Goal: Task Accomplishment & Management: Complete application form

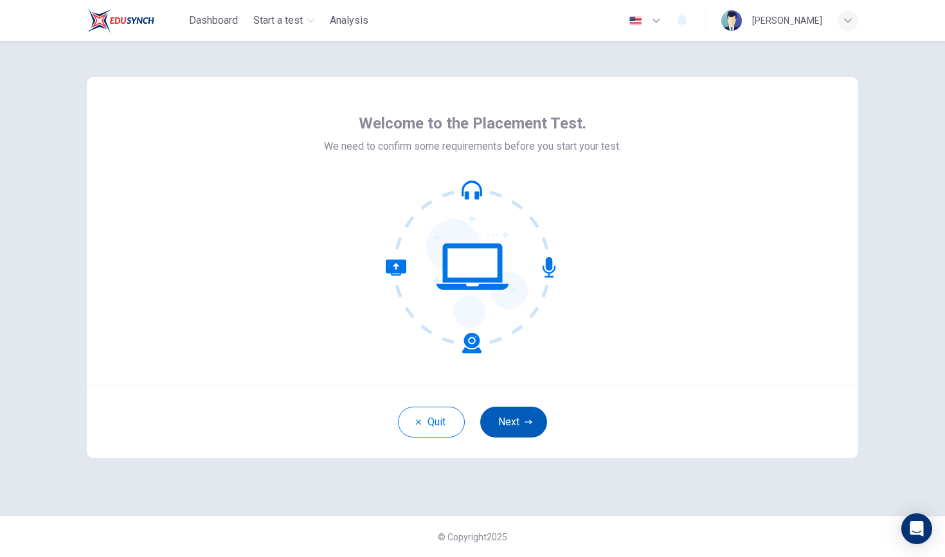
click at [517, 420] on button "Next" at bounding box center [513, 422] width 67 height 31
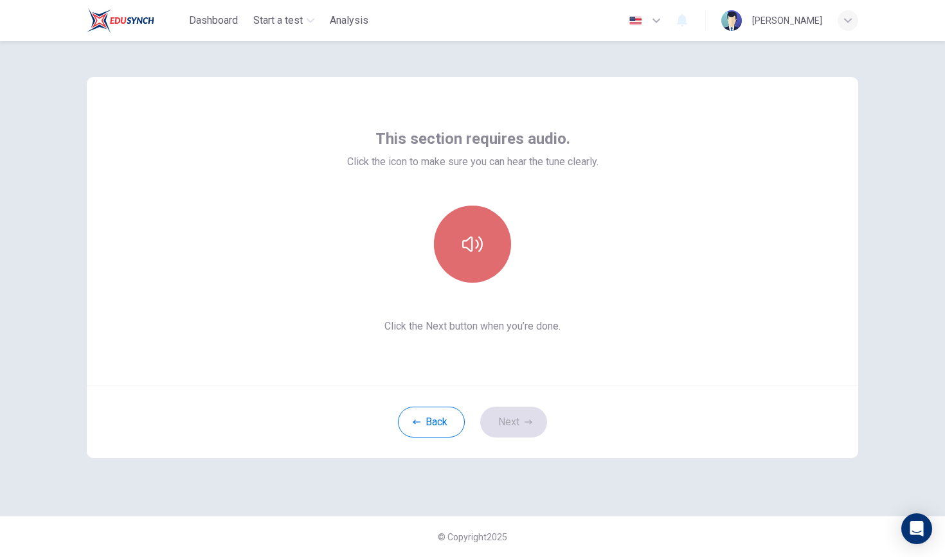
click at [487, 265] on button "button" at bounding box center [472, 244] width 77 height 77
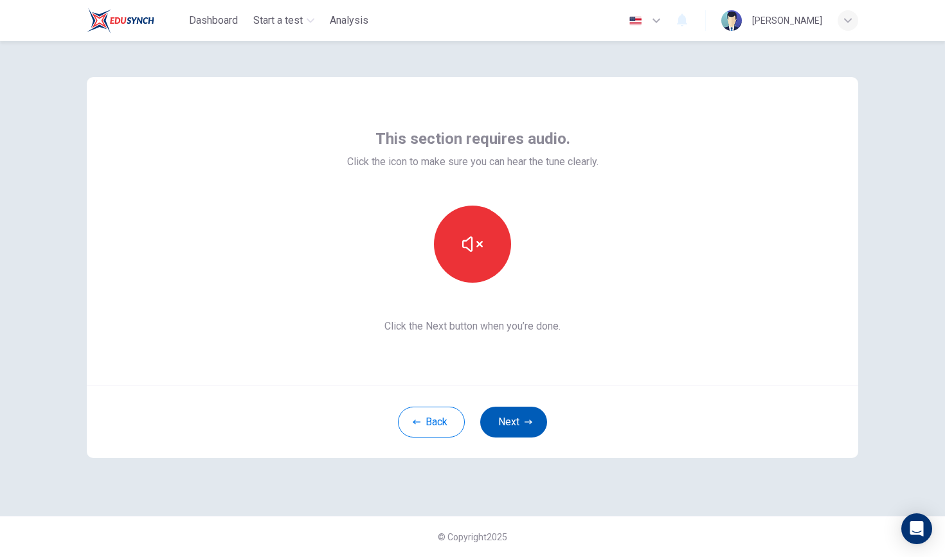
click at [499, 427] on button "Next" at bounding box center [513, 422] width 67 height 31
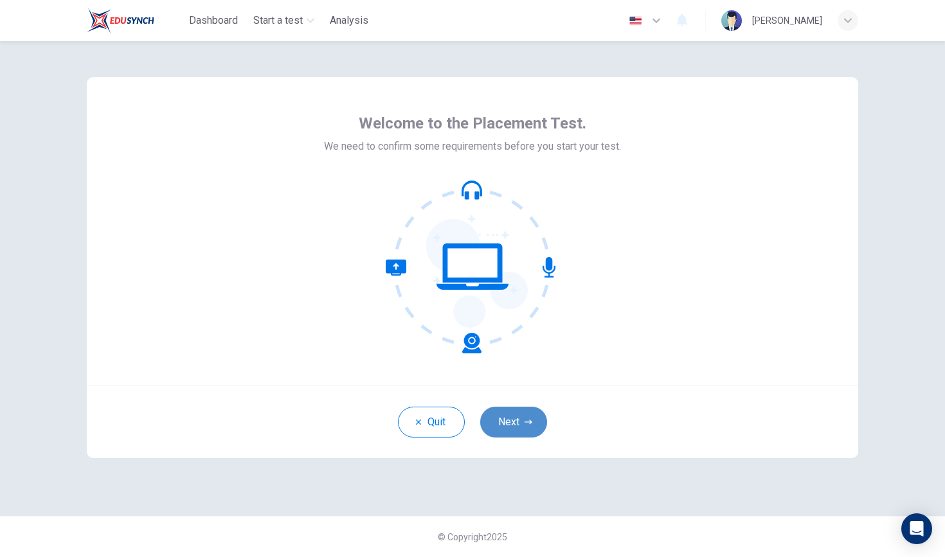
click at [514, 412] on button "Next" at bounding box center [513, 422] width 67 height 31
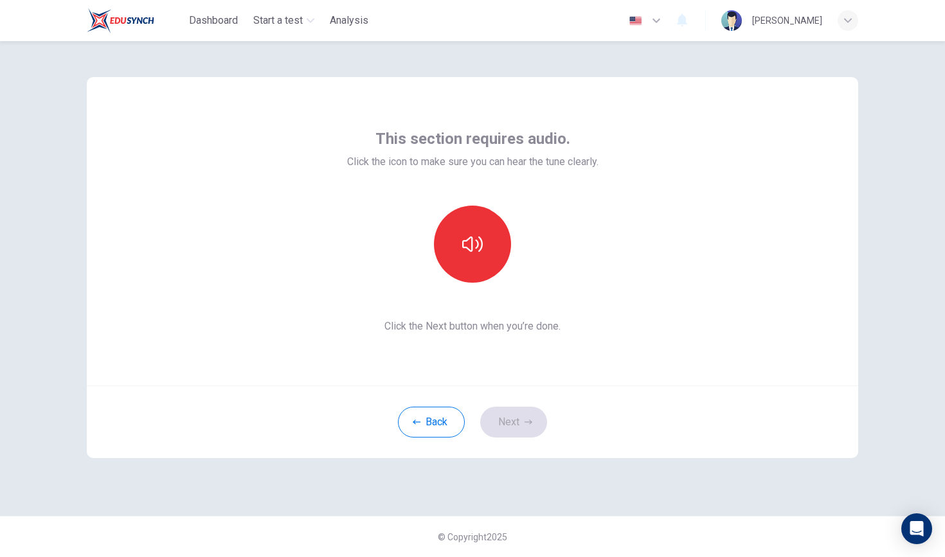
click at [483, 282] on div at bounding box center [472, 244] width 139 height 77
click at [472, 248] on icon "button" at bounding box center [472, 244] width 21 height 15
click at [515, 424] on button "Next" at bounding box center [513, 422] width 67 height 31
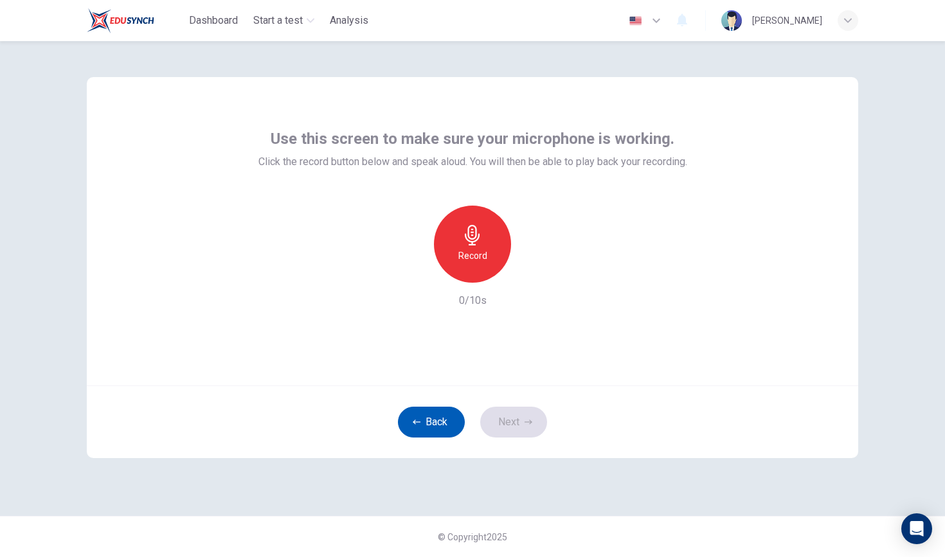
click at [435, 419] on button "Back" at bounding box center [431, 422] width 67 height 31
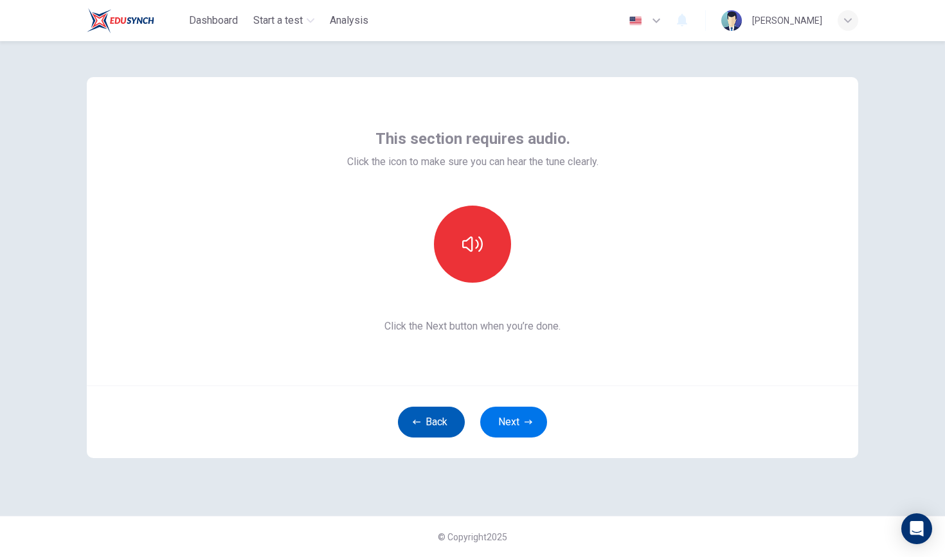
click at [435, 419] on button "Back" at bounding box center [431, 422] width 67 height 31
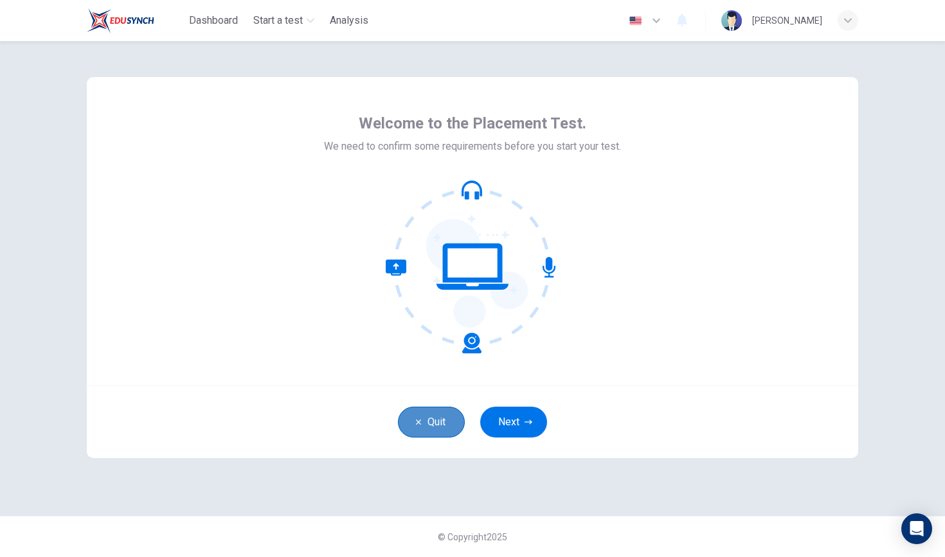
click at [435, 419] on button "Quit" at bounding box center [431, 422] width 67 height 31
click at [526, 424] on icon "button" at bounding box center [528, 422] width 8 height 8
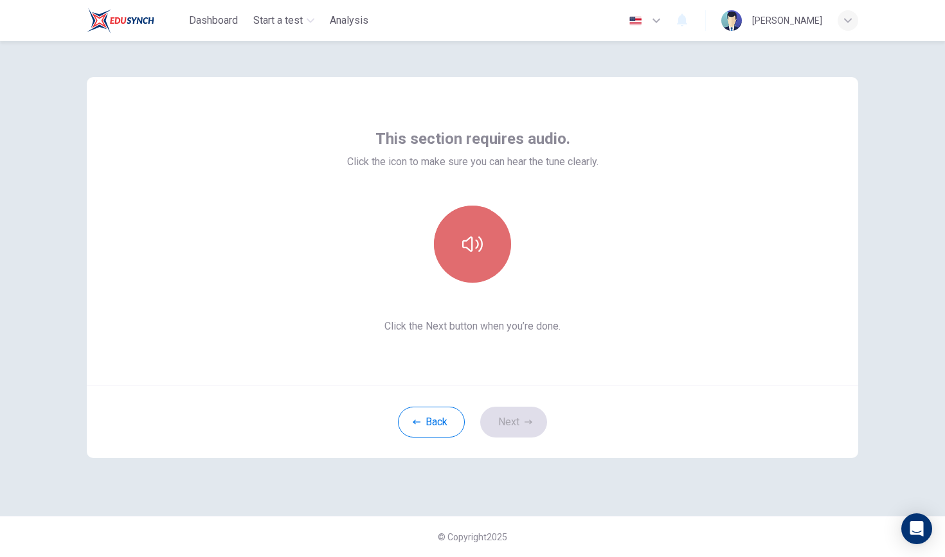
click at [480, 262] on button "button" at bounding box center [472, 244] width 77 height 77
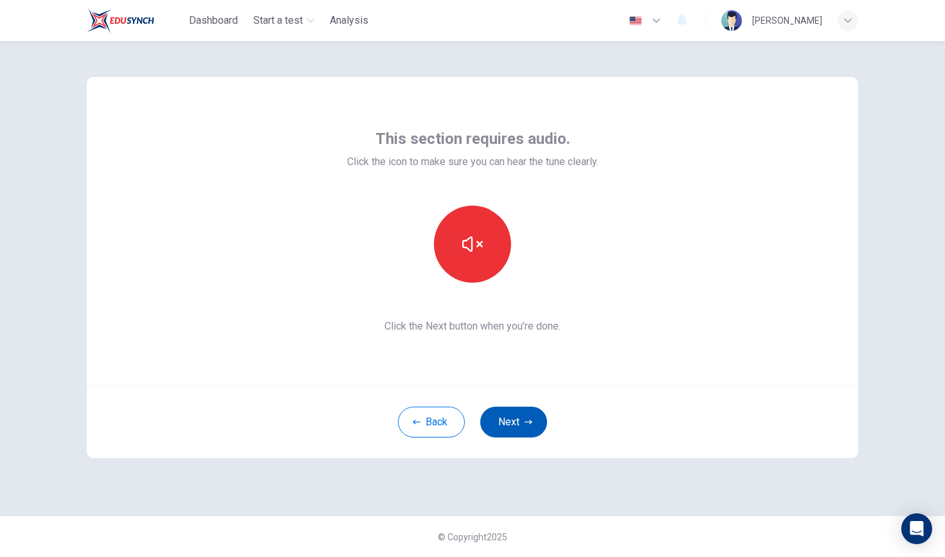
click at [521, 431] on button "Next" at bounding box center [513, 422] width 67 height 31
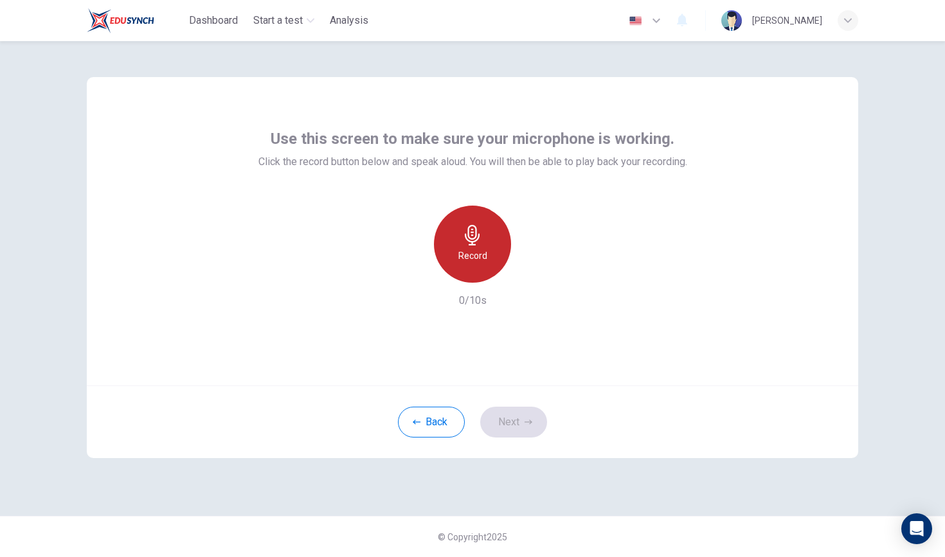
click at [478, 248] on h6 "Record" at bounding box center [472, 255] width 29 height 15
click at [478, 271] on div "Stop" at bounding box center [472, 244] width 77 height 77
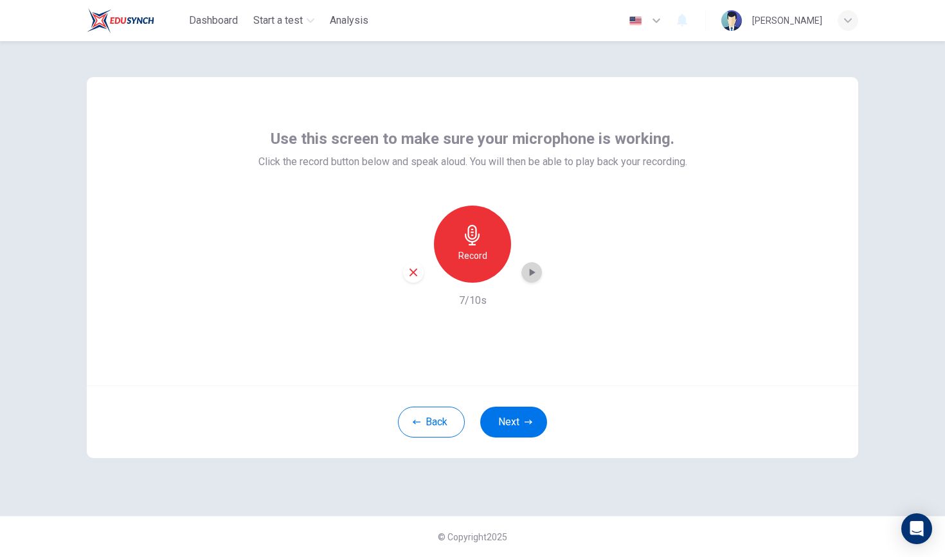
click at [535, 271] on icon "button" at bounding box center [531, 272] width 13 height 13
click at [515, 431] on button "Next" at bounding box center [513, 422] width 67 height 31
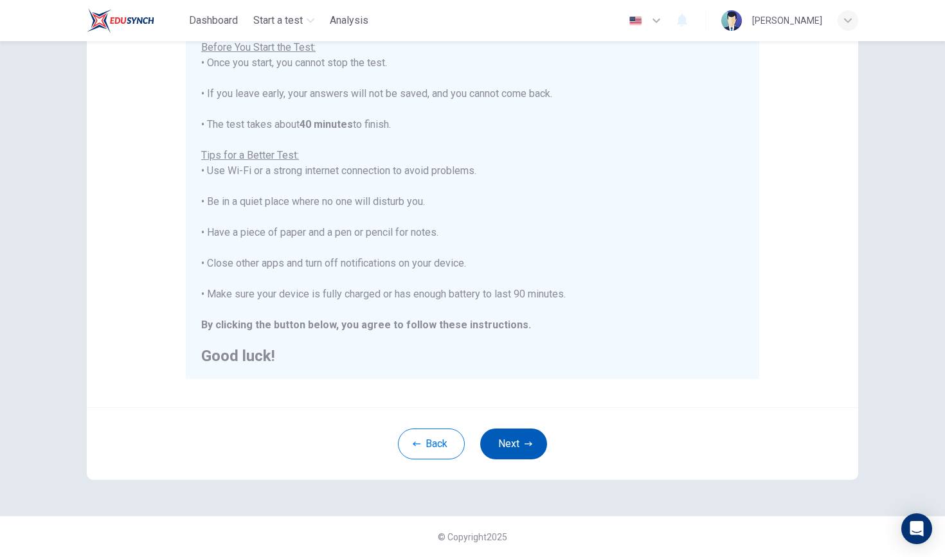
scroll to position [157, 0]
click at [511, 444] on button "Next" at bounding box center [513, 444] width 67 height 31
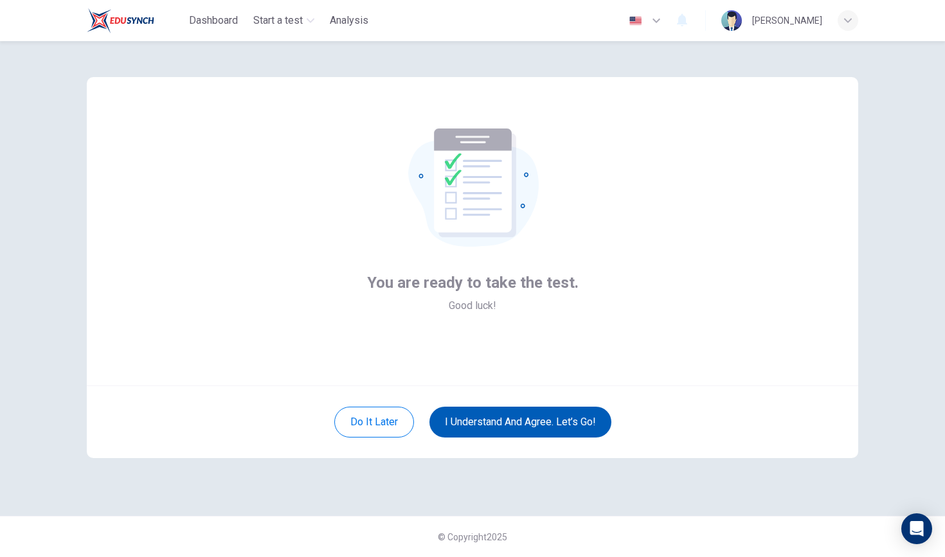
scroll to position [0, 0]
click at [550, 422] on button "I understand and agree. Let’s go!" at bounding box center [520, 422] width 182 height 31
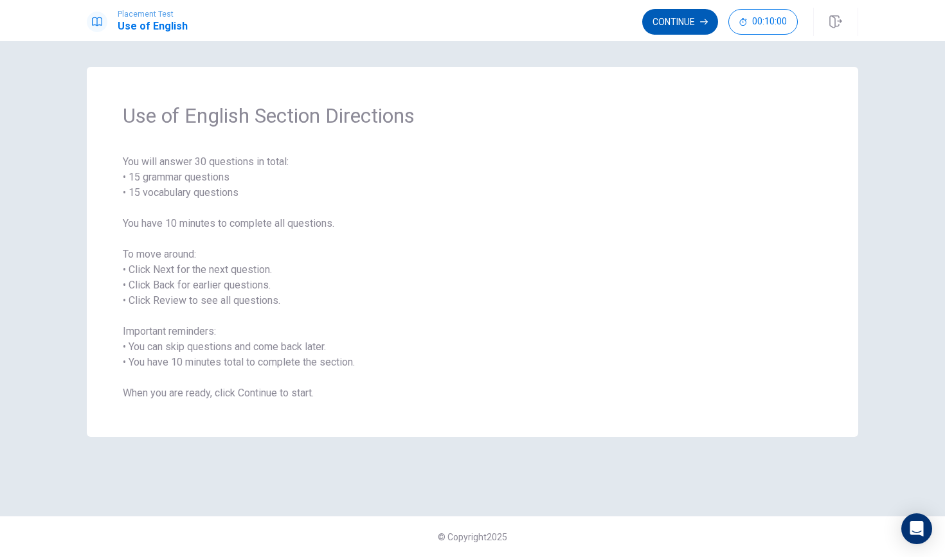
click at [675, 24] on button "Continue" at bounding box center [680, 22] width 76 height 26
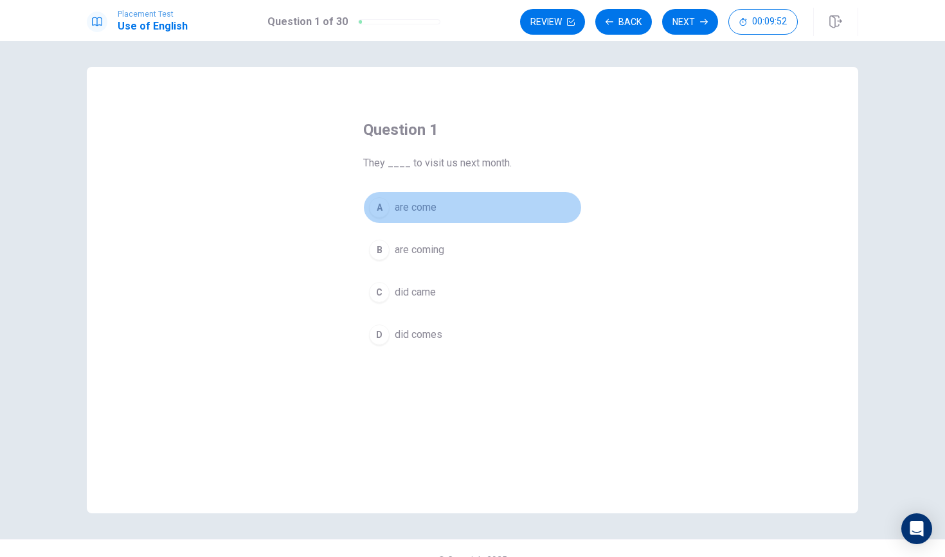
click at [427, 206] on span "are come" at bounding box center [416, 207] width 42 height 15
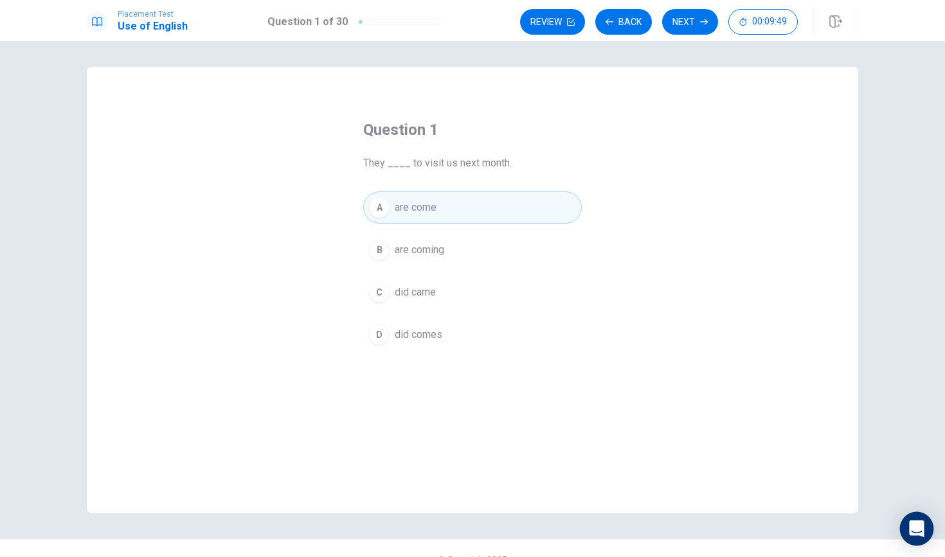
click at [924, 530] on div "Open Intercom Messenger" at bounding box center [917, 529] width 34 height 34
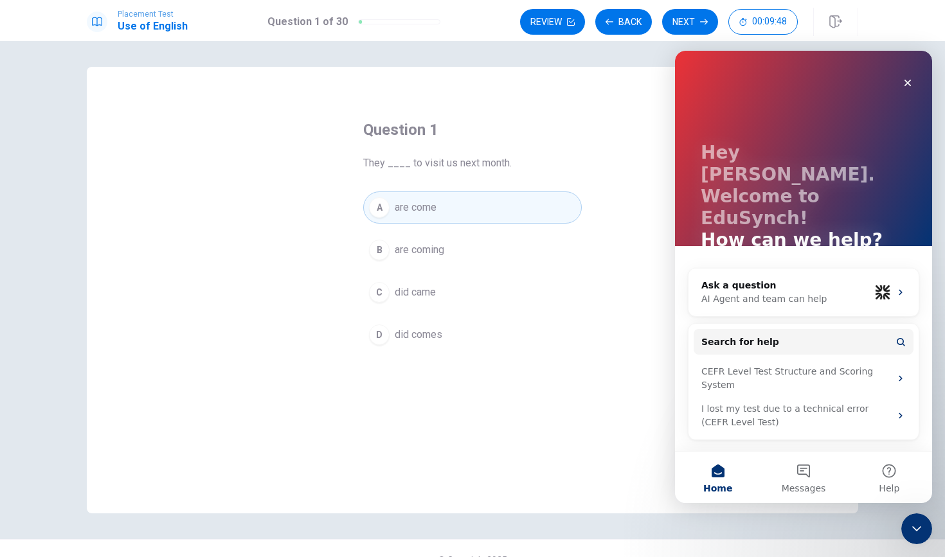
click at [645, 449] on div "Question 1 They ____ to visit us next month. A are come B are coming C did came…" at bounding box center [472, 290] width 771 height 447
click at [913, 530] on icon "Close Intercom Messenger" at bounding box center [914, 526] width 15 height 15
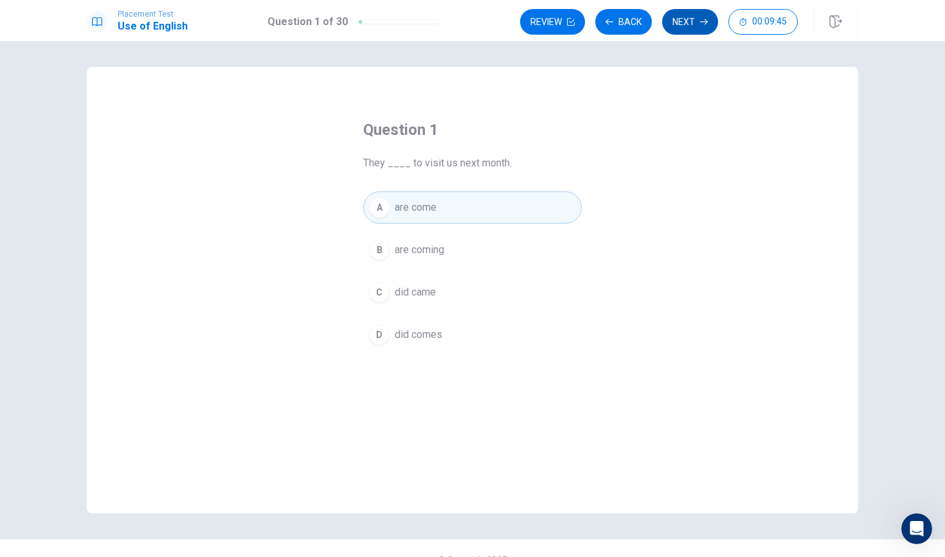
click at [687, 28] on button "Next" at bounding box center [690, 22] width 56 height 26
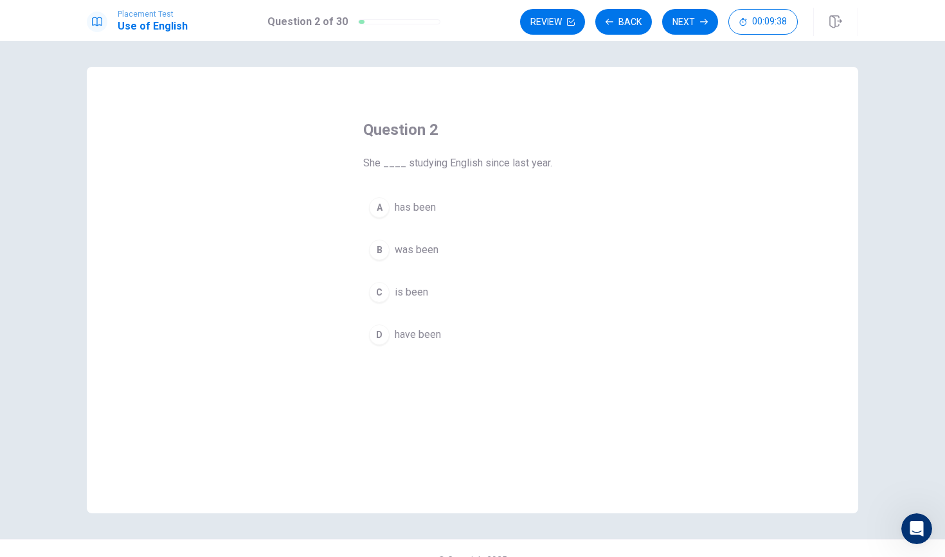
click at [394, 206] on button "A has been" at bounding box center [472, 208] width 219 height 32
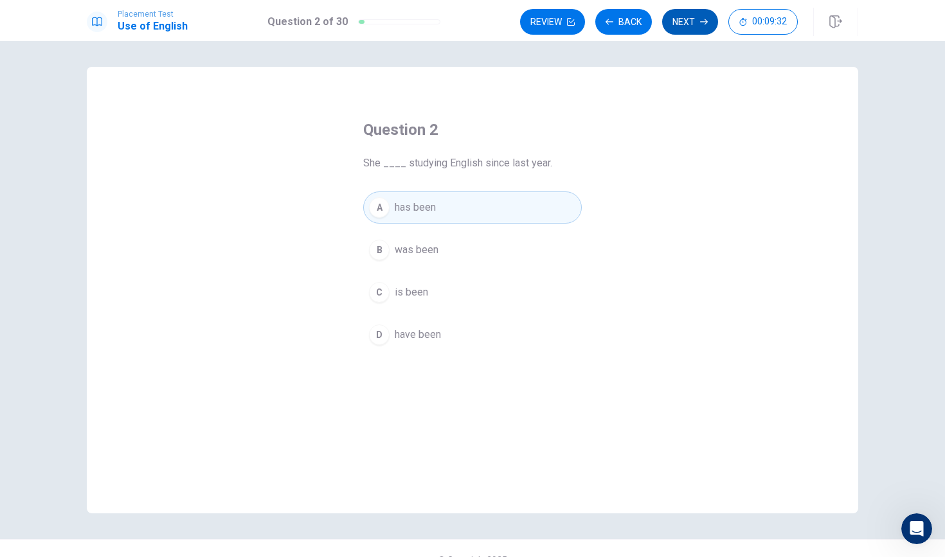
click at [691, 26] on button "Next" at bounding box center [690, 22] width 56 height 26
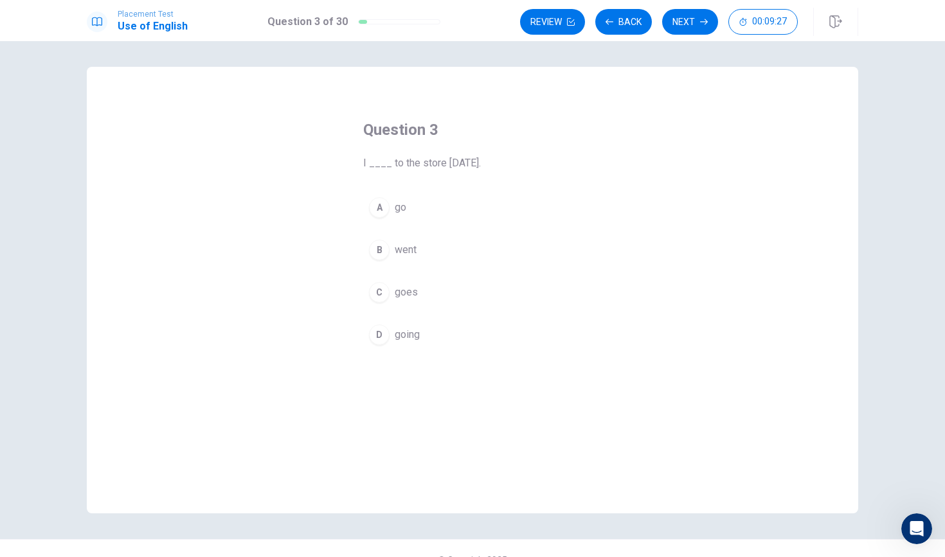
click at [375, 253] on div "B" at bounding box center [379, 250] width 21 height 21
click at [678, 28] on button "Next" at bounding box center [690, 22] width 56 height 26
click at [388, 326] on button "D were finished" at bounding box center [472, 335] width 219 height 32
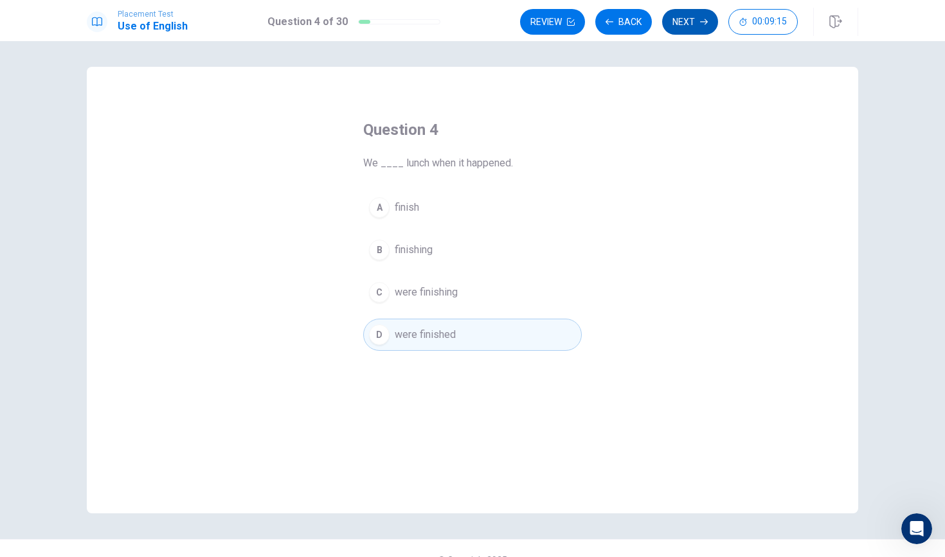
click at [674, 26] on button "Next" at bounding box center [690, 22] width 56 height 26
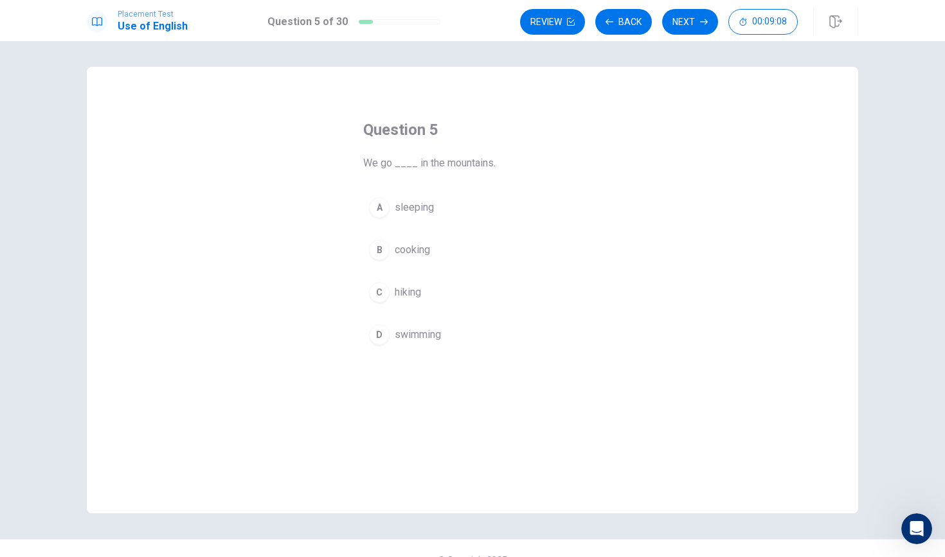
click at [398, 294] on span "hiking" at bounding box center [408, 292] width 26 height 15
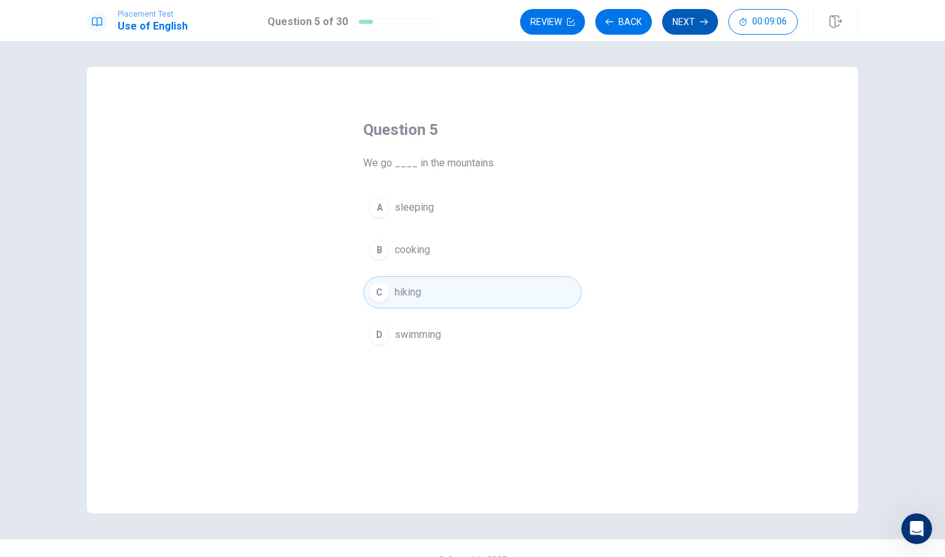
click at [705, 28] on button "Next" at bounding box center [690, 22] width 56 height 26
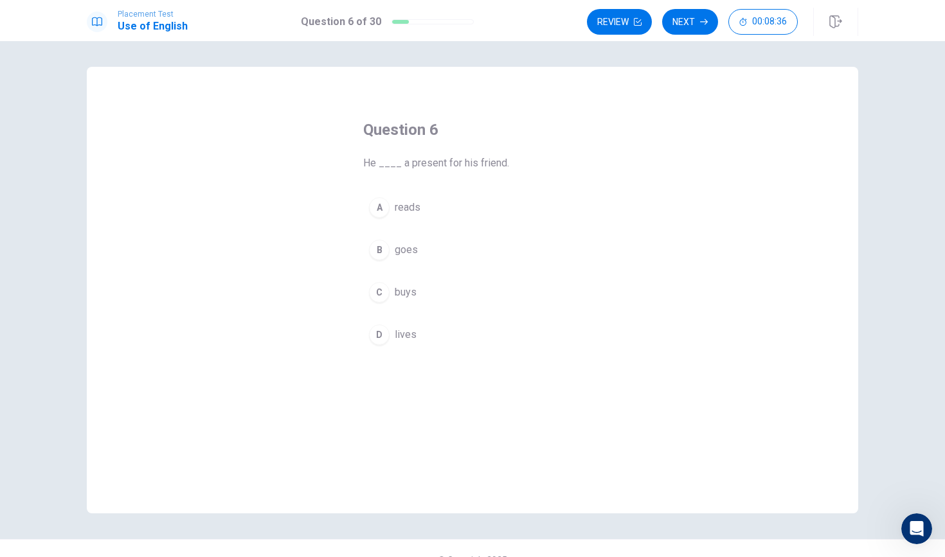
click at [409, 214] on span "reads" at bounding box center [408, 207] width 26 height 15
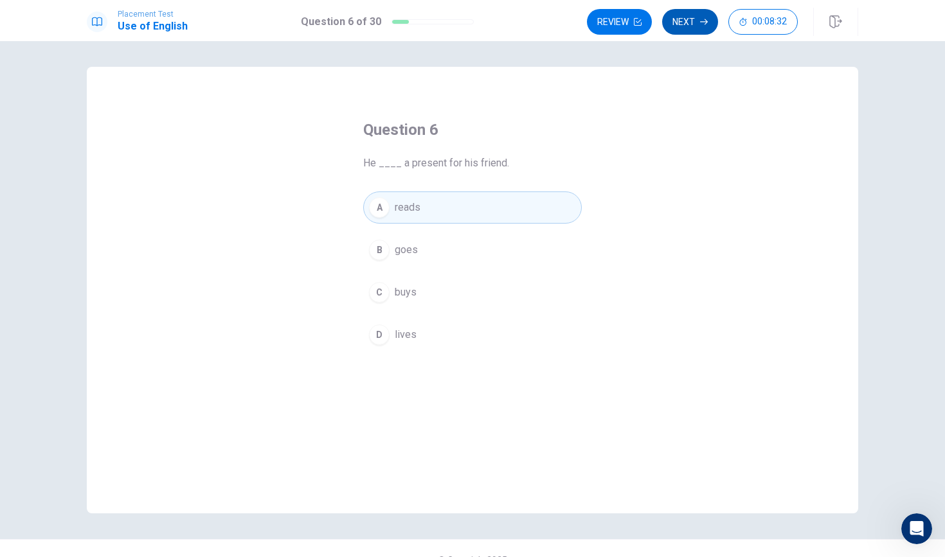
click at [681, 28] on button "Next" at bounding box center [690, 22] width 56 height 26
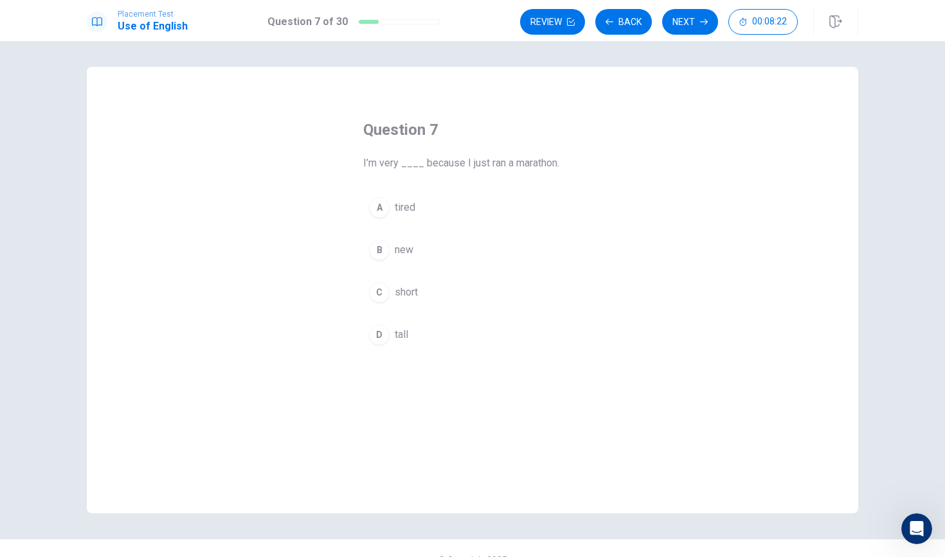
click at [403, 213] on span "tired" at bounding box center [405, 207] width 21 height 15
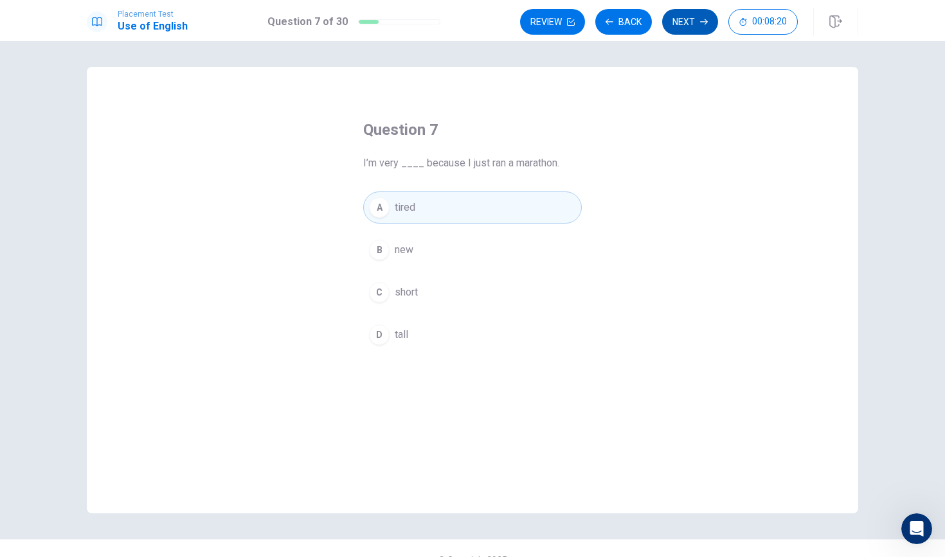
click at [682, 28] on button "Next" at bounding box center [690, 22] width 56 height 26
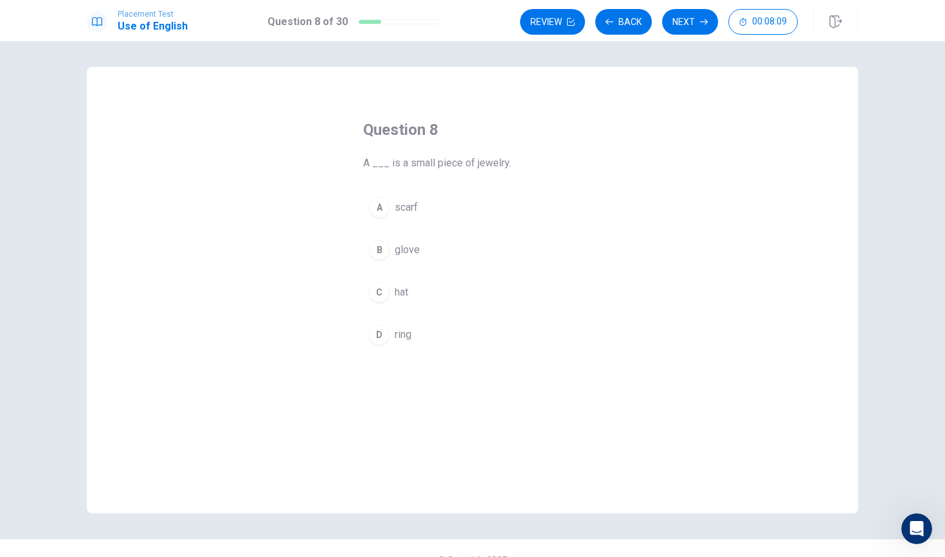
click at [420, 212] on button "A scarf" at bounding box center [472, 208] width 219 height 32
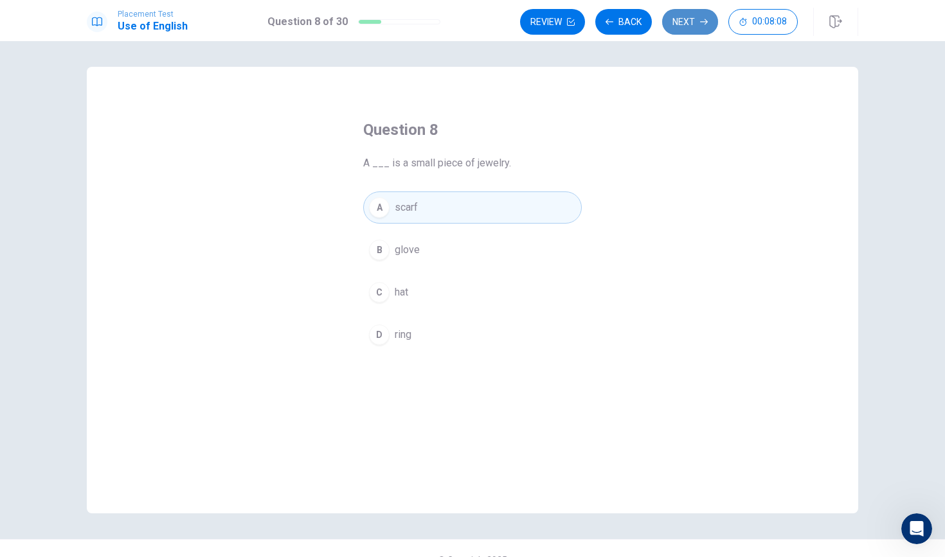
click at [676, 31] on button "Next" at bounding box center [690, 22] width 56 height 26
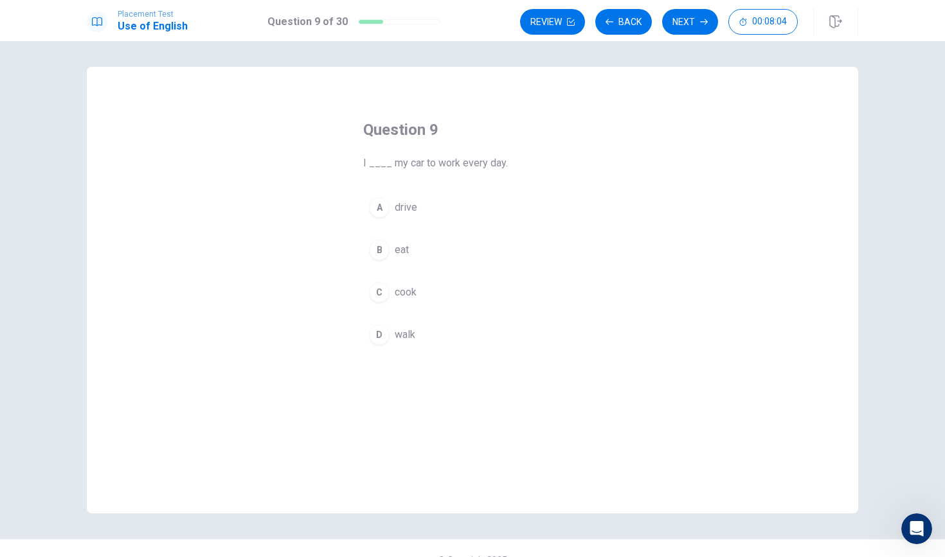
click at [388, 217] on button "A drive" at bounding box center [472, 208] width 219 height 32
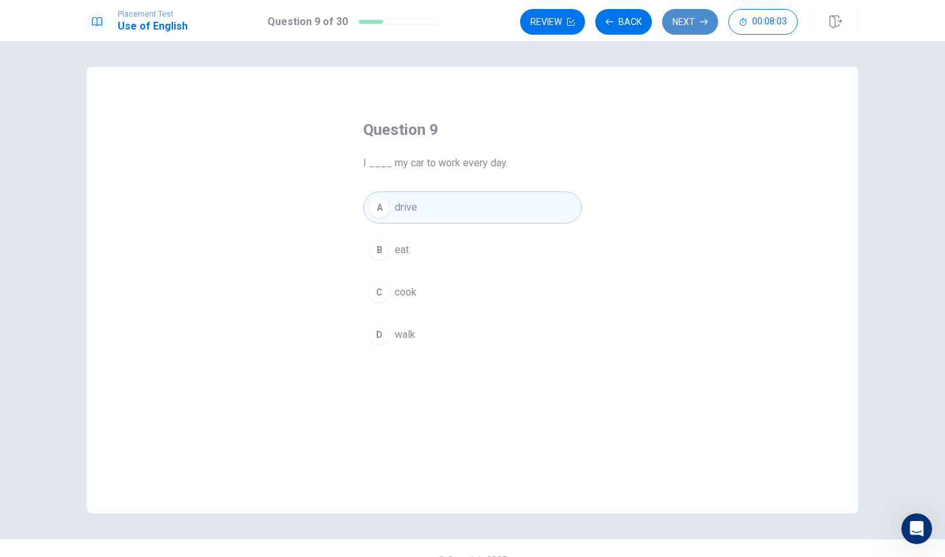
click at [679, 26] on button "Next" at bounding box center [690, 22] width 56 height 26
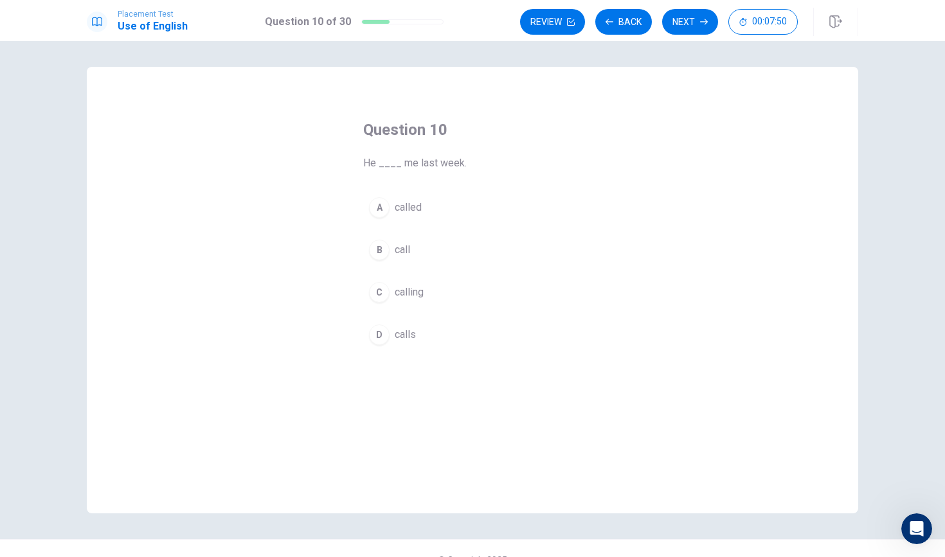
click at [408, 206] on span "called" at bounding box center [408, 207] width 27 height 15
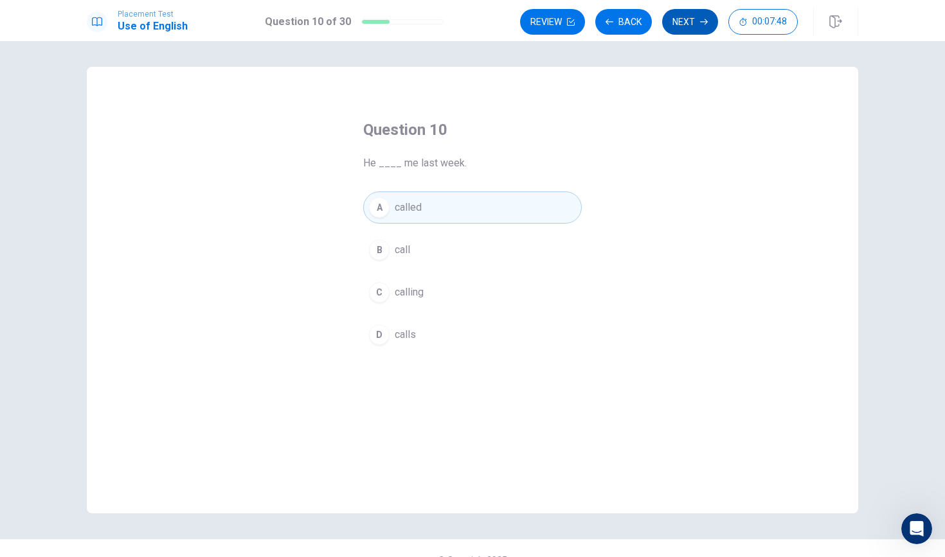
click at [692, 28] on button "Next" at bounding box center [690, 22] width 56 height 26
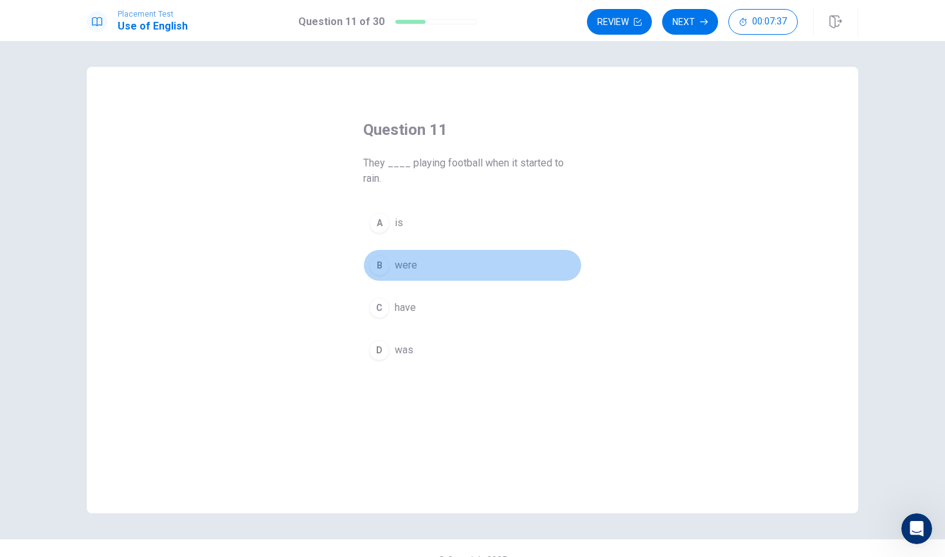
click at [400, 276] on button "B were" at bounding box center [472, 265] width 219 height 32
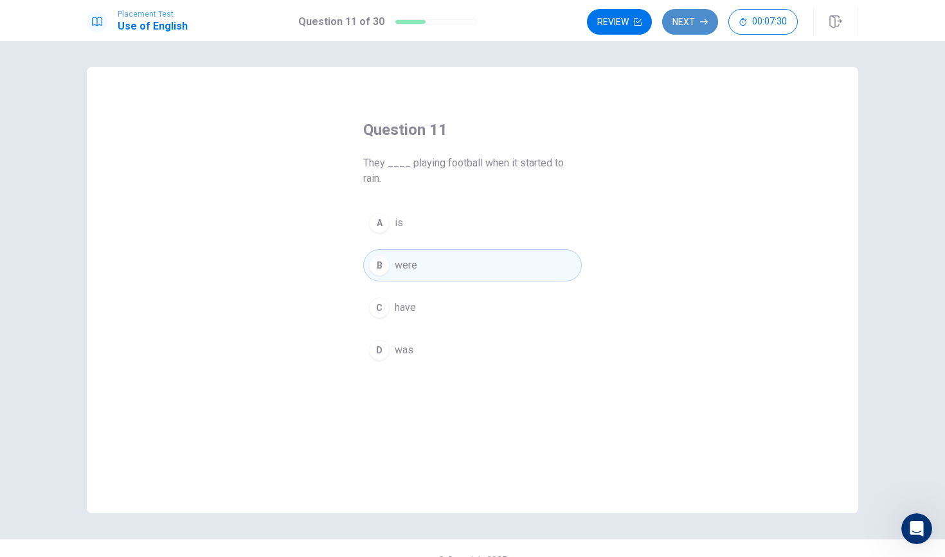
click at [687, 21] on button "Next" at bounding box center [690, 22] width 56 height 26
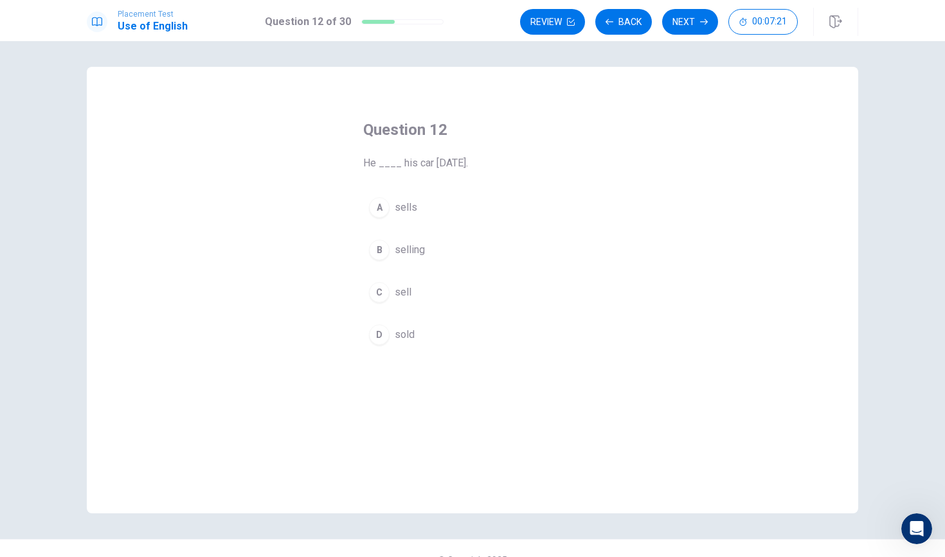
click at [388, 343] on button "D sold" at bounding box center [472, 335] width 219 height 32
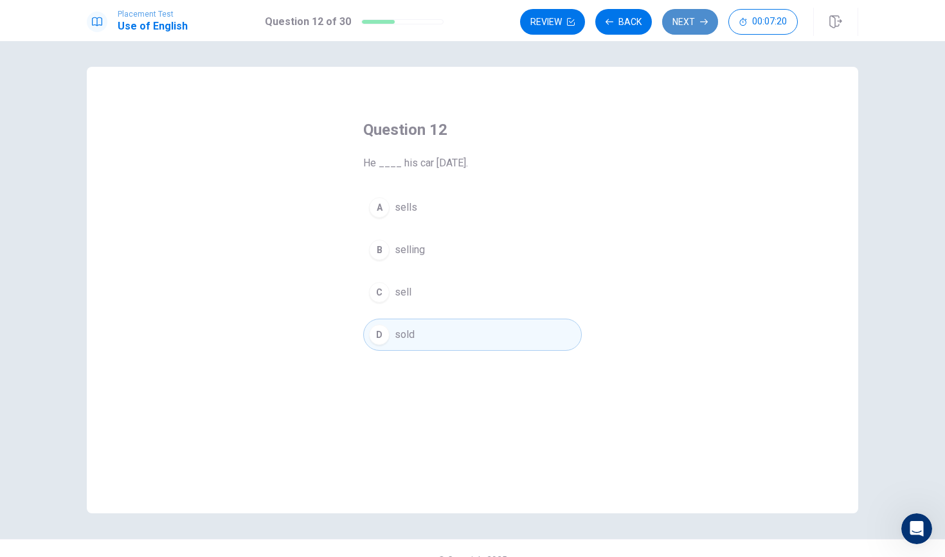
click at [673, 30] on button "Next" at bounding box center [690, 22] width 56 height 26
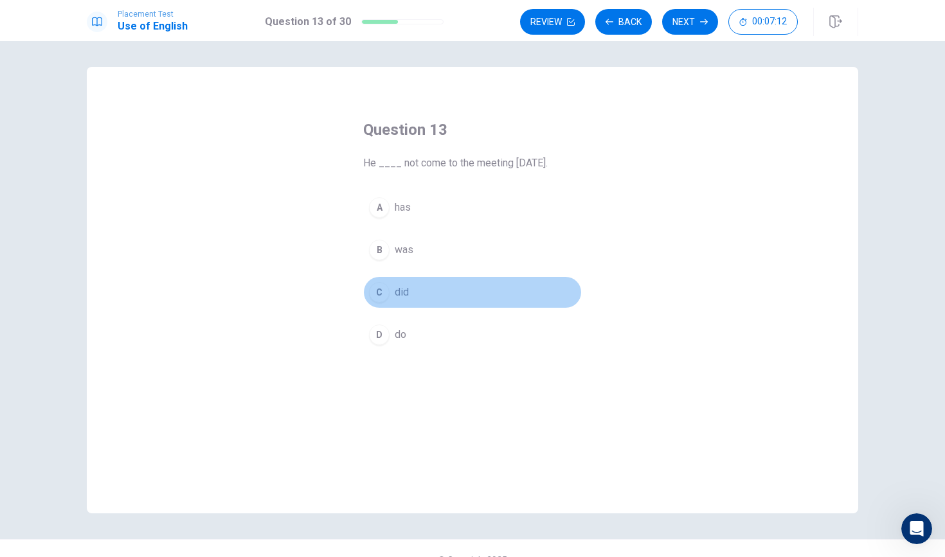
click at [397, 295] on span "did" at bounding box center [402, 292] width 14 height 15
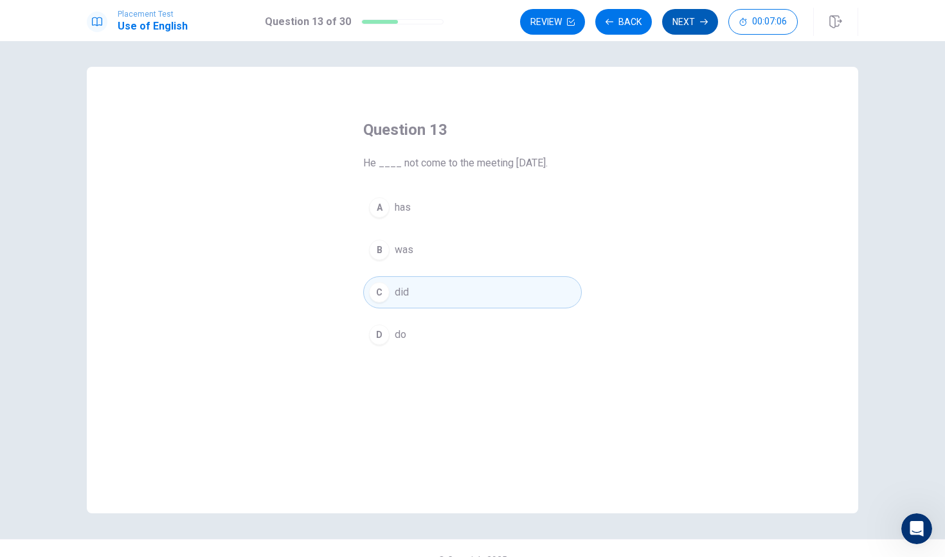
click at [690, 22] on button "Next" at bounding box center [690, 22] width 56 height 26
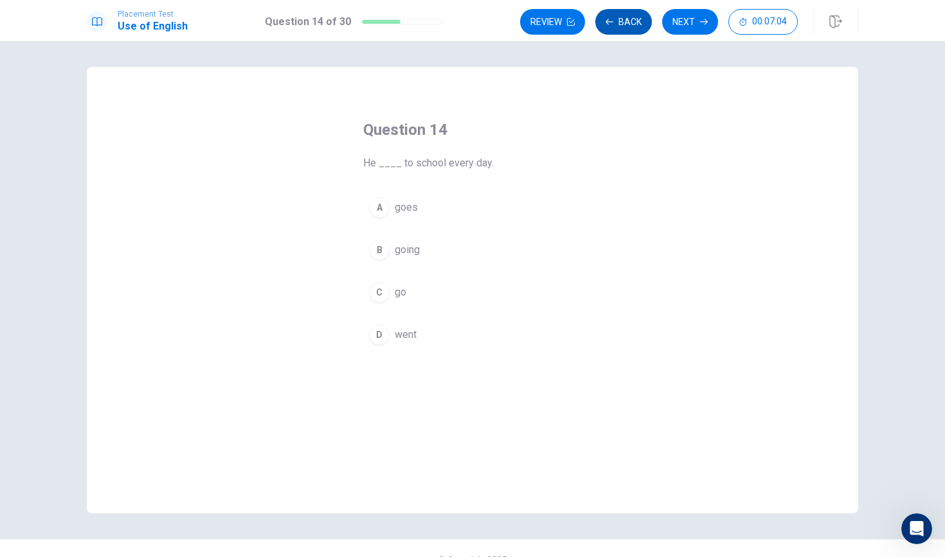
click at [636, 17] on button "Back" at bounding box center [623, 22] width 57 height 26
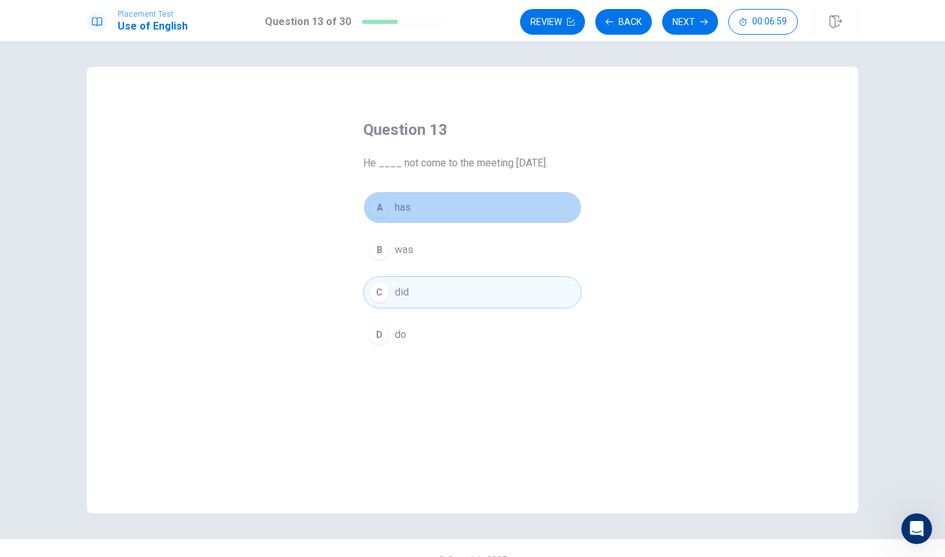
click at [452, 215] on button "A has" at bounding box center [472, 208] width 219 height 32
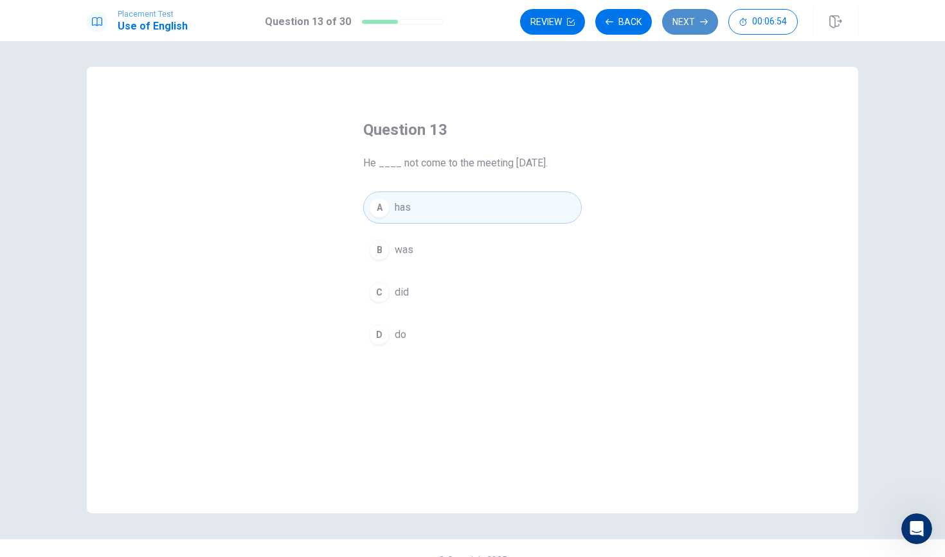
click at [688, 27] on button "Next" at bounding box center [690, 22] width 56 height 26
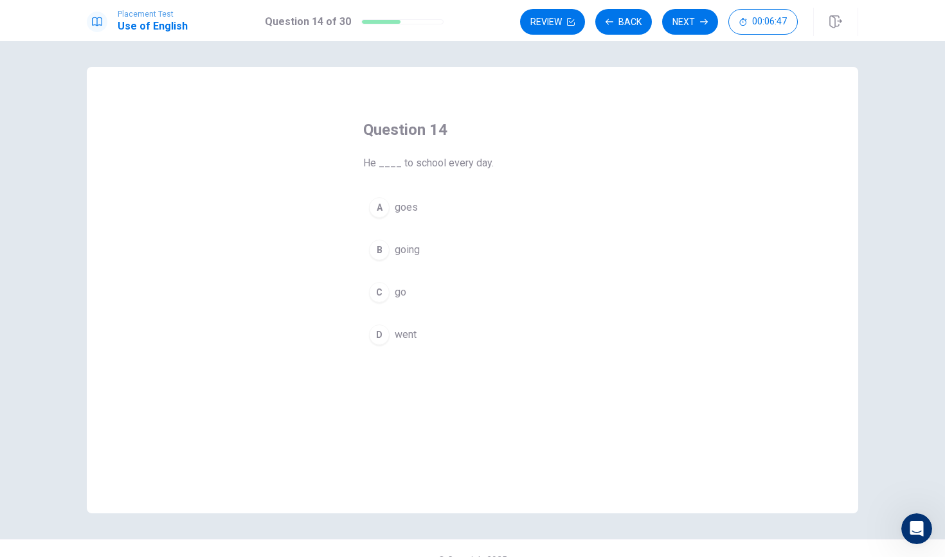
click at [407, 317] on div "A goes B going C go D went" at bounding box center [472, 271] width 219 height 159
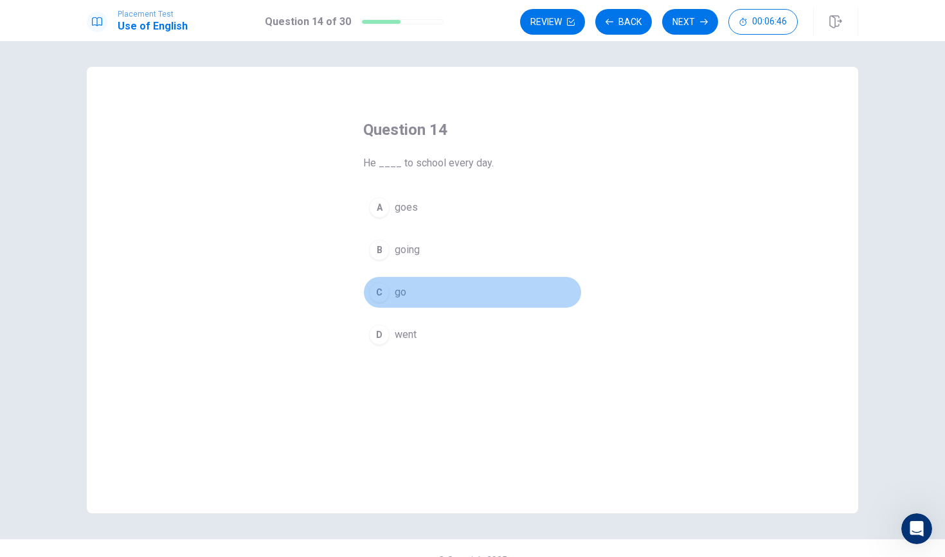
click at [417, 286] on button "C go" at bounding box center [472, 292] width 219 height 32
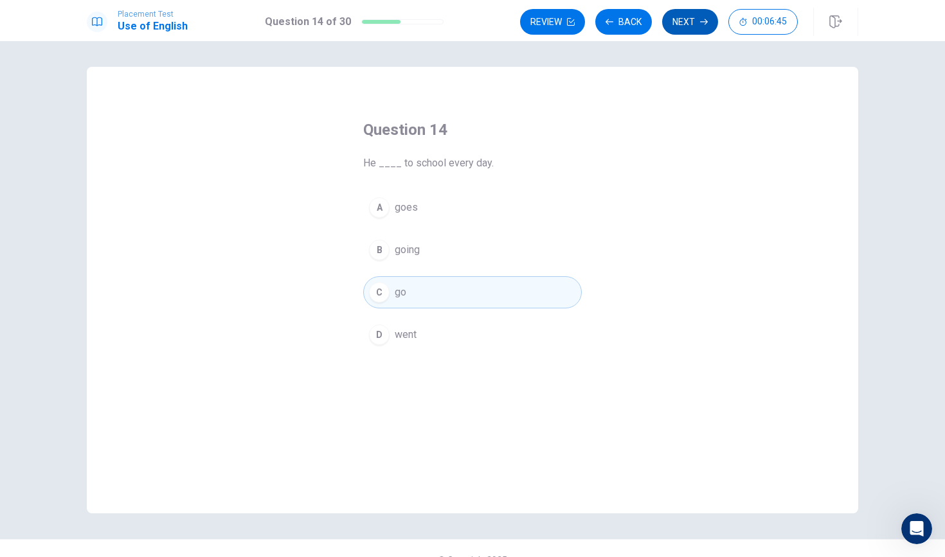
click at [677, 28] on button "Next" at bounding box center [690, 22] width 56 height 26
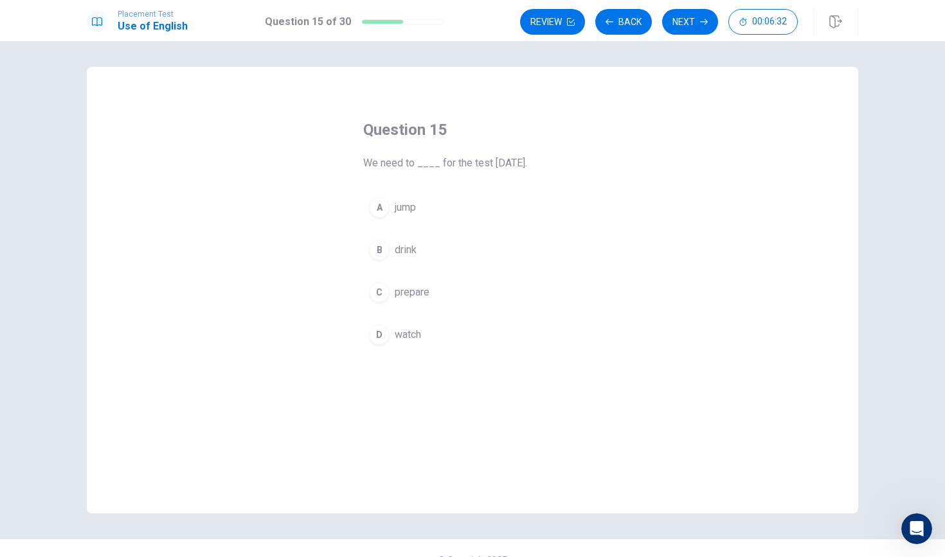
click at [409, 291] on span "prepare" at bounding box center [412, 292] width 35 height 15
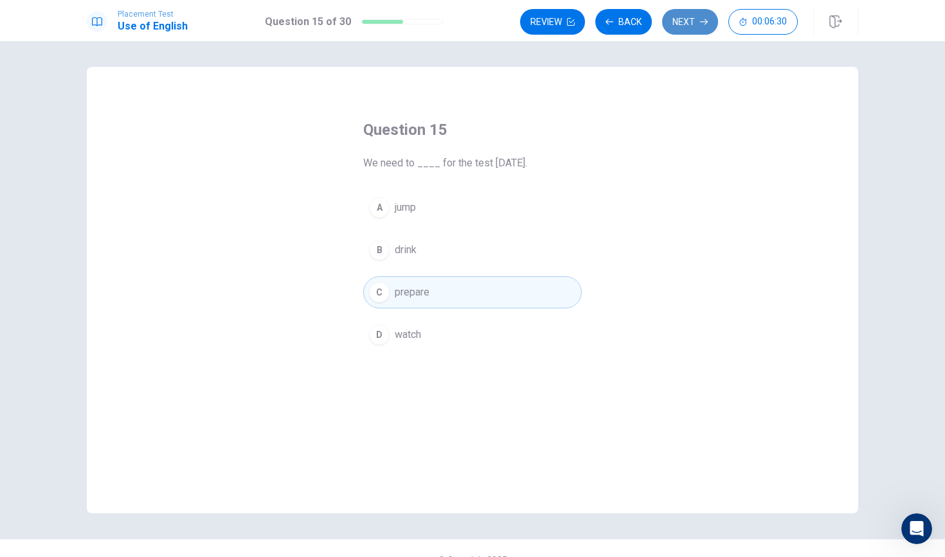
click at [694, 23] on button "Next" at bounding box center [690, 22] width 56 height 26
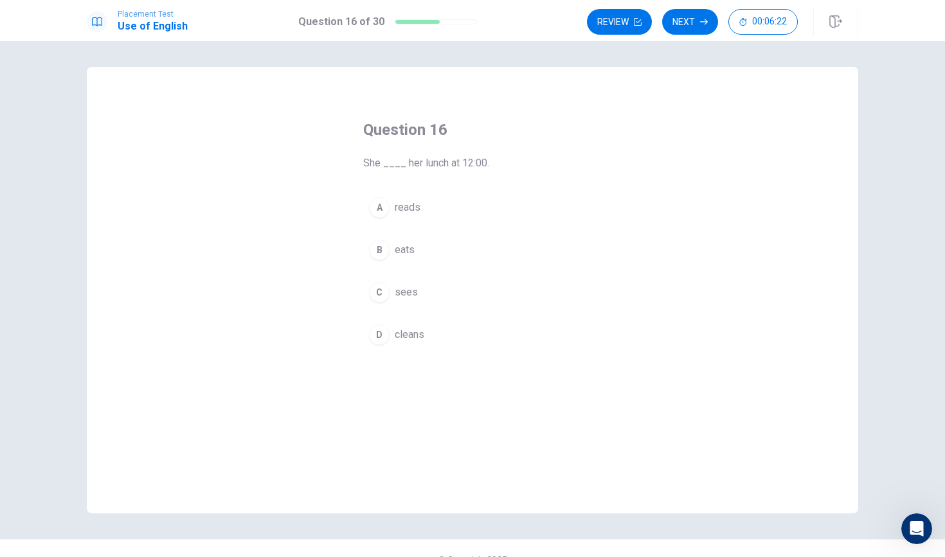
click at [494, 381] on div "Question 16 She ____ her lunch at 12:00. A reads B eats C sees D cleans" at bounding box center [472, 306] width 270 height 415
click at [390, 259] on button "B eats" at bounding box center [472, 250] width 219 height 32
click at [686, 28] on button "Next" at bounding box center [690, 22] width 56 height 26
click at [413, 293] on span "drives" at bounding box center [409, 292] width 28 height 15
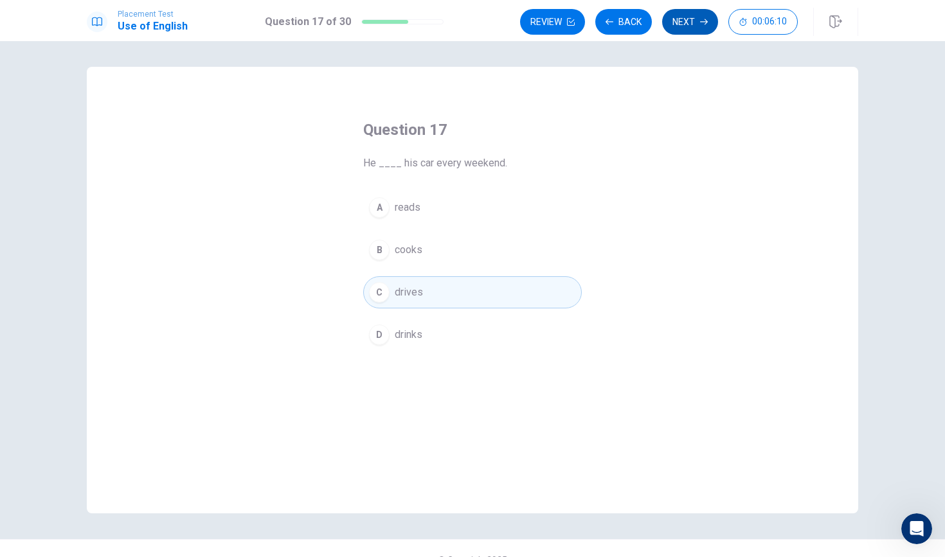
click at [666, 19] on button "Next" at bounding box center [690, 22] width 56 height 26
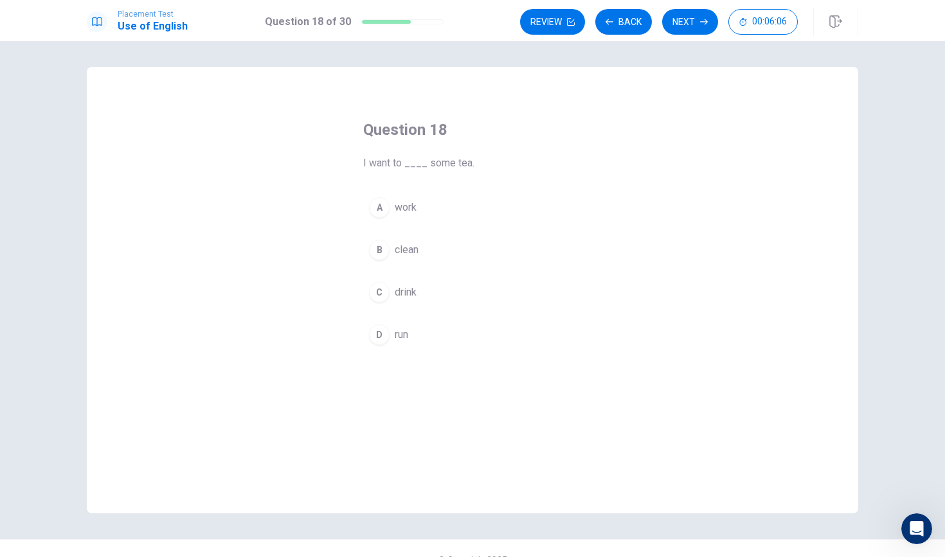
click at [393, 308] on button "C drink" at bounding box center [472, 292] width 219 height 32
click at [663, 28] on div "Review Back Next 00:06:05" at bounding box center [659, 22] width 278 height 26
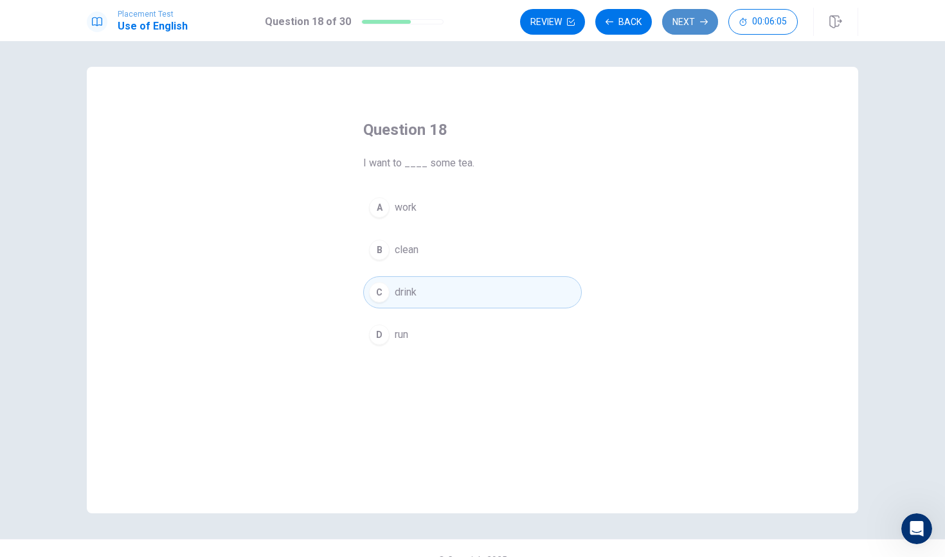
click at [676, 22] on button "Next" at bounding box center [690, 22] width 56 height 26
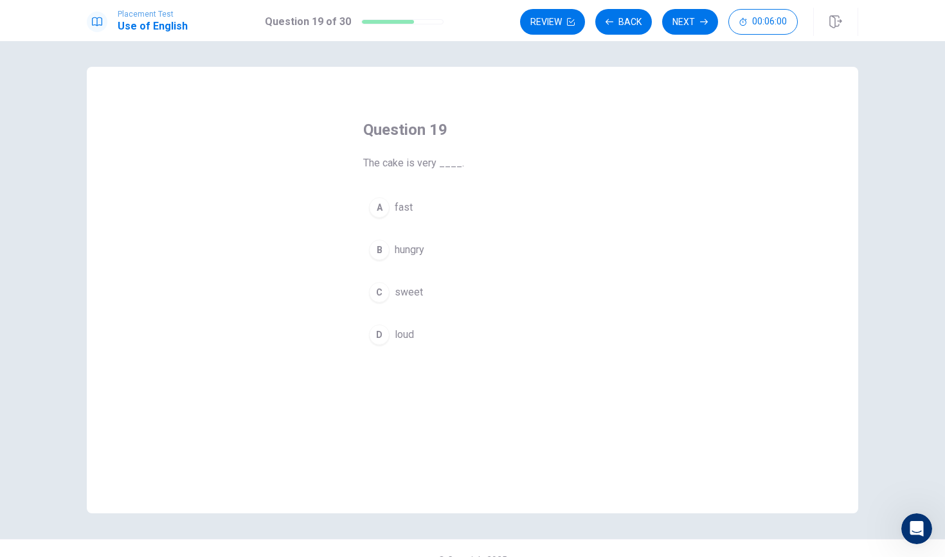
click at [408, 295] on span "sweet" at bounding box center [409, 292] width 28 height 15
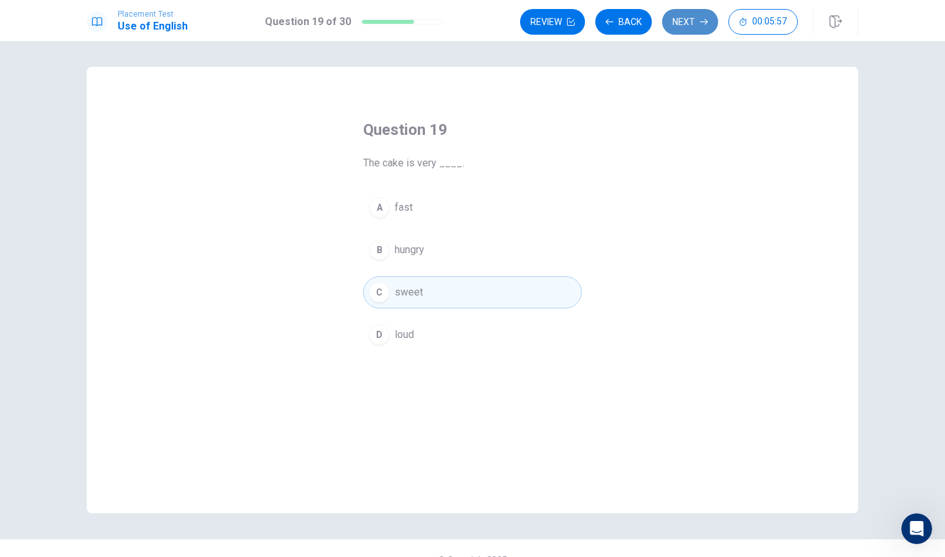
click at [695, 28] on button "Next" at bounding box center [690, 22] width 56 height 26
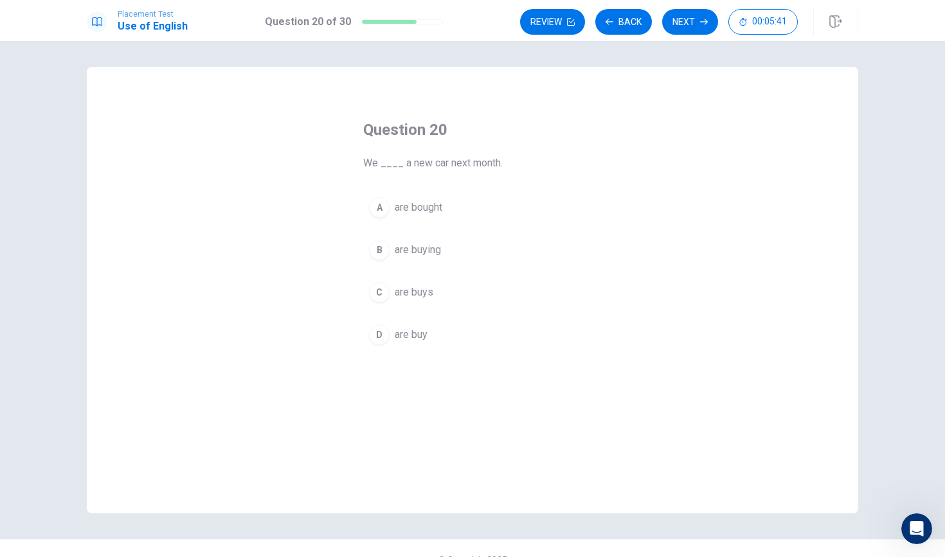
click at [411, 254] on span "are buying" at bounding box center [418, 249] width 46 height 15
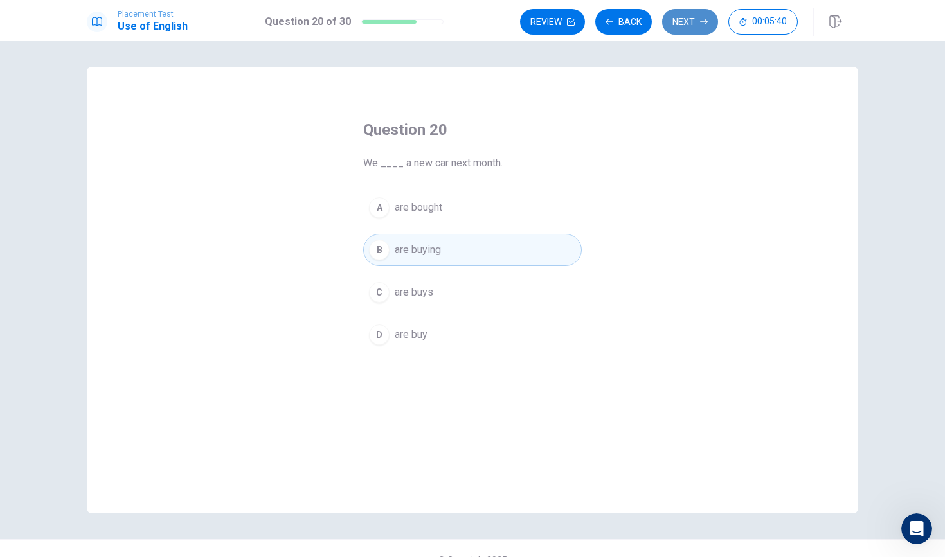
click at [678, 25] on button "Next" at bounding box center [690, 22] width 56 height 26
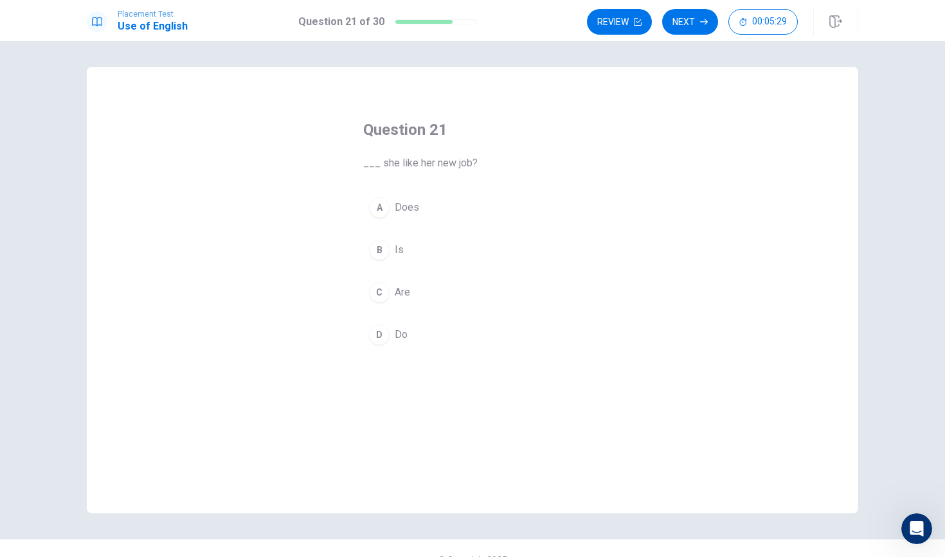
click at [409, 202] on span "Does" at bounding box center [407, 207] width 24 height 15
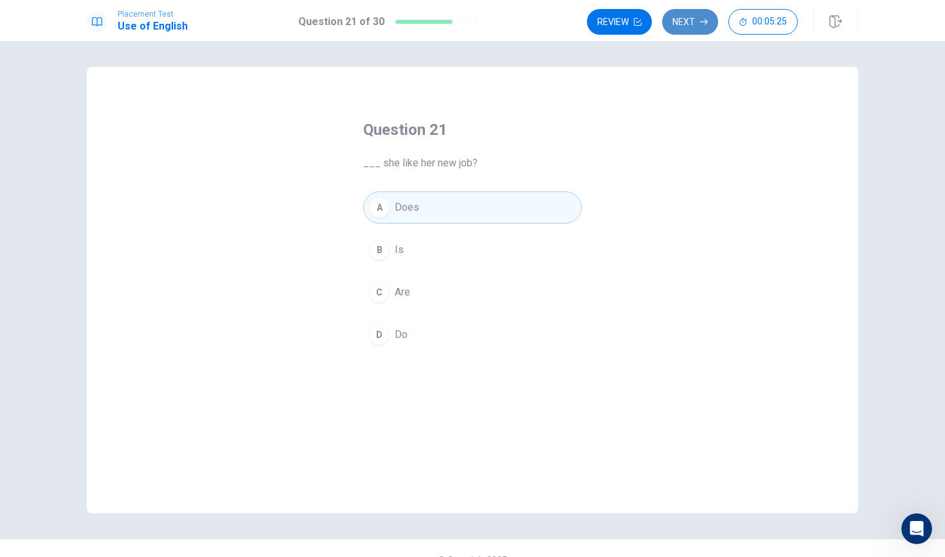
click at [679, 27] on button "Next" at bounding box center [690, 22] width 56 height 26
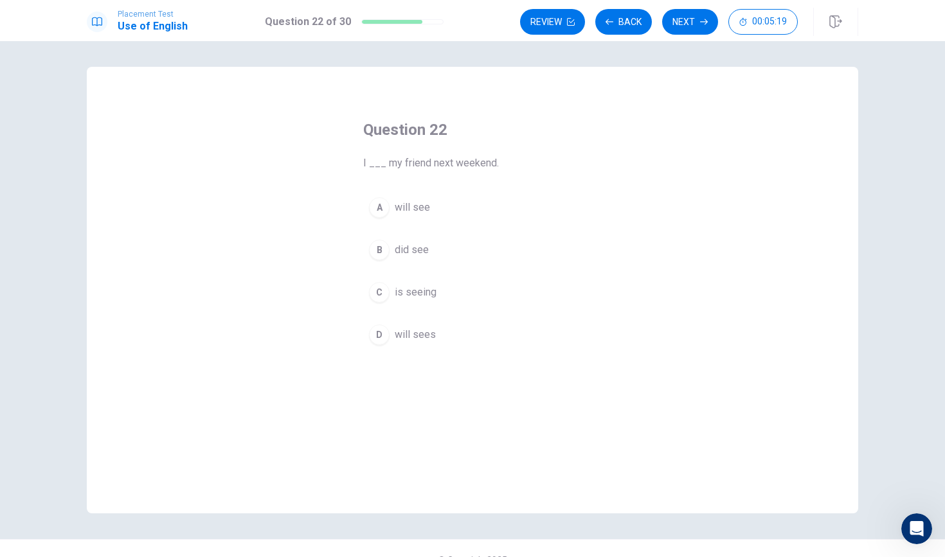
click at [445, 205] on button "A will see" at bounding box center [472, 208] width 219 height 32
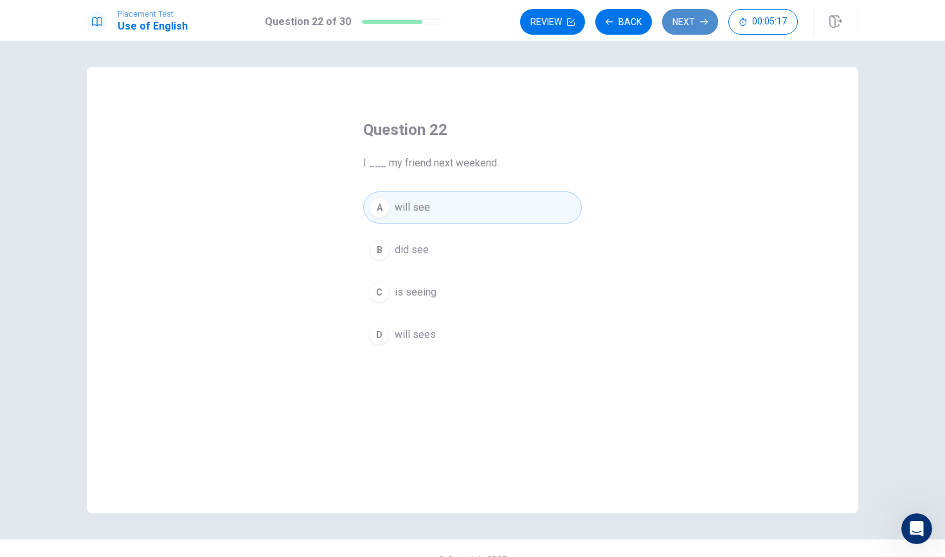
click at [689, 28] on button "Next" at bounding box center [690, 22] width 56 height 26
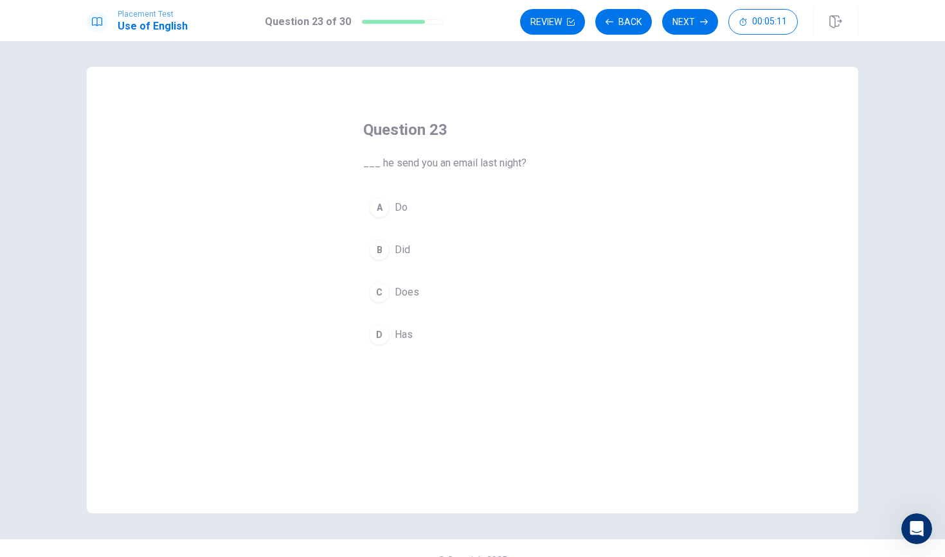
click at [431, 327] on button "D Has" at bounding box center [472, 335] width 219 height 32
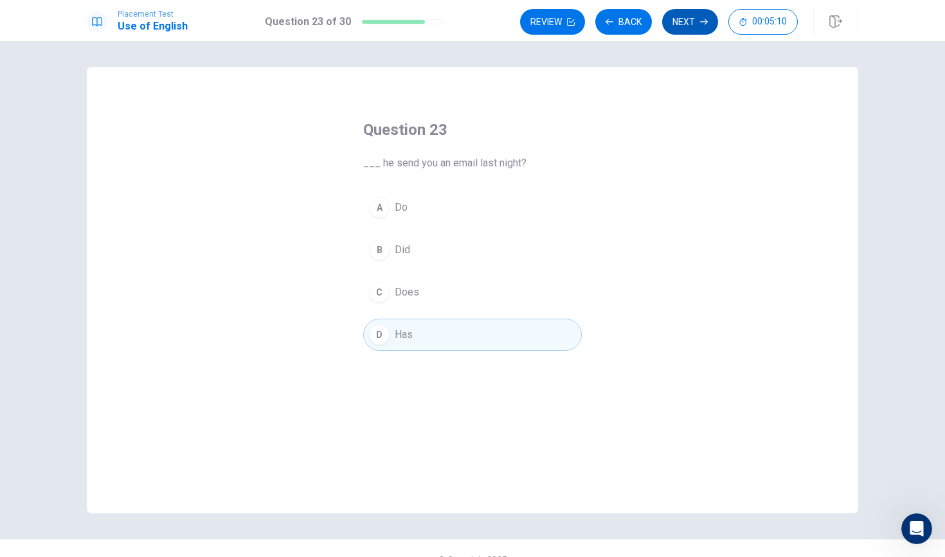
click at [688, 30] on button "Next" at bounding box center [690, 22] width 56 height 26
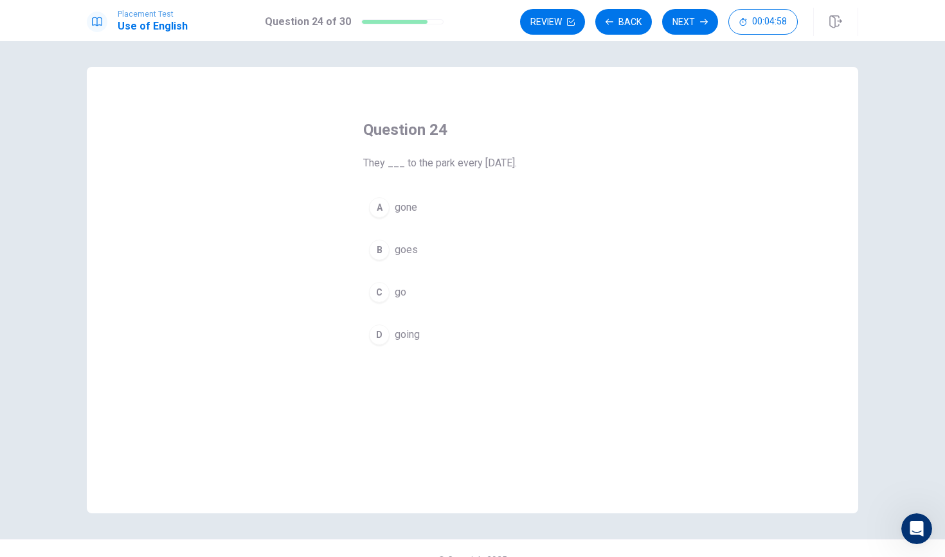
click at [413, 249] on span "goes" at bounding box center [406, 249] width 23 height 15
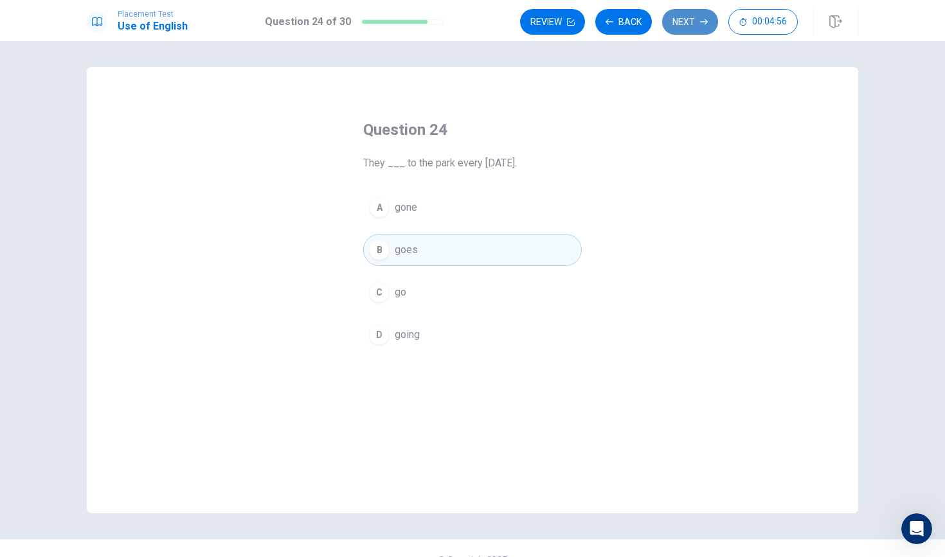
click at [689, 31] on button "Next" at bounding box center [690, 22] width 56 height 26
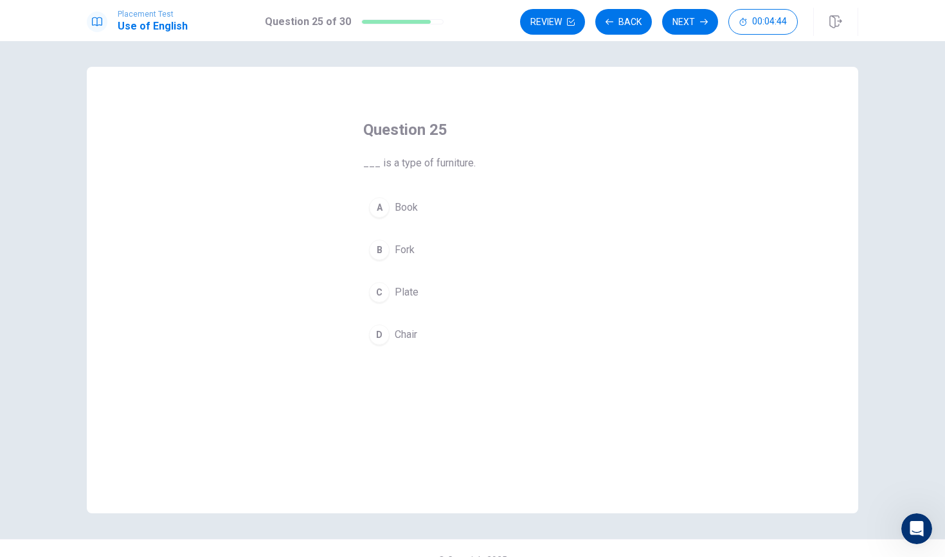
click at [396, 217] on button "A Book" at bounding box center [472, 208] width 219 height 32
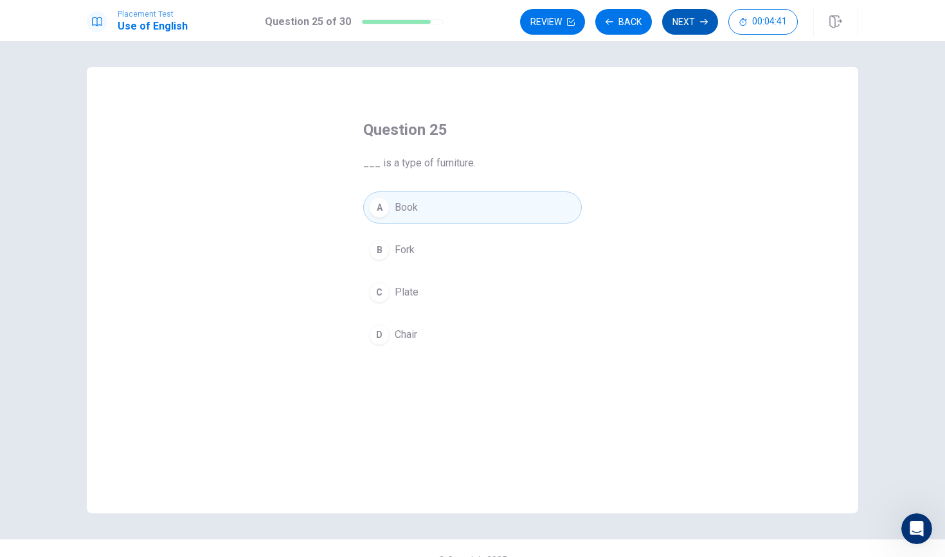
click at [692, 31] on button "Next" at bounding box center [690, 22] width 56 height 26
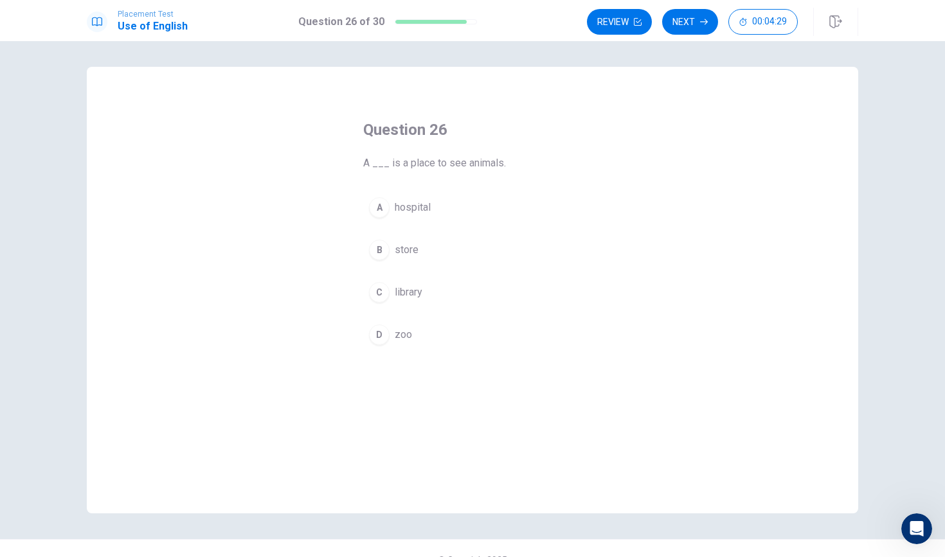
click at [406, 335] on span "zoo" at bounding box center [403, 334] width 17 height 15
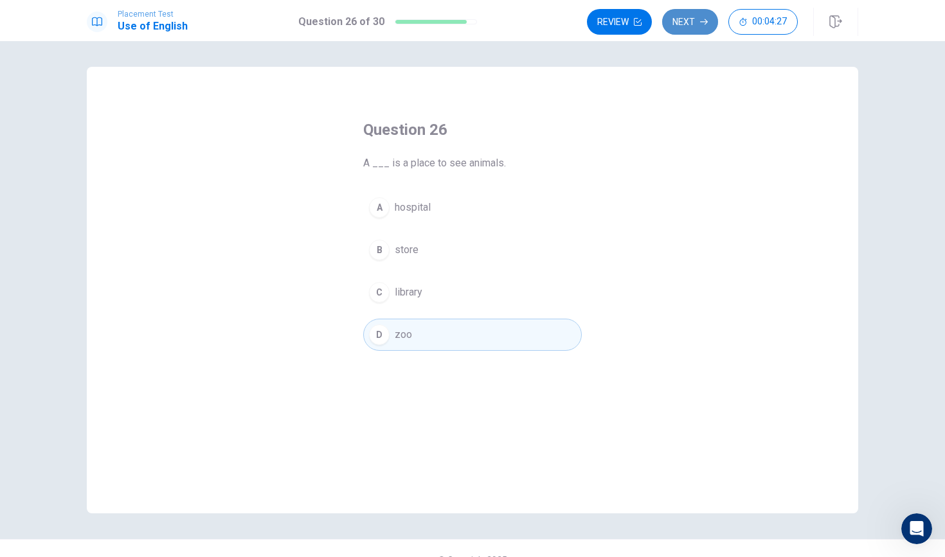
click at [684, 24] on button "Next" at bounding box center [690, 22] width 56 height 26
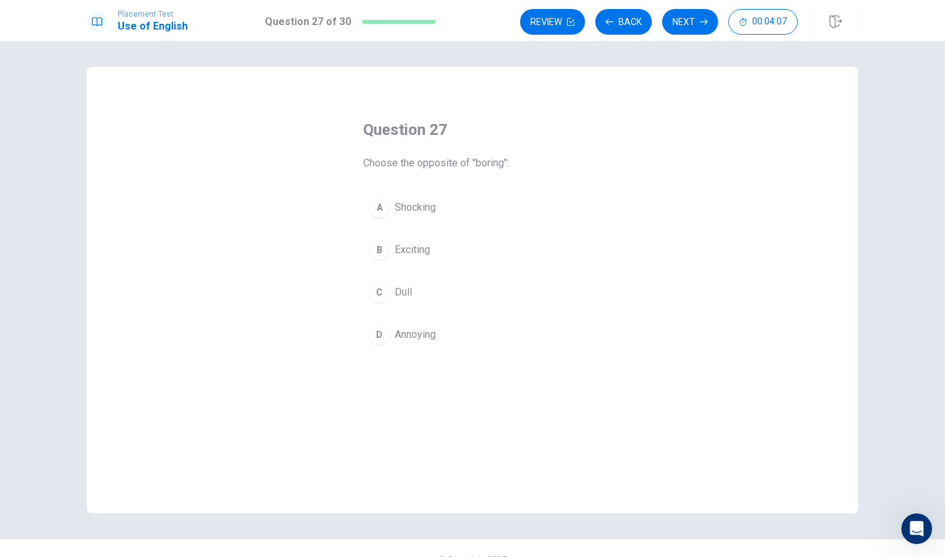
click at [457, 213] on button "A Shocking" at bounding box center [472, 208] width 219 height 32
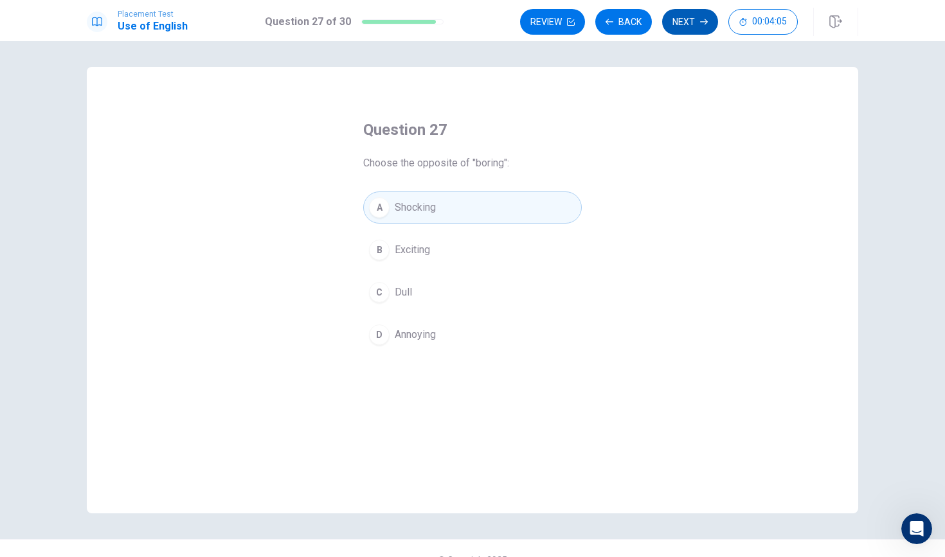
click at [683, 22] on button "Next" at bounding box center [690, 22] width 56 height 26
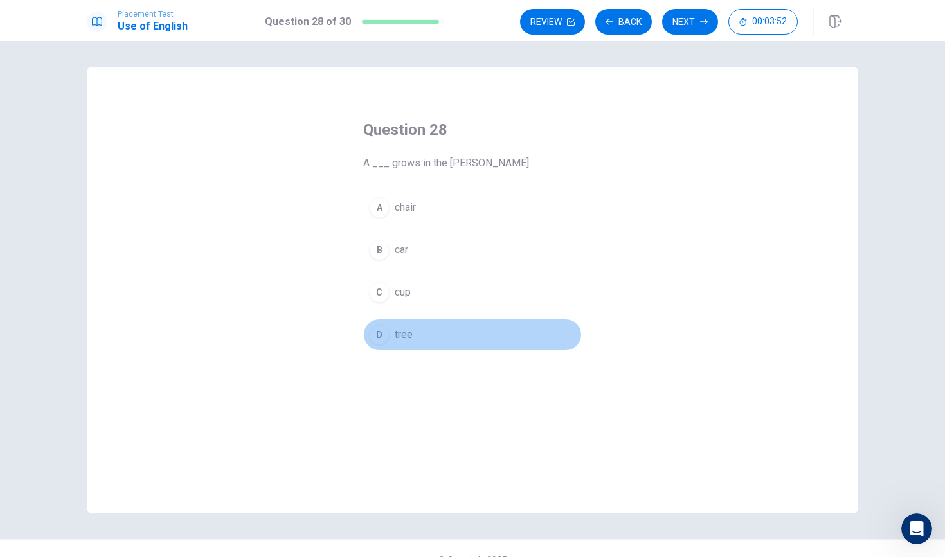
click at [408, 343] on button "D tree" at bounding box center [472, 335] width 219 height 32
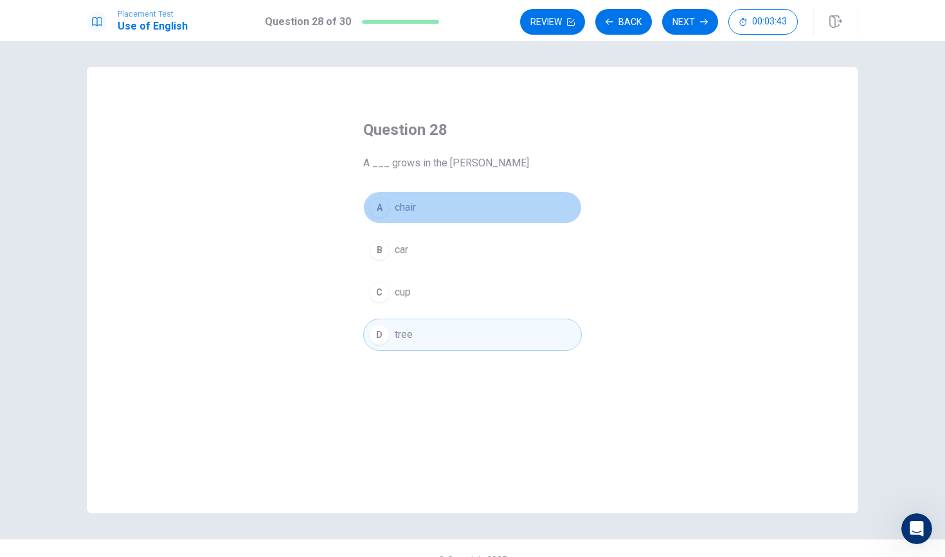
click at [405, 210] on span "chair" at bounding box center [405, 207] width 21 height 15
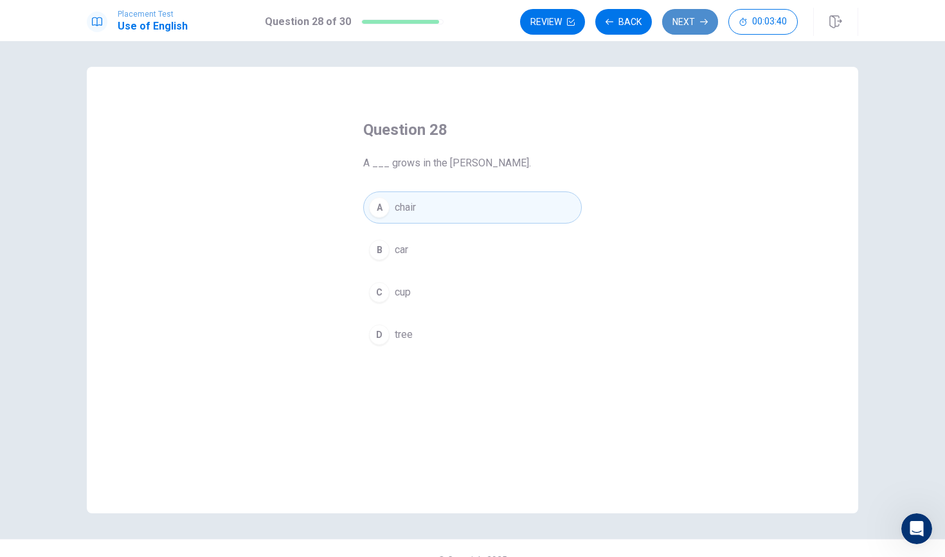
click at [696, 29] on button "Next" at bounding box center [690, 22] width 56 height 26
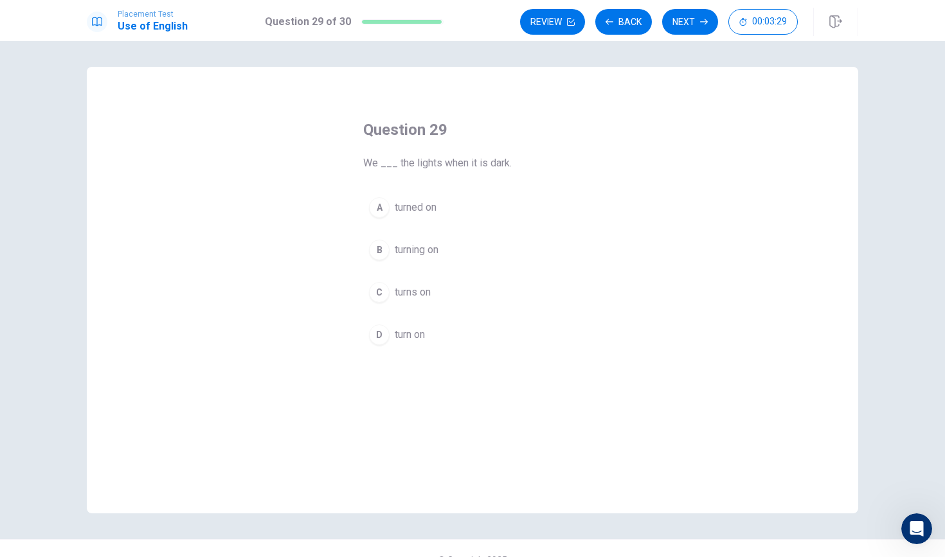
click at [418, 206] on span "turned on" at bounding box center [416, 207] width 42 height 15
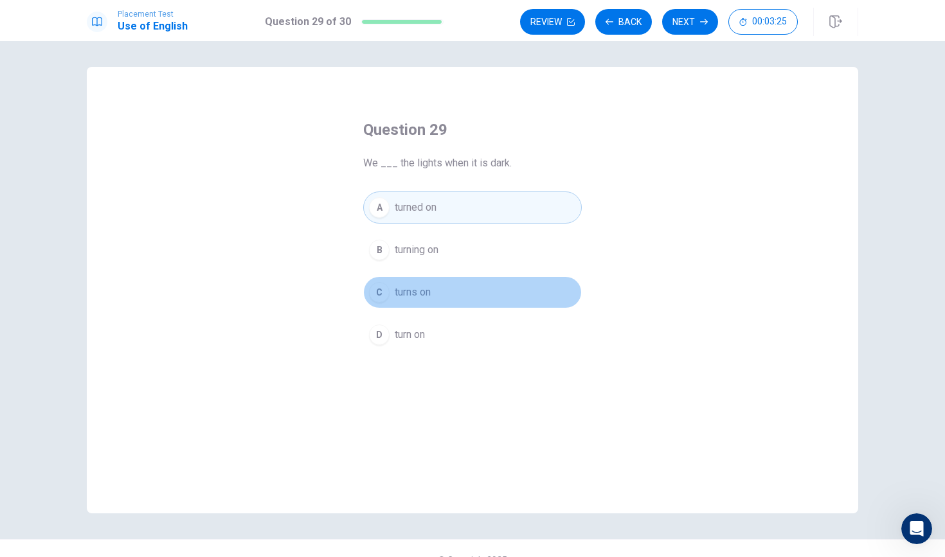
click at [450, 289] on button "C turns on" at bounding box center [472, 292] width 219 height 32
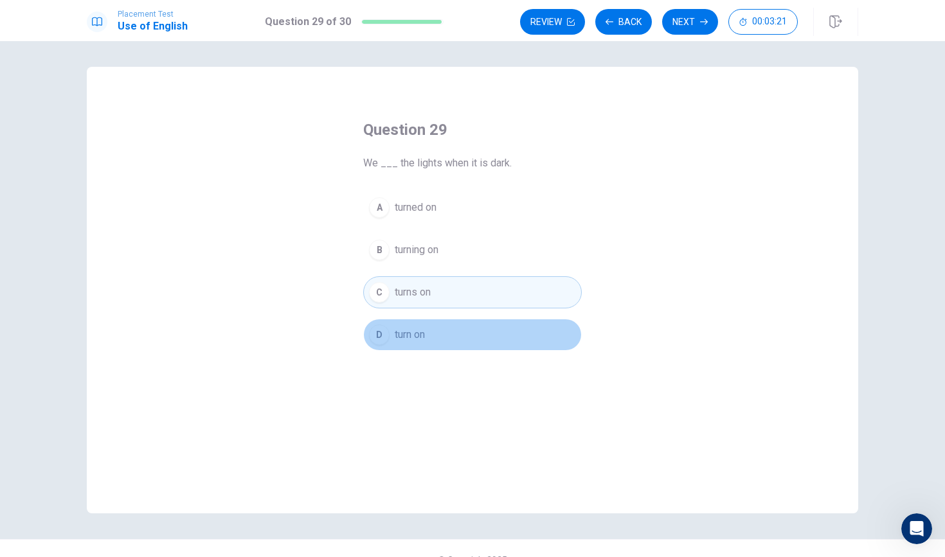
click at [451, 338] on button "D turn on" at bounding box center [472, 335] width 219 height 32
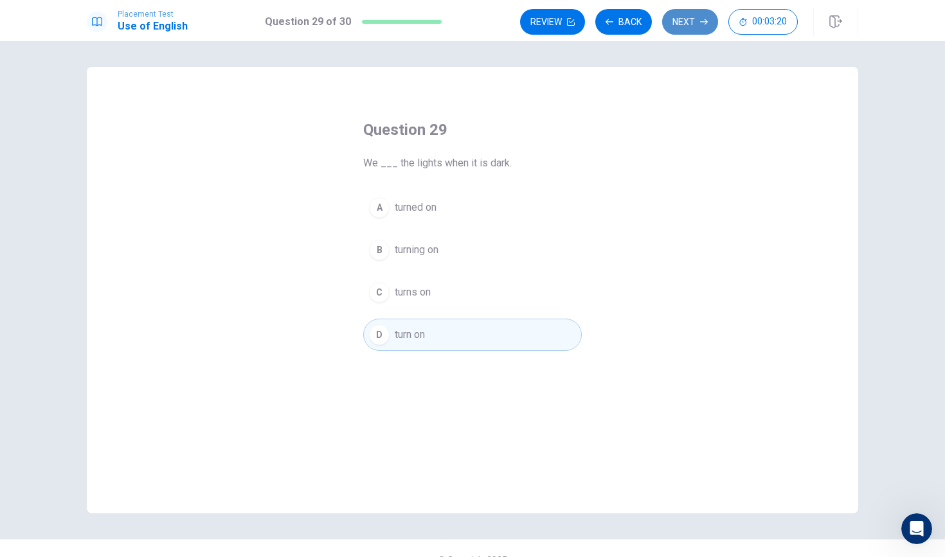
click at [674, 24] on button "Next" at bounding box center [690, 22] width 56 height 26
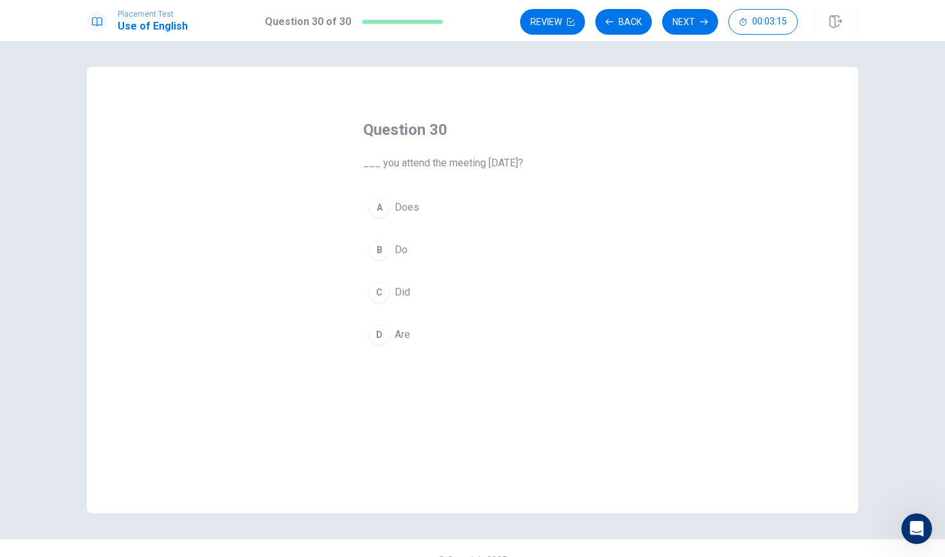
click at [392, 236] on button "B Do" at bounding box center [472, 250] width 219 height 32
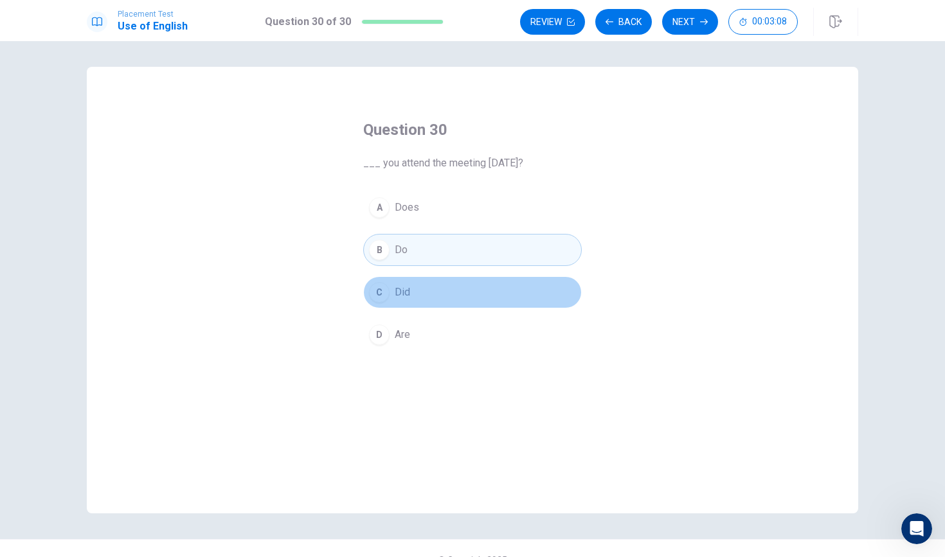
click at [483, 291] on button "C Did" at bounding box center [472, 292] width 219 height 32
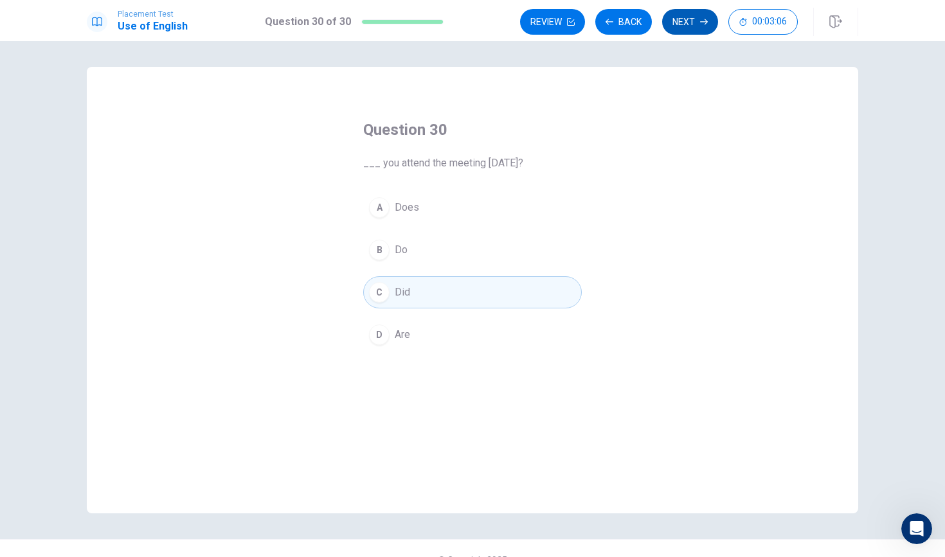
click at [679, 29] on button "Next" at bounding box center [690, 22] width 56 height 26
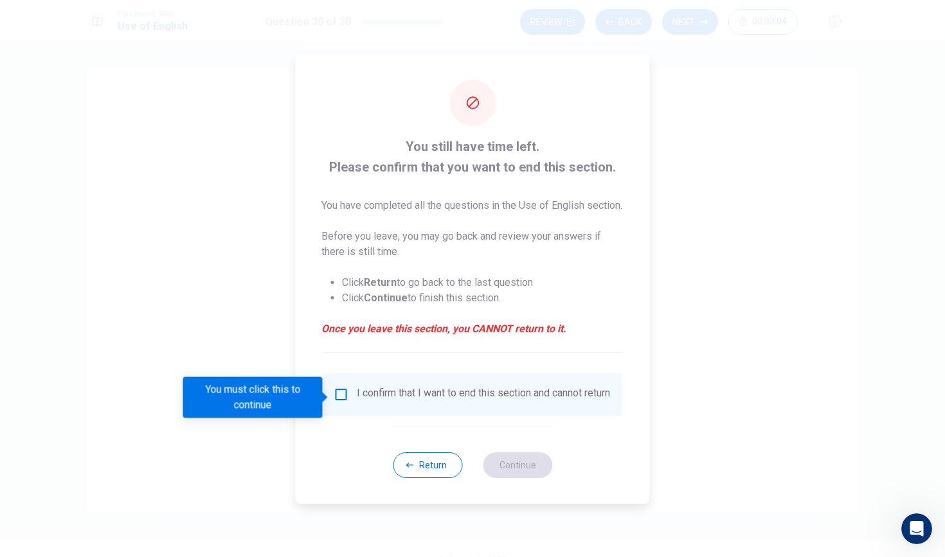
click at [343, 395] on input "You must click this to continue" at bounding box center [341, 394] width 15 height 15
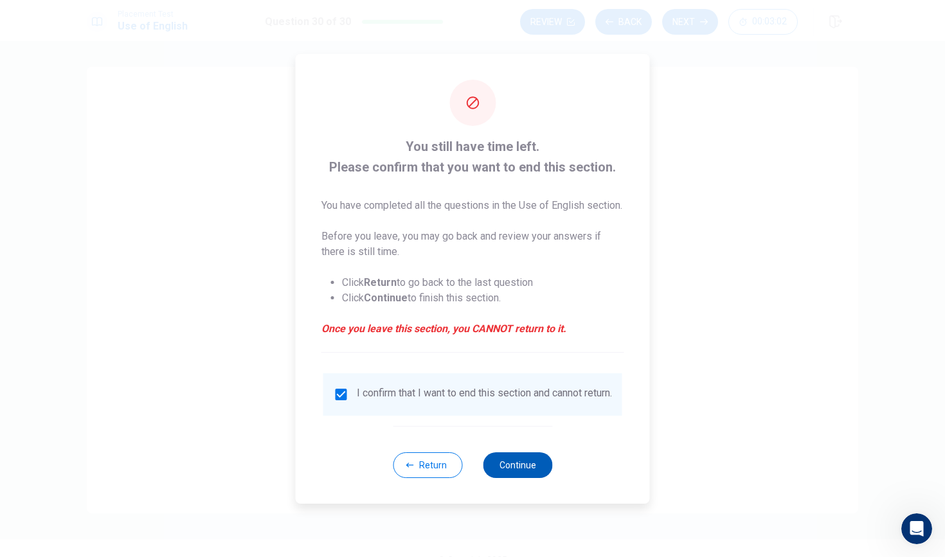
click at [515, 478] on button "Continue" at bounding box center [517, 466] width 69 height 26
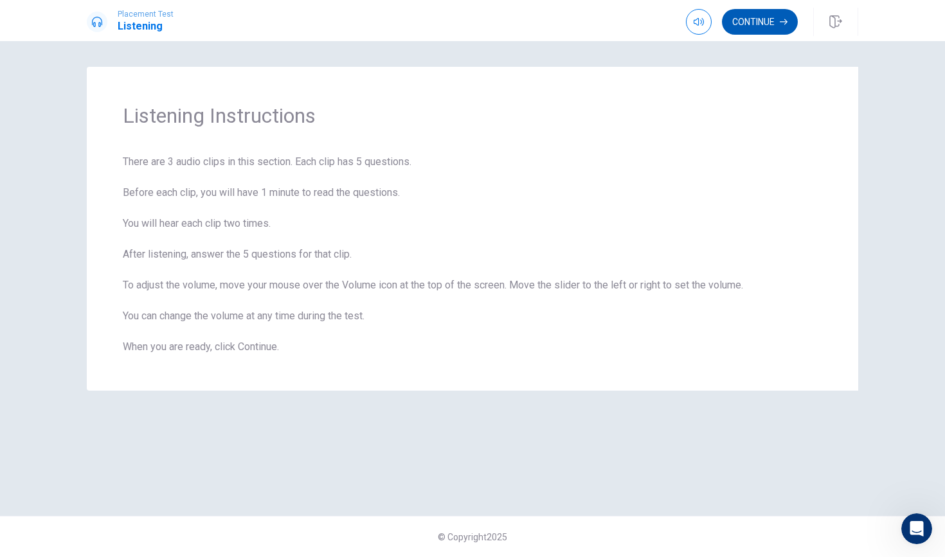
click at [750, 25] on button "Continue" at bounding box center [760, 22] width 76 height 26
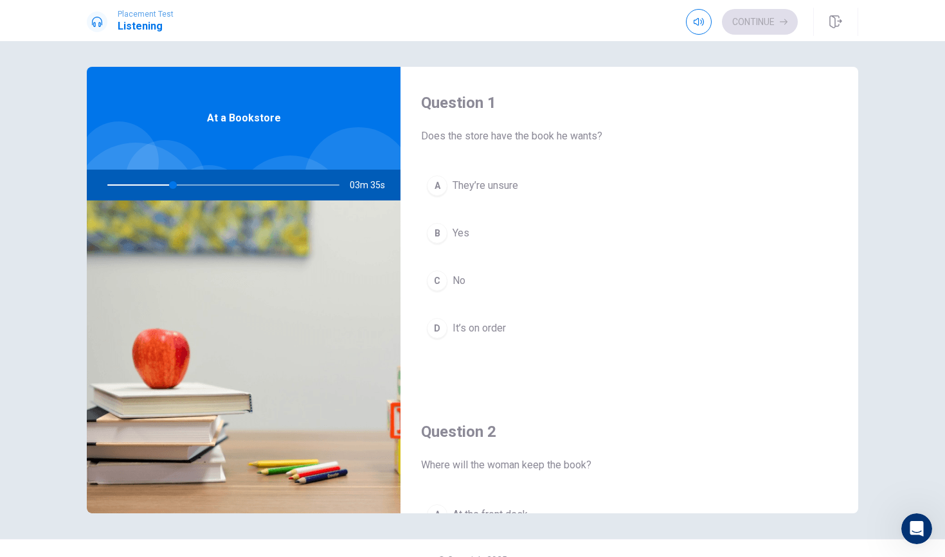
scroll to position [8, 0]
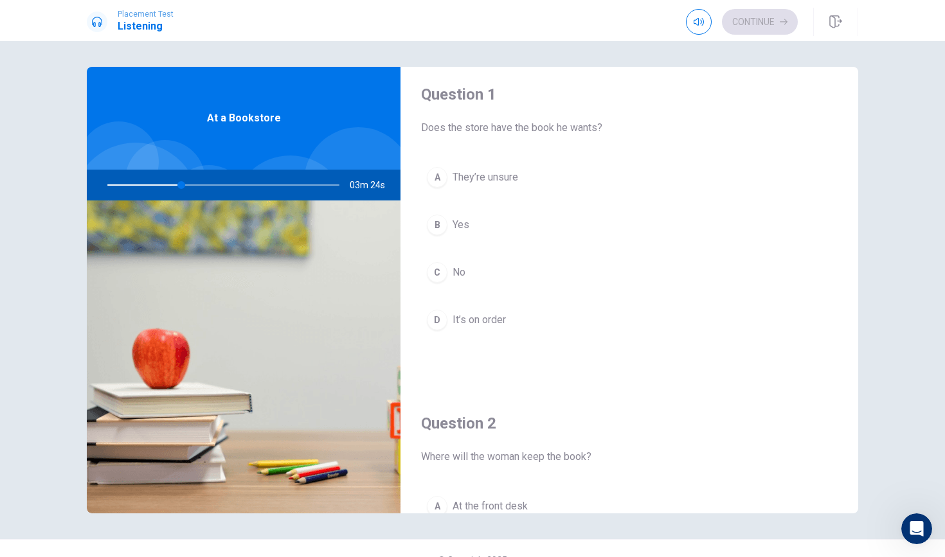
click at [464, 227] on span "Yes" at bounding box center [461, 224] width 17 height 15
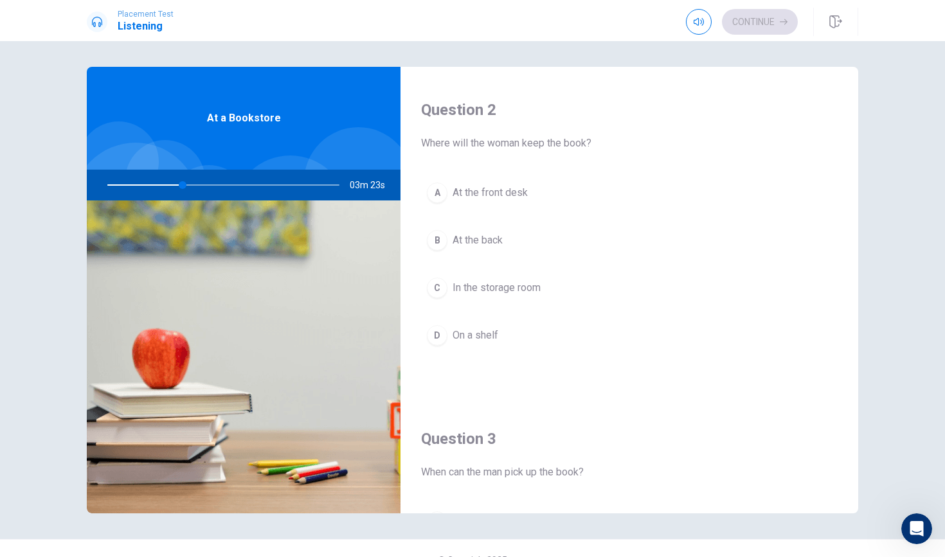
scroll to position [323, 0]
click at [498, 195] on span "At the front desk" at bounding box center [490, 191] width 75 height 15
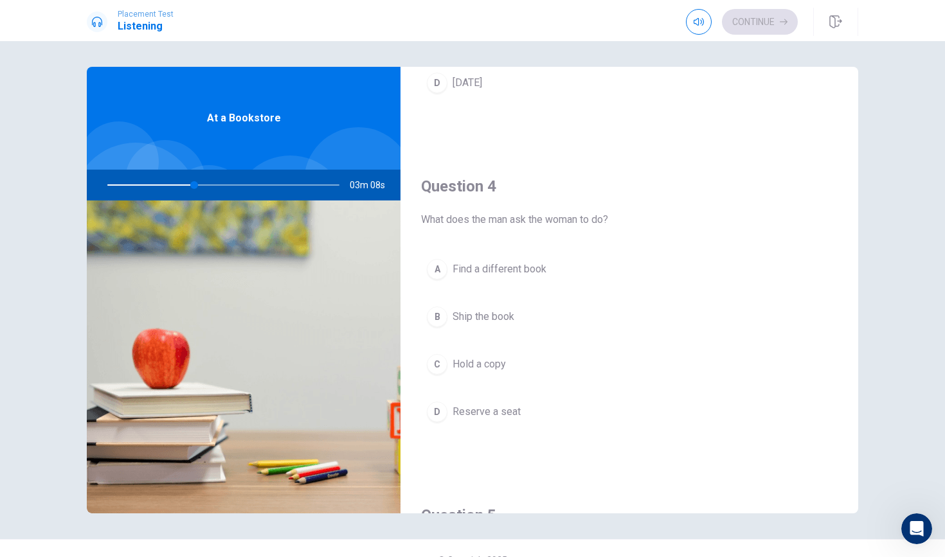
scroll to position [902, 0]
click at [487, 364] on span "Hold a copy" at bounding box center [479, 366] width 53 height 15
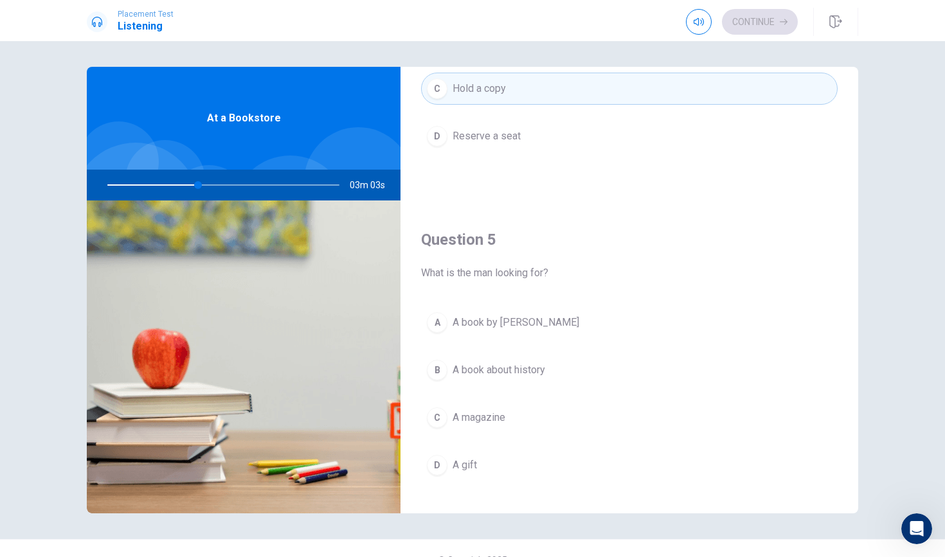
scroll to position [1181, 0]
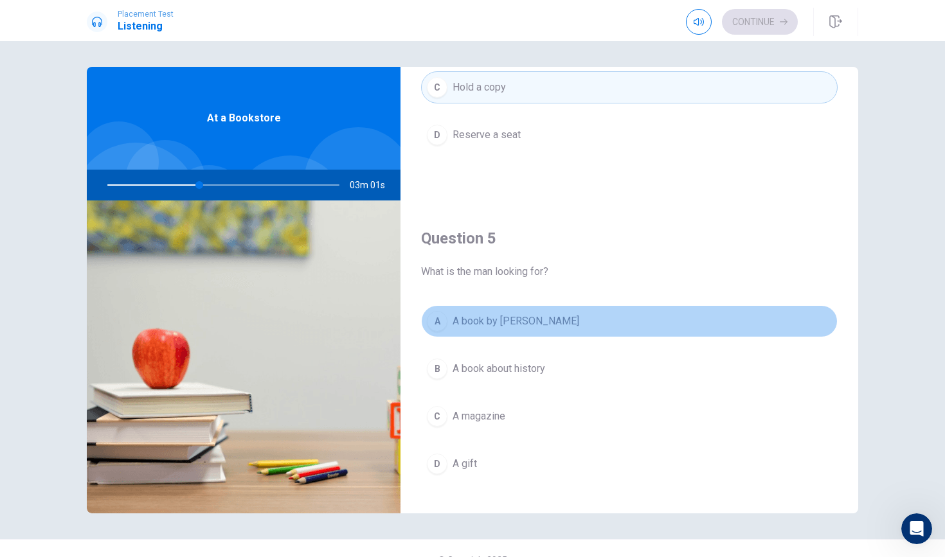
click at [510, 323] on span "A book by [PERSON_NAME]" at bounding box center [516, 321] width 127 height 15
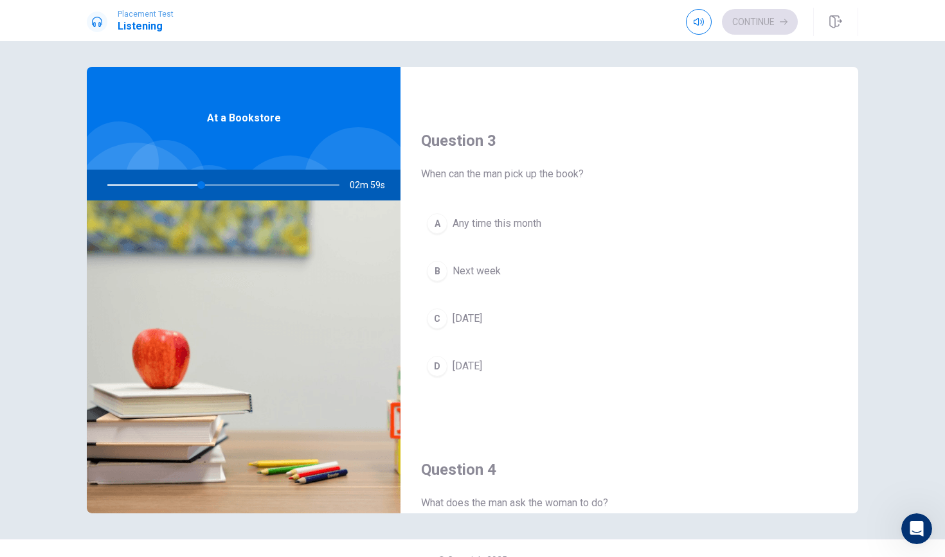
scroll to position [616, 0]
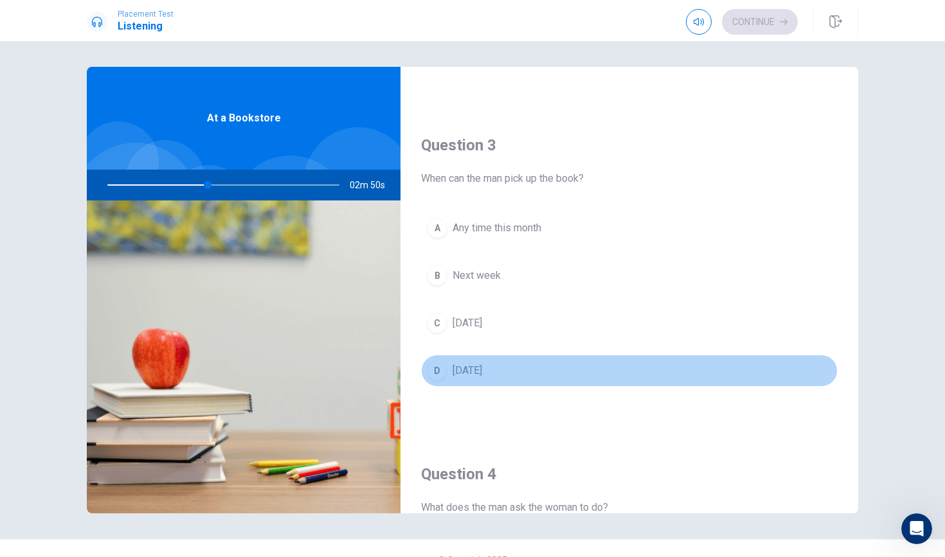
click at [458, 366] on span "[DATE]" at bounding box center [468, 370] width 30 height 15
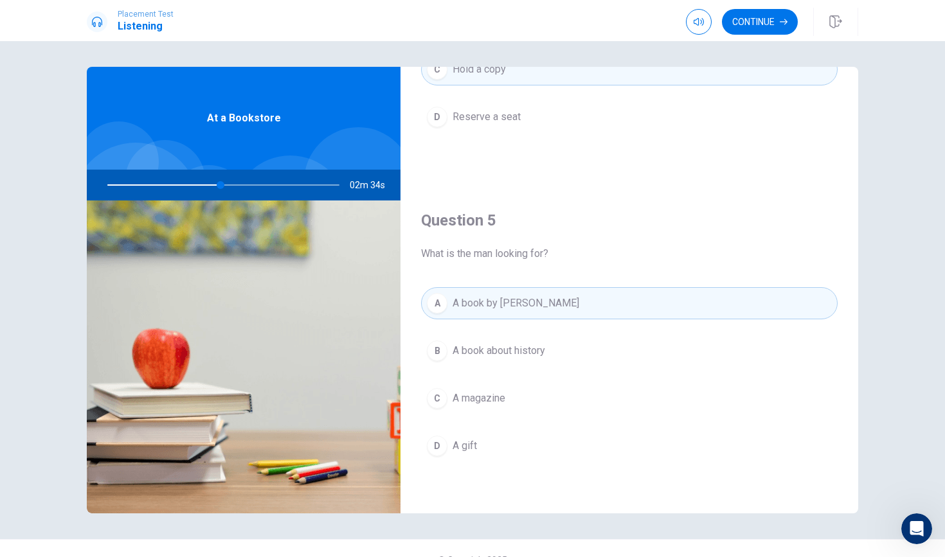
scroll to position [1199, 0]
click at [753, 31] on button "Continue" at bounding box center [760, 22] width 76 height 26
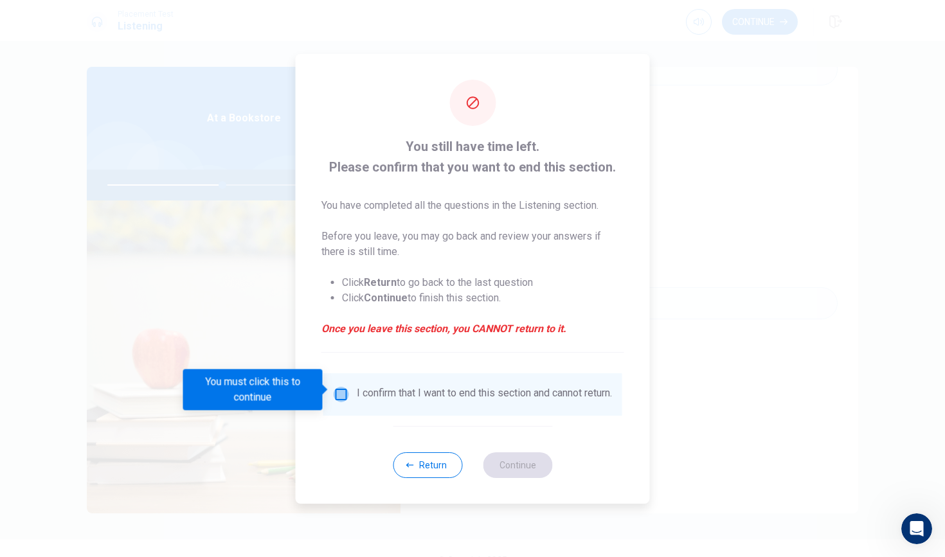
click at [341, 387] on input "You must click this to continue" at bounding box center [341, 394] width 15 height 15
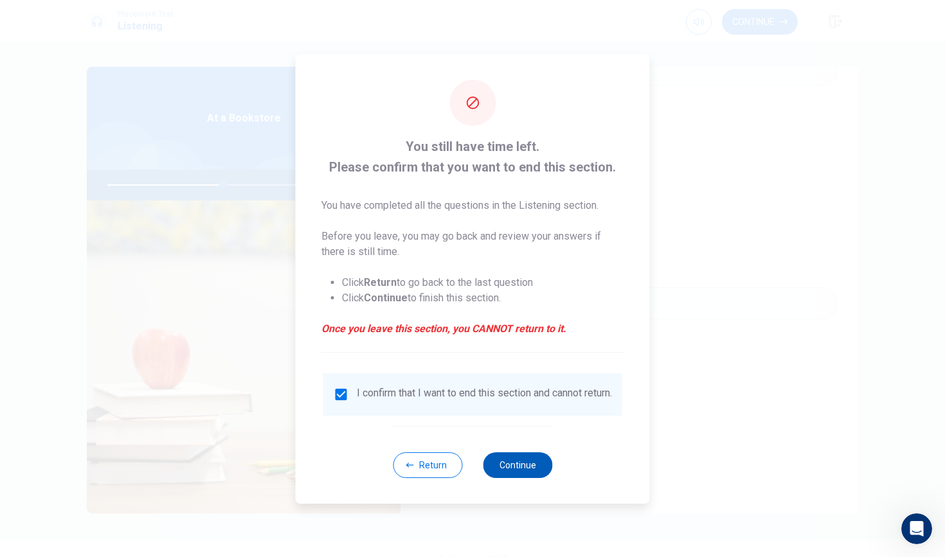
click at [501, 466] on button "Continue" at bounding box center [517, 466] width 69 height 26
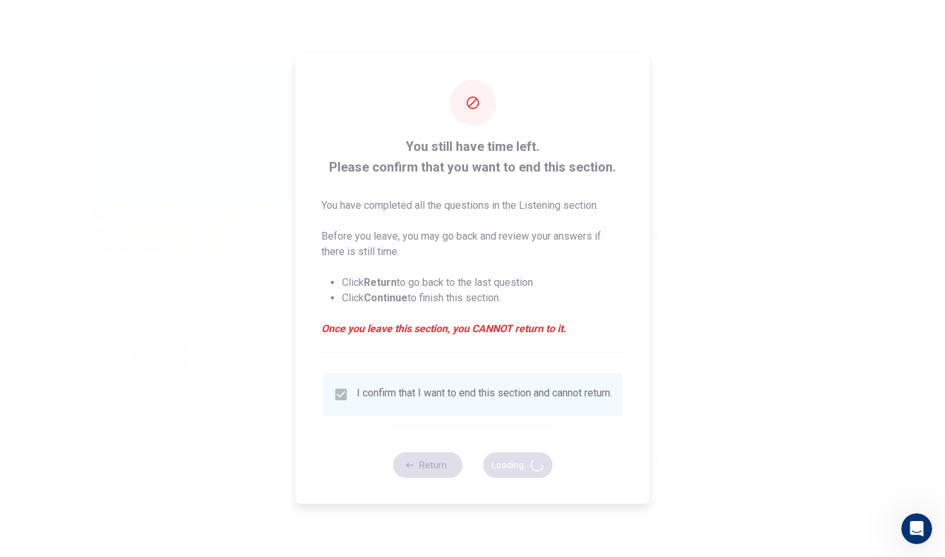
type input "51"
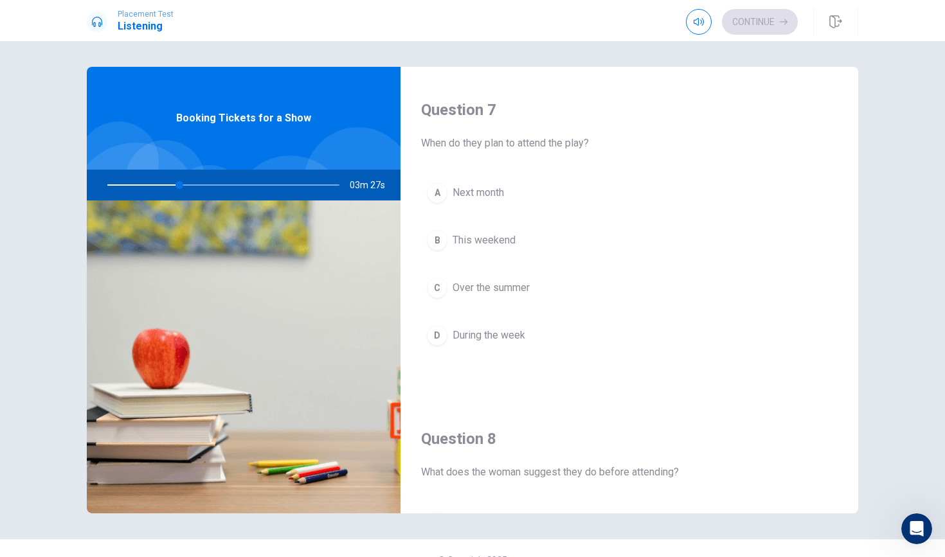
scroll to position [330, 0]
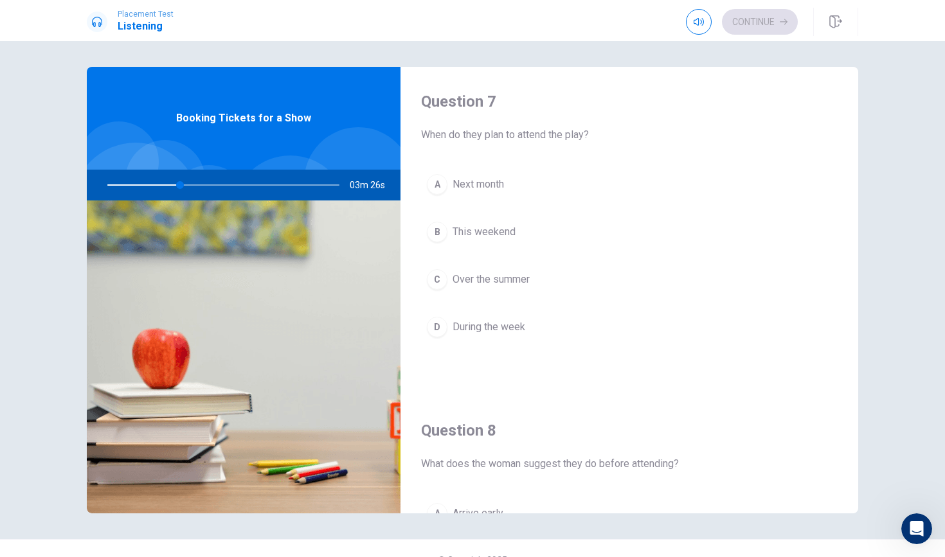
click at [496, 228] on span "This weekend" at bounding box center [484, 231] width 63 height 15
click at [465, 175] on button "A Online" at bounding box center [629, 186] width 417 height 32
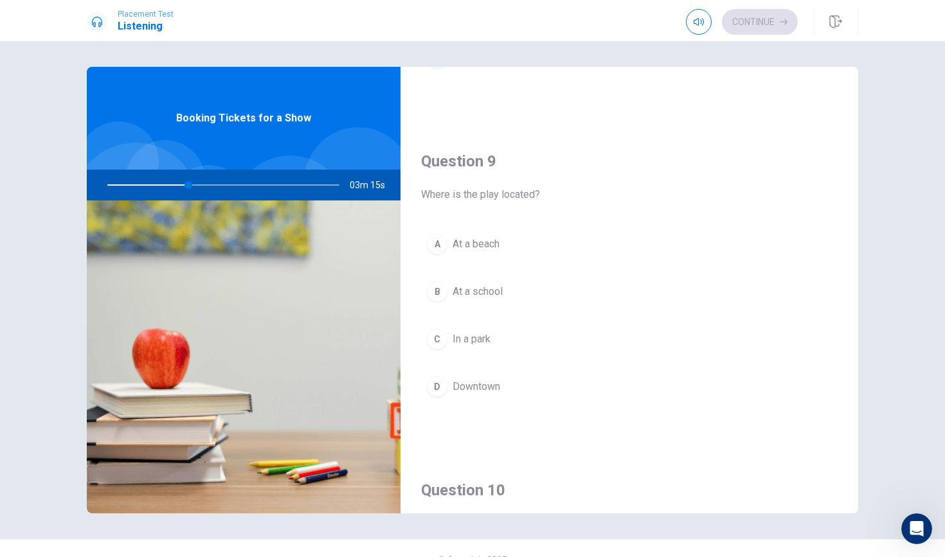
scroll to position [935, 0]
click at [478, 381] on span "Downtown" at bounding box center [477, 380] width 48 height 15
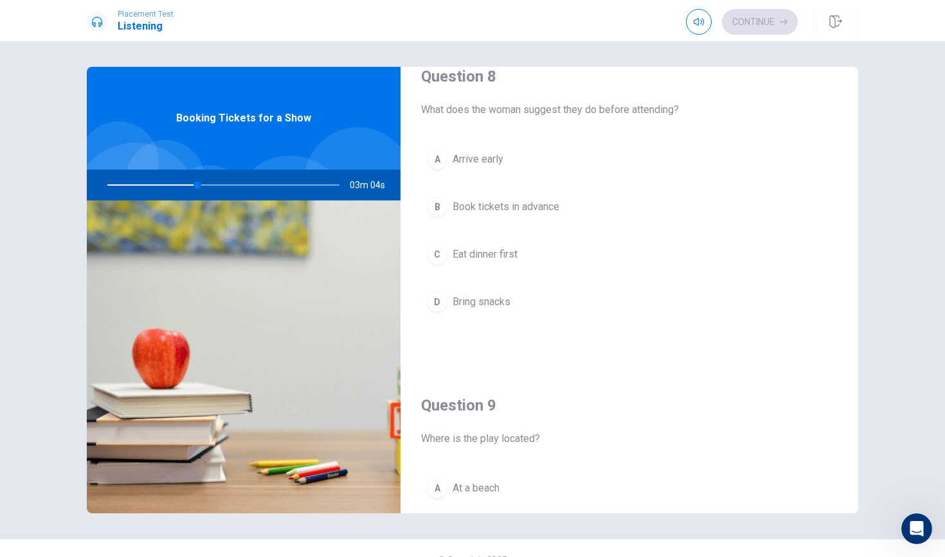
scroll to position [677, 0]
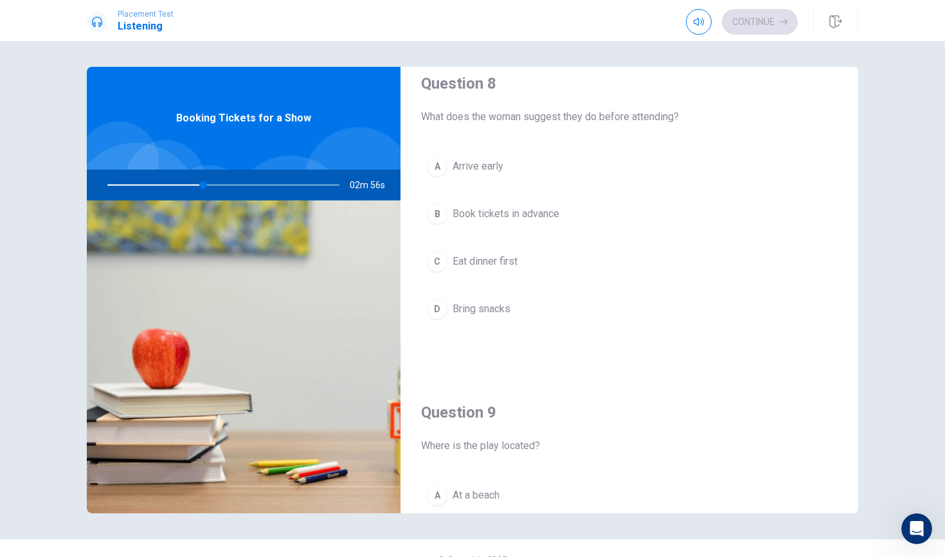
click at [514, 210] on span "Book tickets in advance" at bounding box center [506, 213] width 107 height 15
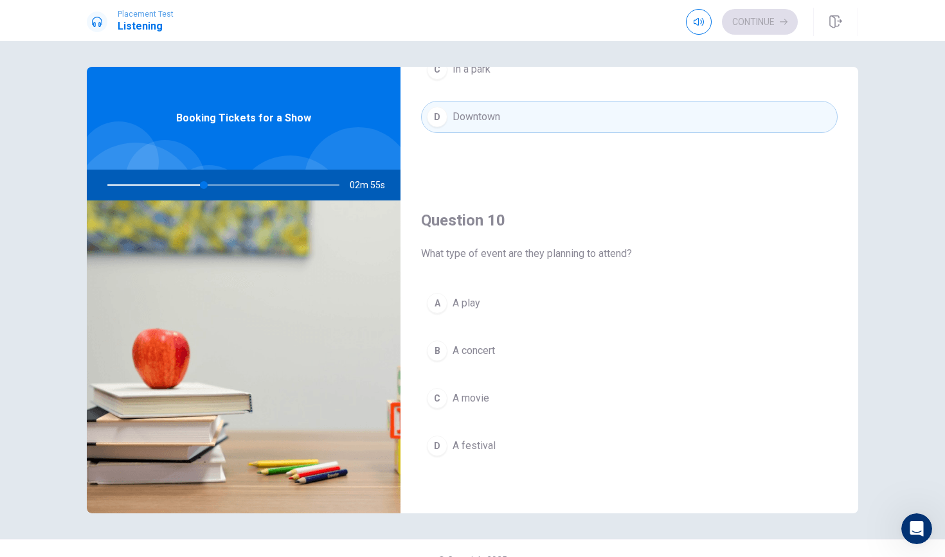
scroll to position [1199, 0]
click at [476, 308] on span "A play" at bounding box center [467, 303] width 28 height 15
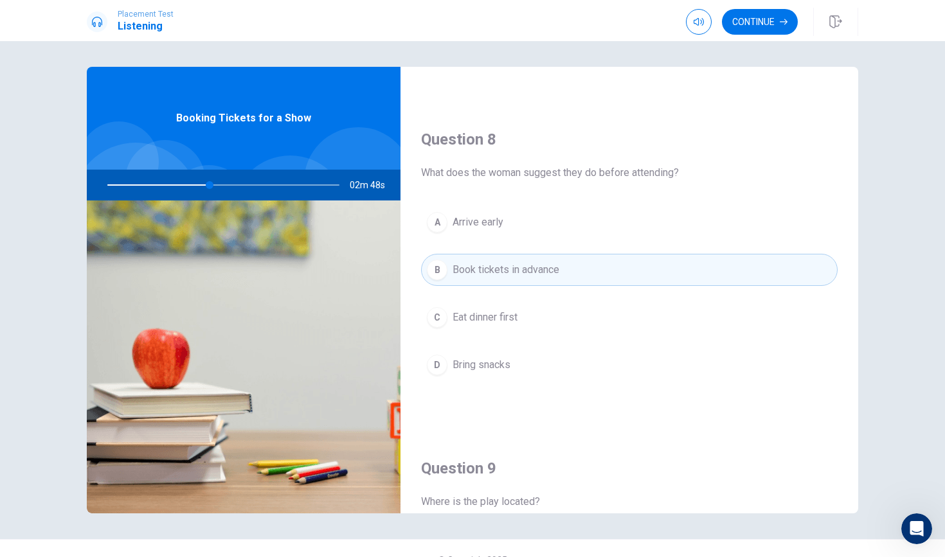
scroll to position [620, 0]
drag, startPoint x: 221, startPoint y: 187, endPoint x: 195, endPoint y: 187, distance: 26.4
click at [193, 187] on div at bounding box center [221, 185] width 258 height 31
click at [757, 27] on button "Continue" at bounding box center [760, 22] width 76 height 26
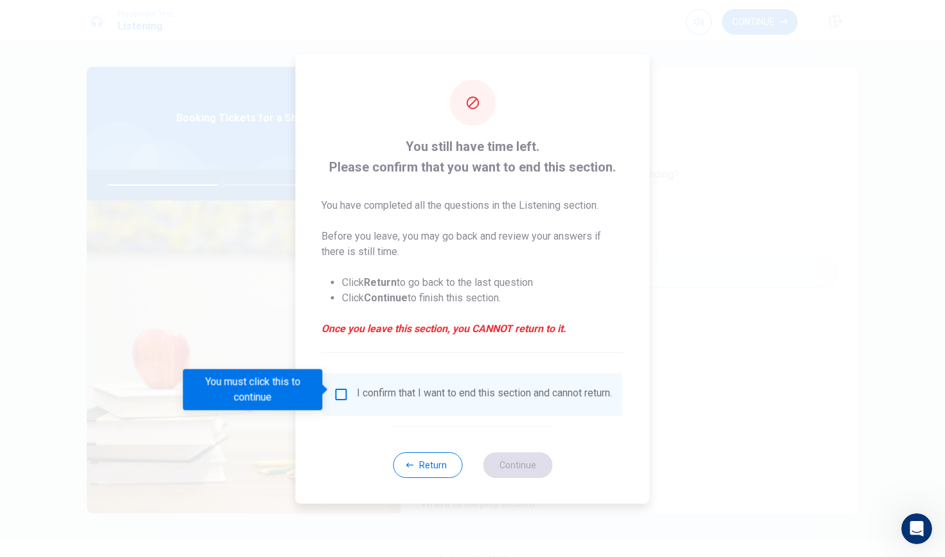
click at [358, 390] on div "I confirm that I want to end this section and cannot return." at bounding box center [484, 394] width 255 height 15
click at [340, 390] on input "You must click this to continue" at bounding box center [341, 394] width 15 height 15
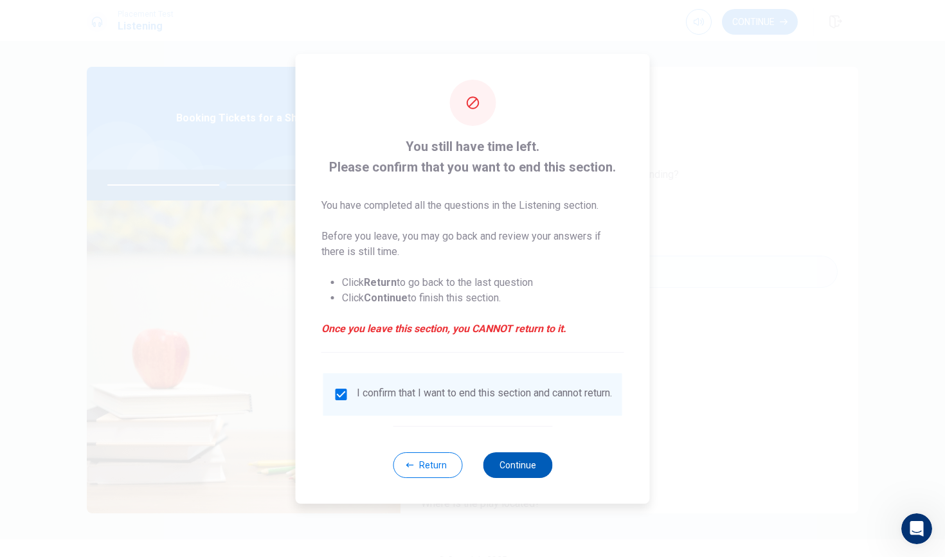
click at [529, 472] on button "Continue" at bounding box center [517, 466] width 69 height 26
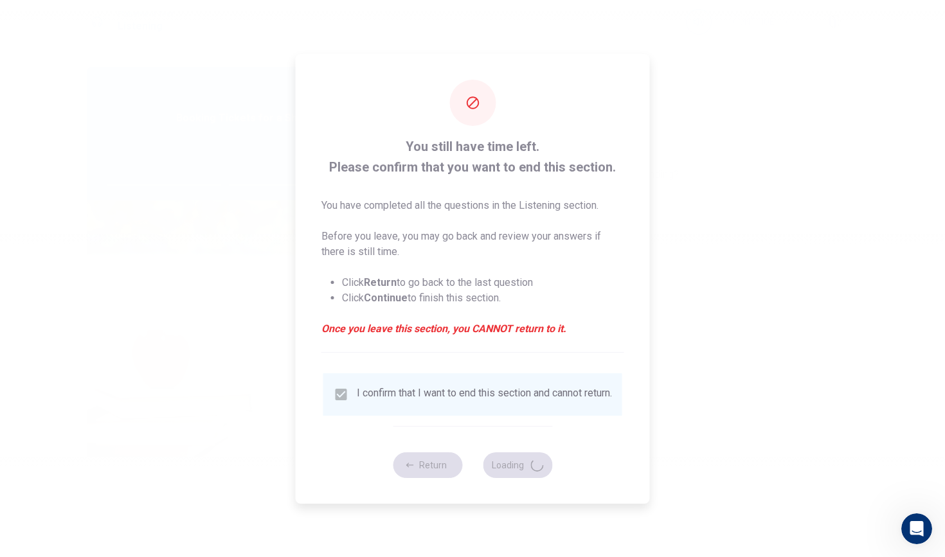
type input "51"
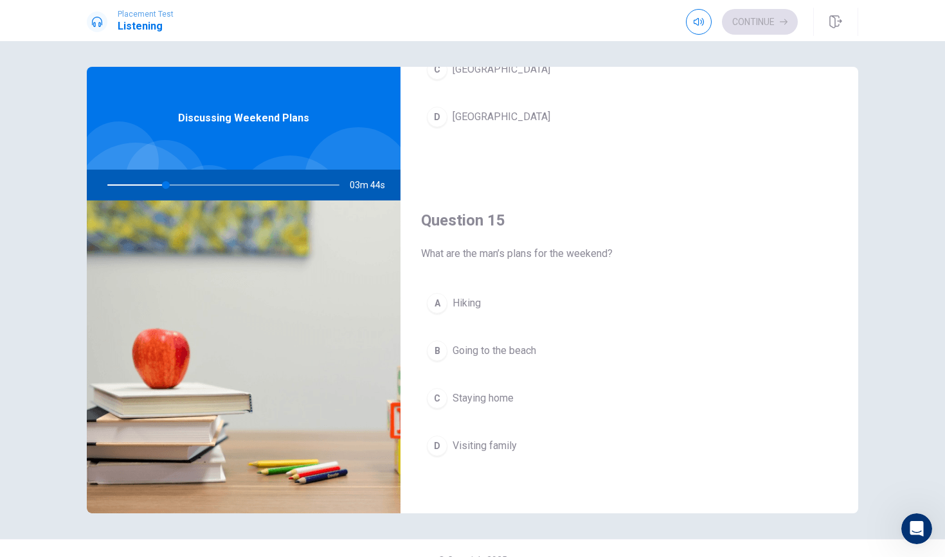
scroll to position [1199, 0]
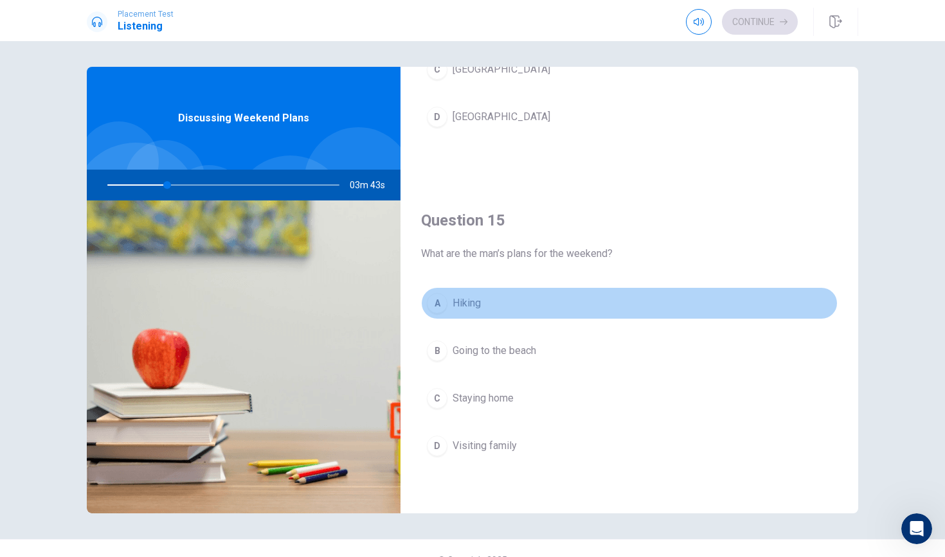
click at [481, 309] on span "Hiking" at bounding box center [467, 303] width 28 height 15
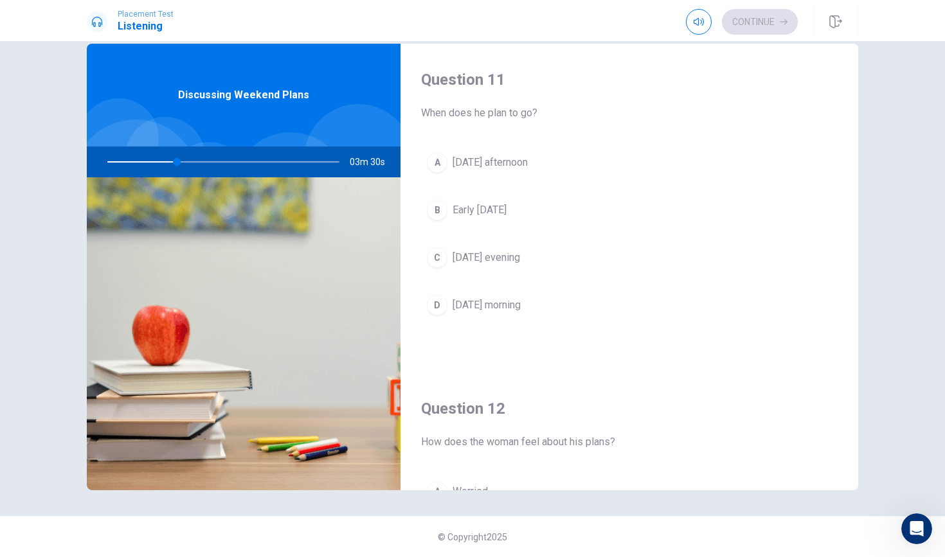
scroll to position [14, 0]
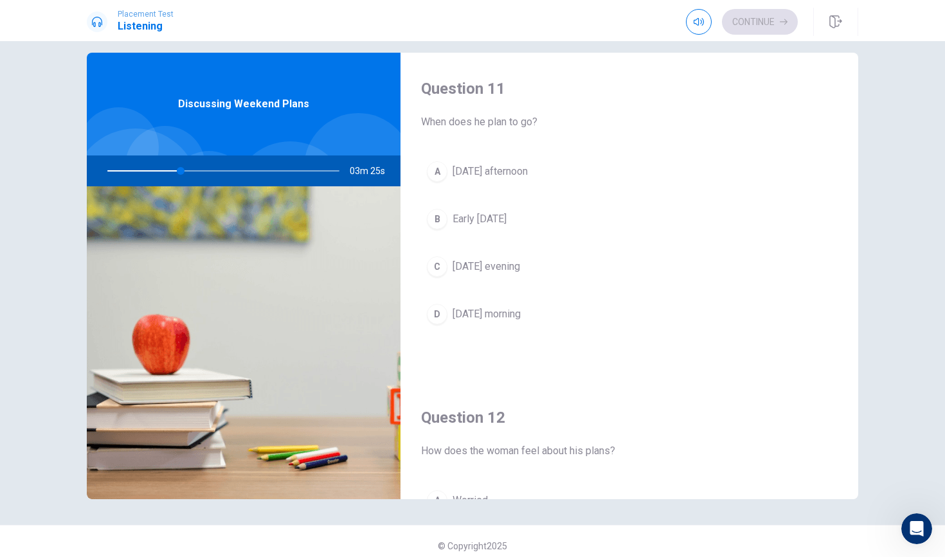
click at [489, 226] on span "Early [DATE]" at bounding box center [480, 218] width 54 height 15
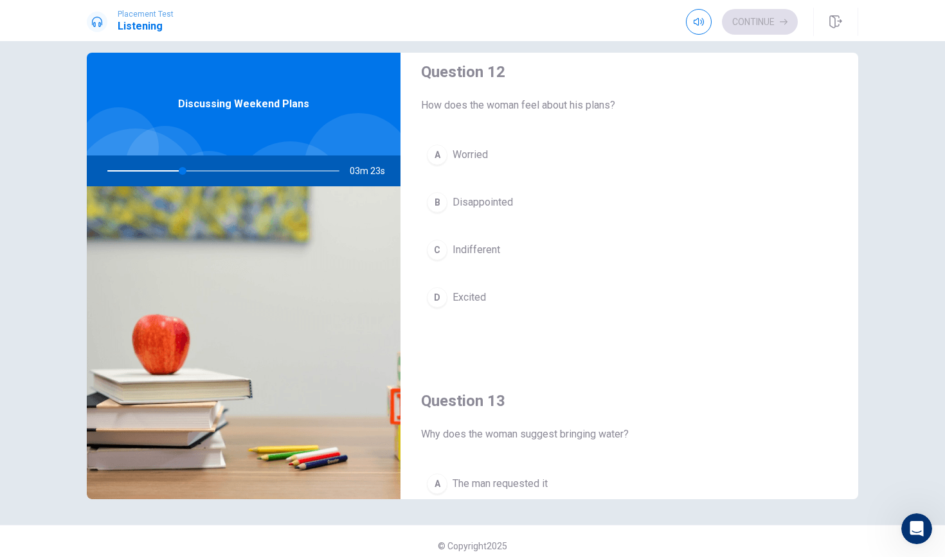
scroll to position [348, 0]
click at [465, 292] on span "Excited" at bounding box center [469, 295] width 33 height 15
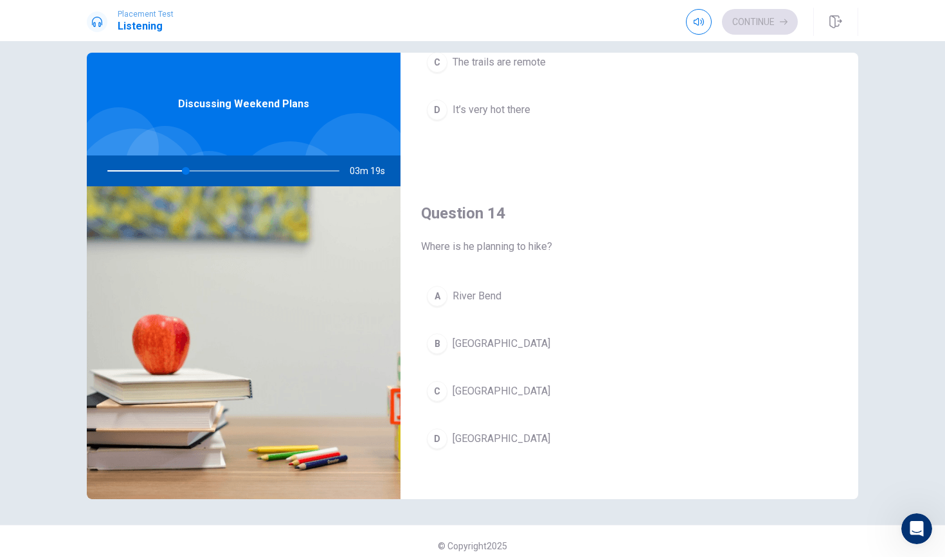
scroll to position [866, 0]
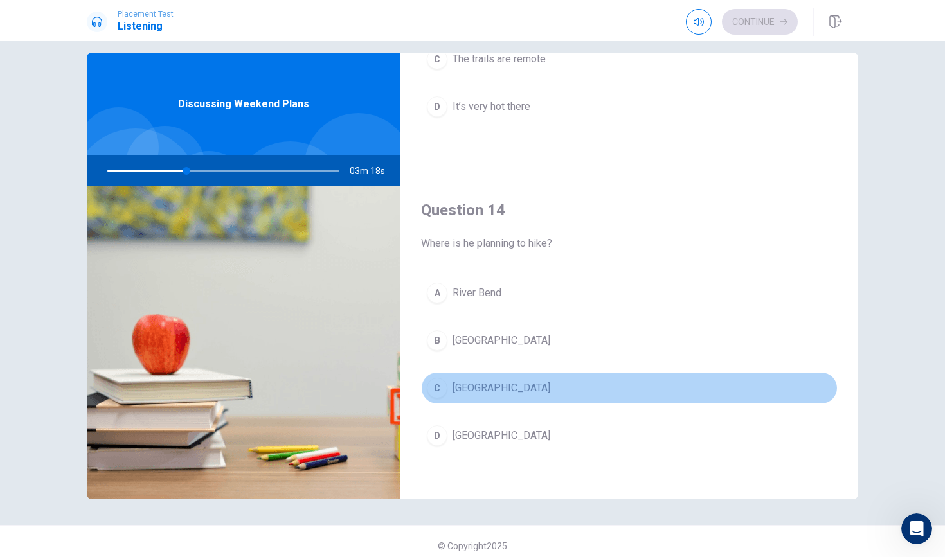
click at [484, 384] on span "[GEOGRAPHIC_DATA]" at bounding box center [502, 388] width 98 height 15
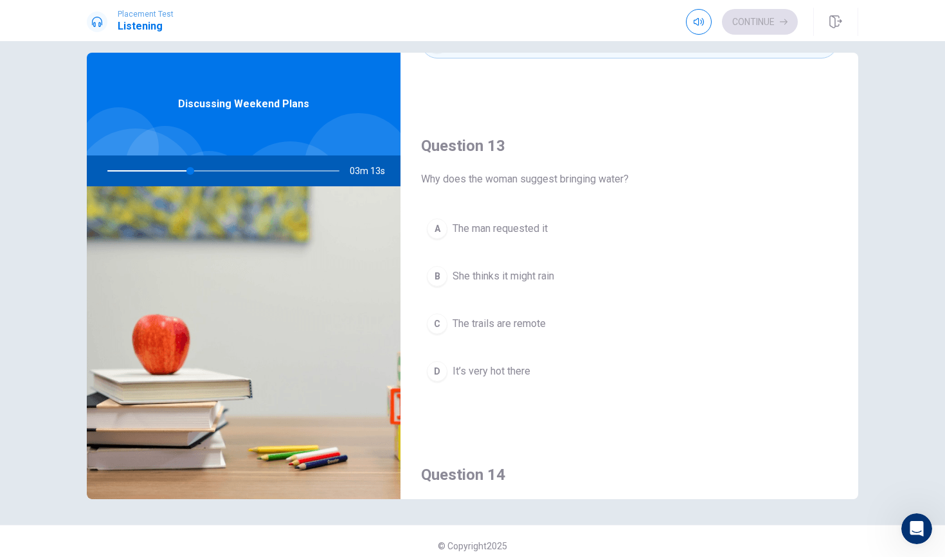
scroll to position [603, 0]
click at [479, 320] on span "The trails are remote" at bounding box center [499, 321] width 93 height 15
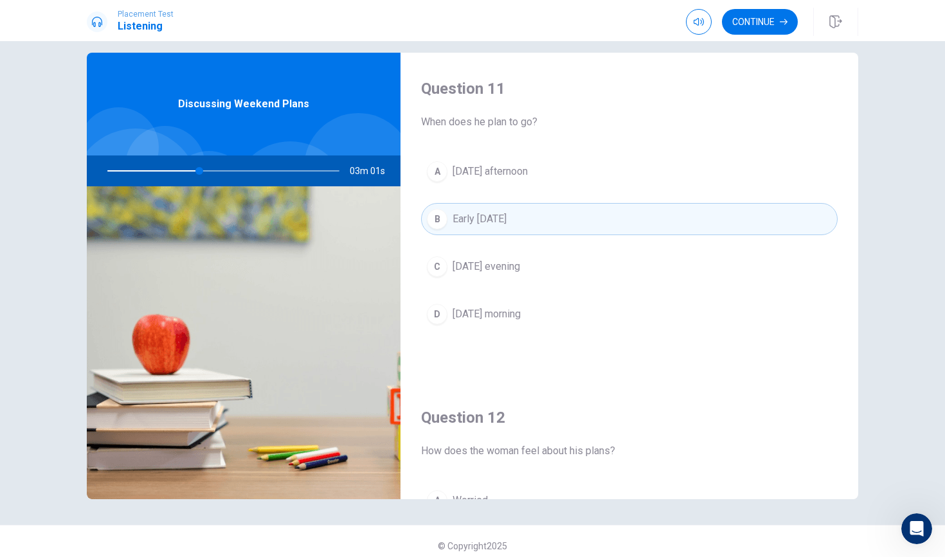
scroll to position [0, 0]
click at [742, 27] on button "Continue" at bounding box center [760, 22] width 76 height 26
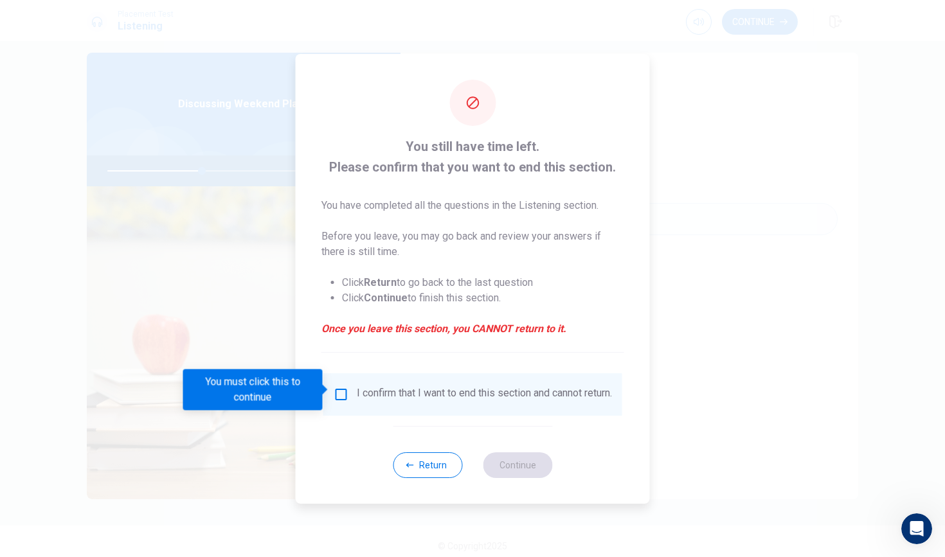
click at [339, 390] on input "You must click this to continue" at bounding box center [341, 394] width 15 height 15
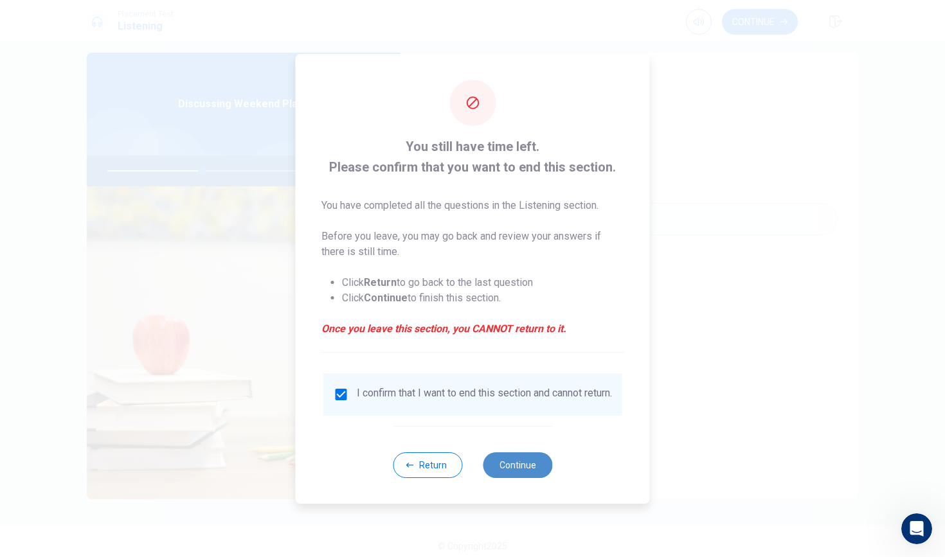
click at [513, 463] on button "Continue" at bounding box center [517, 466] width 69 height 26
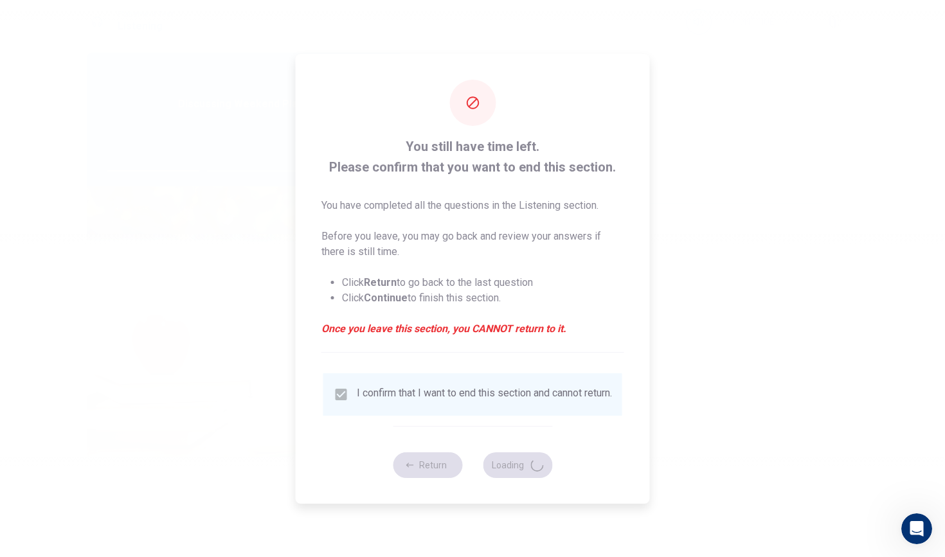
type input "42"
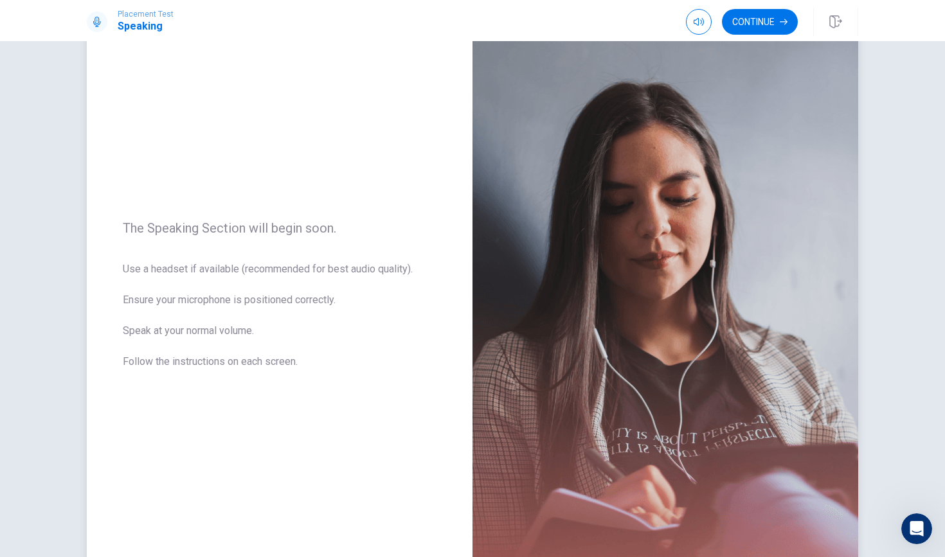
scroll to position [35, 0]
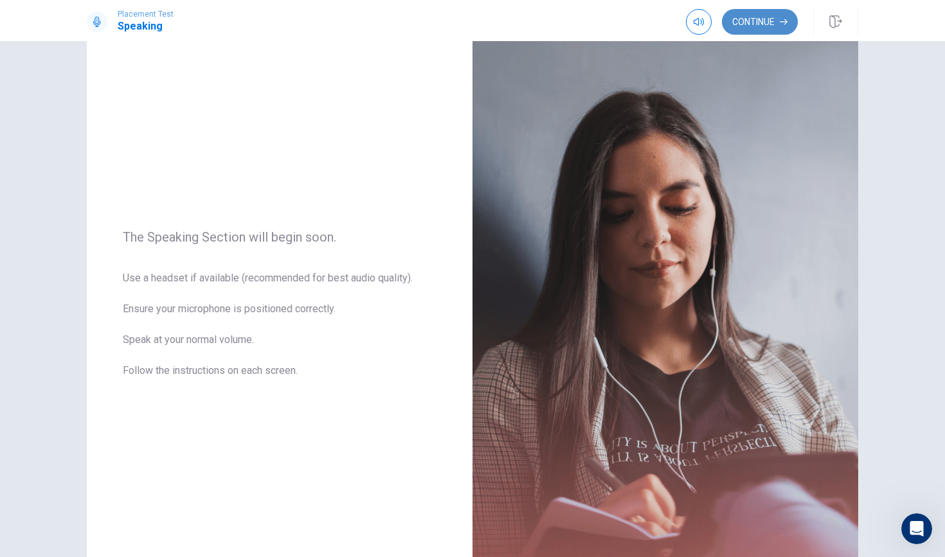
click at [771, 30] on button "Continue" at bounding box center [760, 22] width 76 height 26
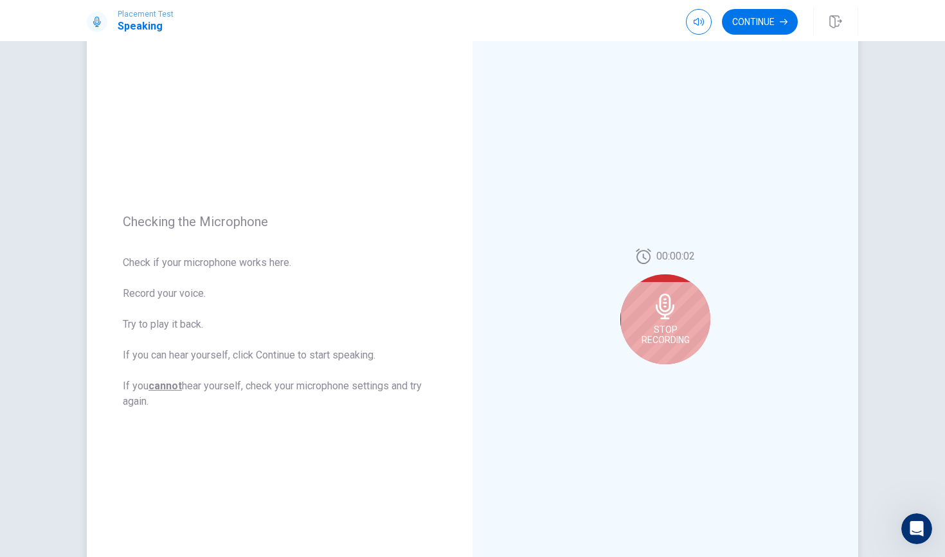
click at [656, 328] on span "Stop Recording" at bounding box center [665, 335] width 48 height 21
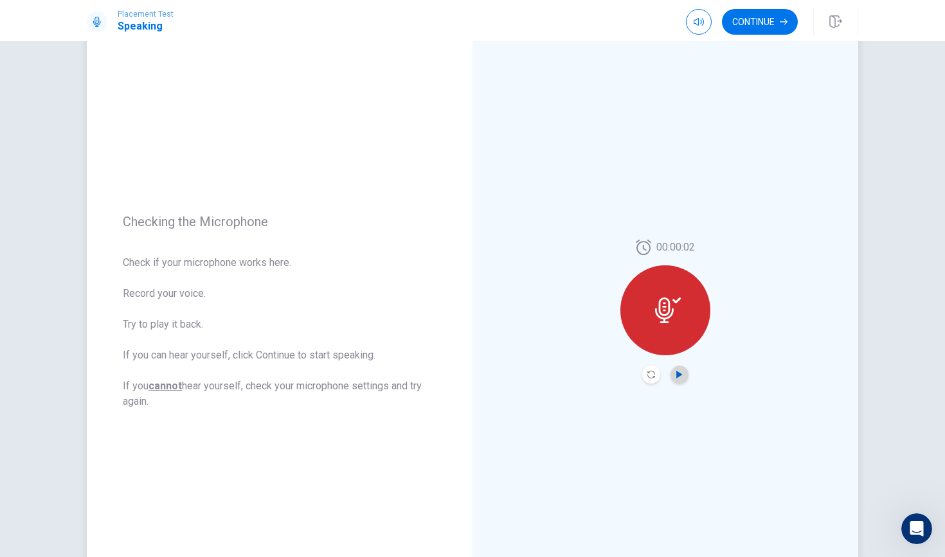
click at [677, 373] on icon "Play Audio" at bounding box center [679, 375] width 6 height 8
click at [766, 23] on button "Continue" at bounding box center [760, 22] width 76 height 26
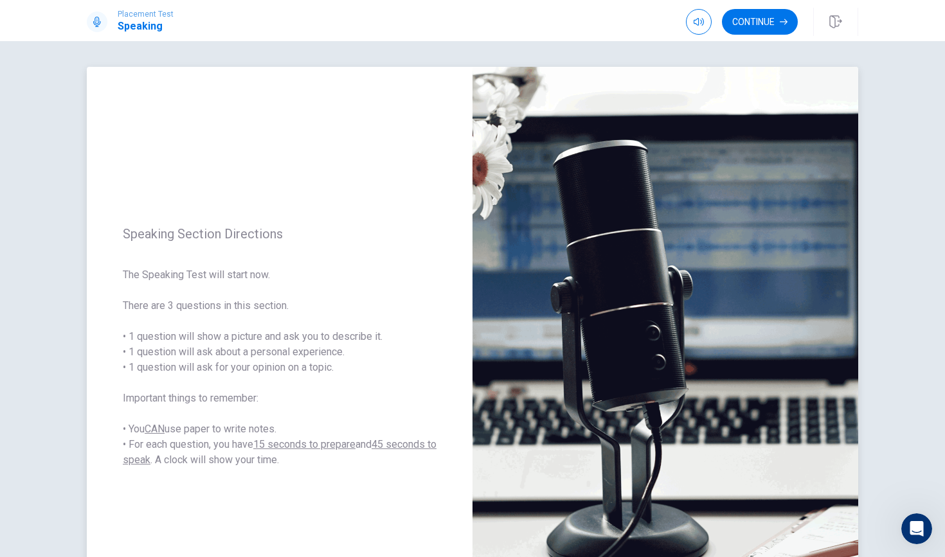
scroll to position [0, 0]
click at [754, 24] on button "Continue" at bounding box center [760, 22] width 76 height 26
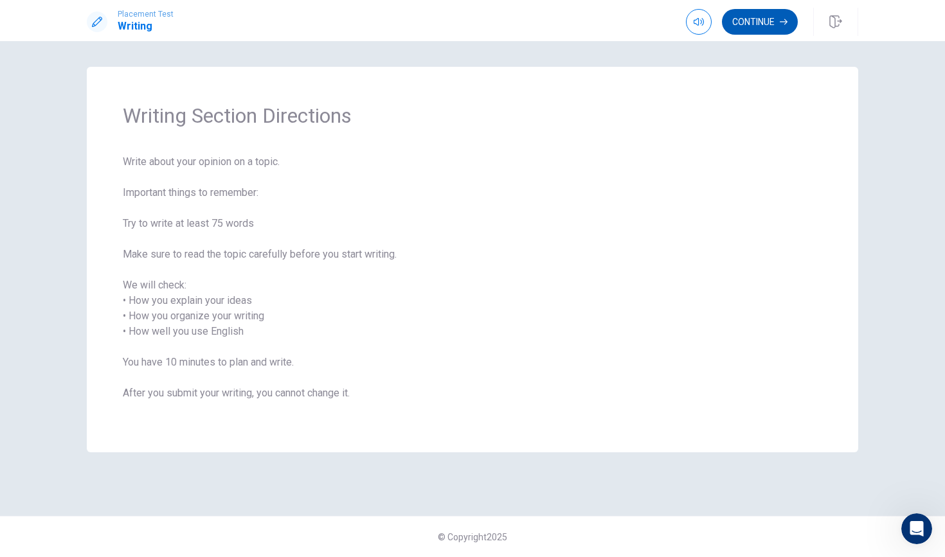
click at [747, 21] on button "Continue" at bounding box center [760, 22] width 76 height 26
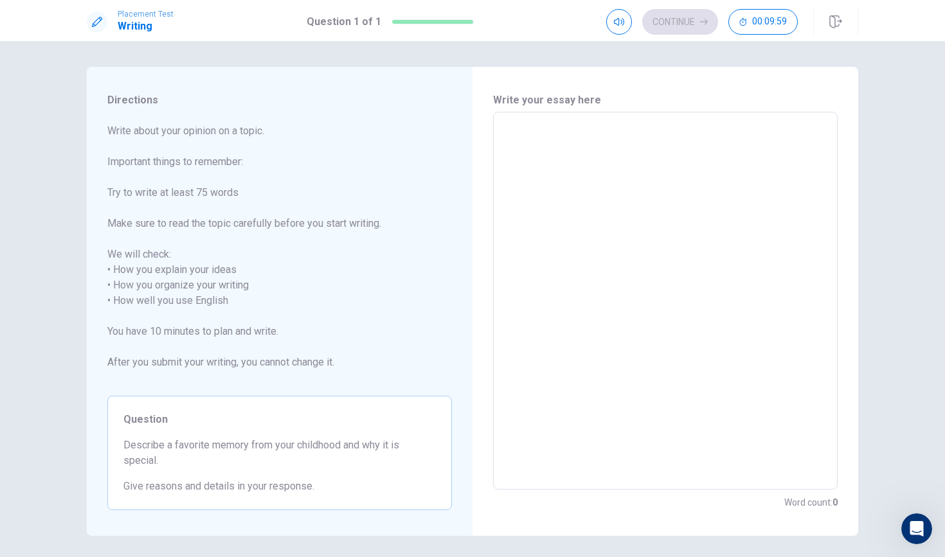
click at [578, 166] on textarea at bounding box center [665, 301] width 327 height 357
type textarea "i"
type textarea "x"
type textarea "in"
type textarea "x"
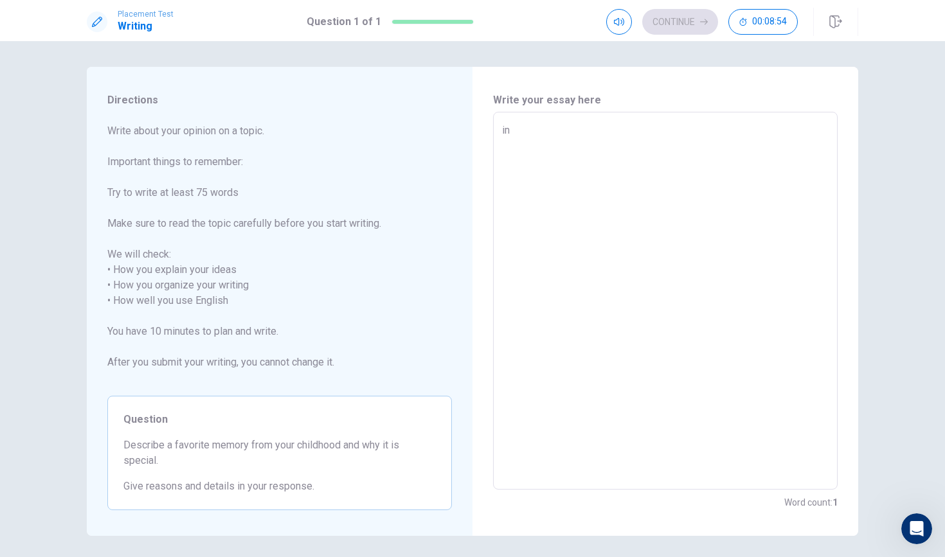
type textarea "in"
type textarea "x"
type textarea "in m"
type textarea "x"
type textarea "in my"
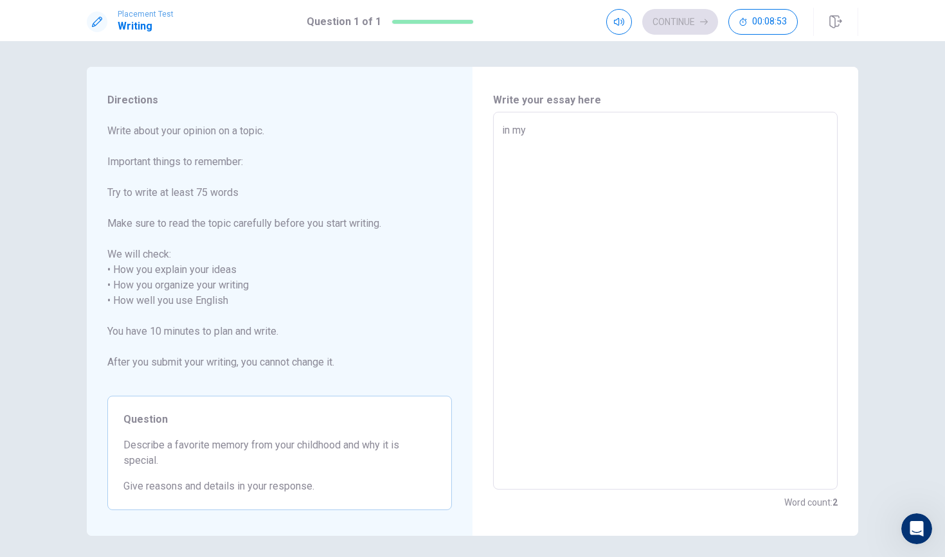
type textarea "x"
type textarea "in my"
type textarea "x"
type textarea "in my"
type textarea "x"
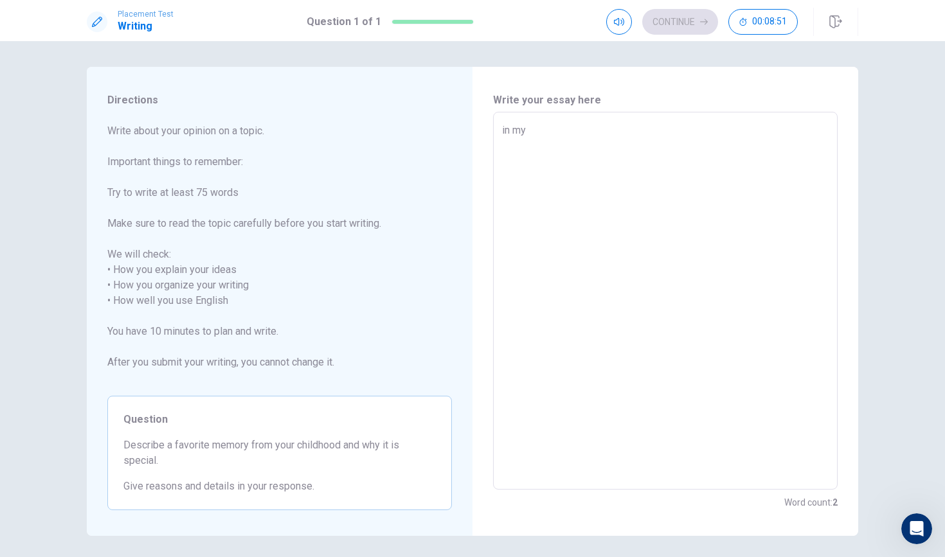
type textarea "in my"
type textarea "x"
type textarea "in my x"
type textarea "x"
type textarea "in my"
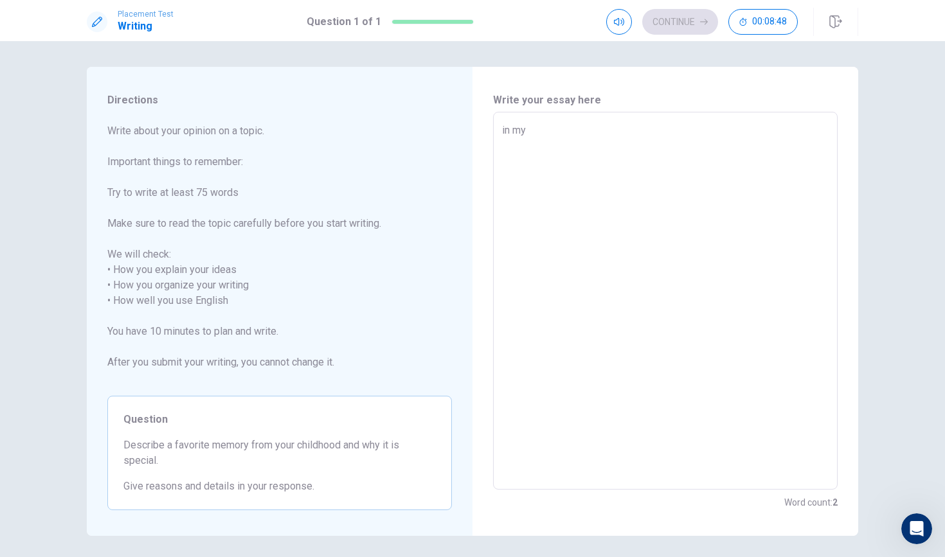
type textarea "x"
type textarea "in my c"
type textarea "x"
type textarea "in my ch"
type textarea "x"
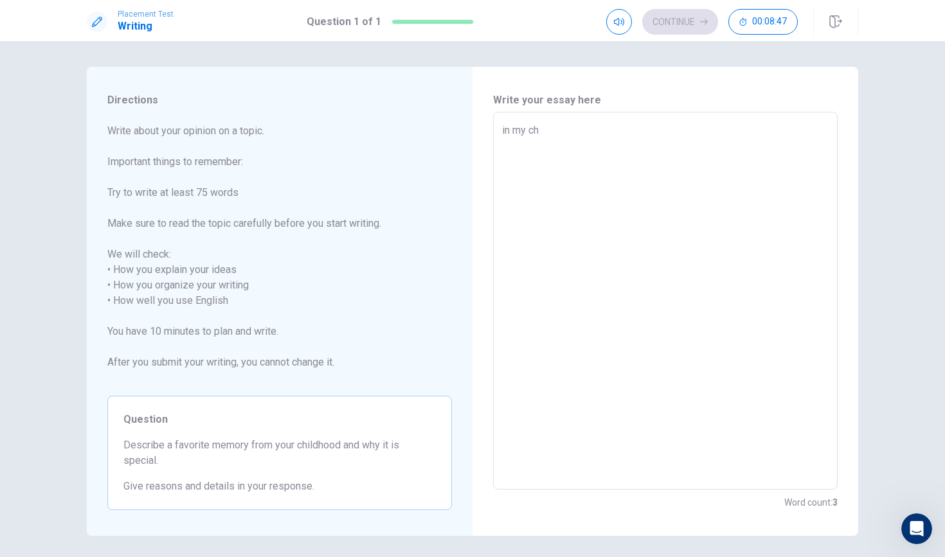
type textarea "in my chi"
type textarea "x"
type textarea "in my chil"
type textarea "x"
type textarea "in my child"
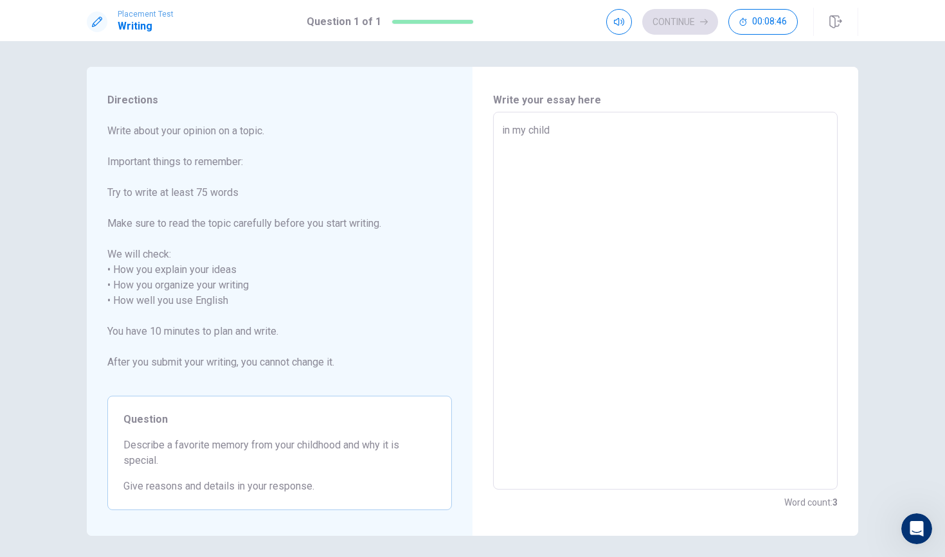
type textarea "x"
type textarea "in my childh"
type textarea "x"
type textarea "in my childho"
type textarea "x"
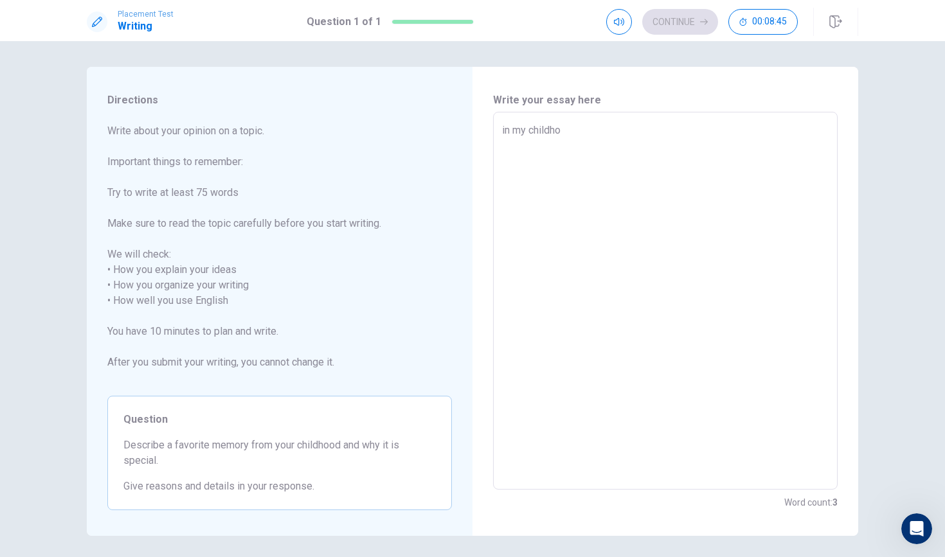
type textarea "in my childhoo"
type textarea "x"
type textarea "in my childhood"
type textarea "x"
type textarea "in my childhood"
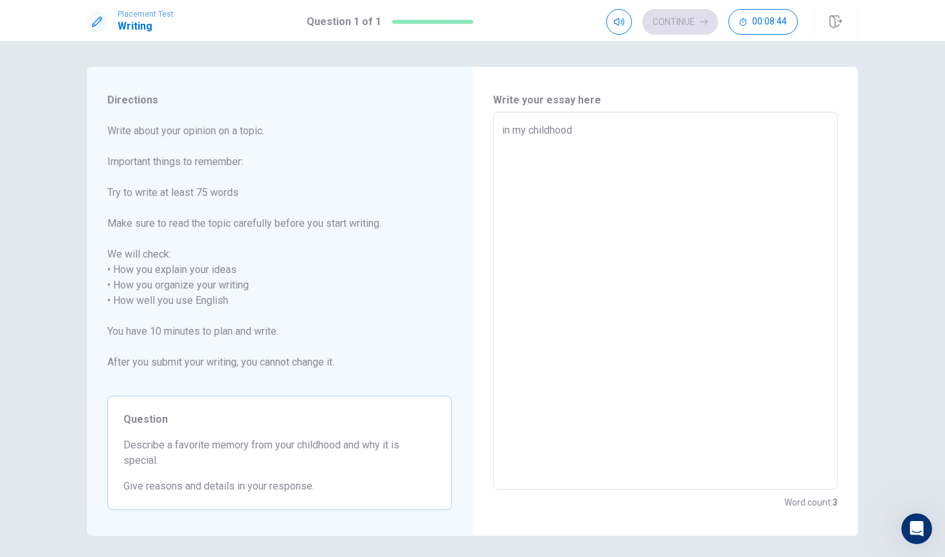
type textarea "x"
type textarea "in my childhood i"
type textarea "x"
type textarea "in my childhood i"
type textarea "x"
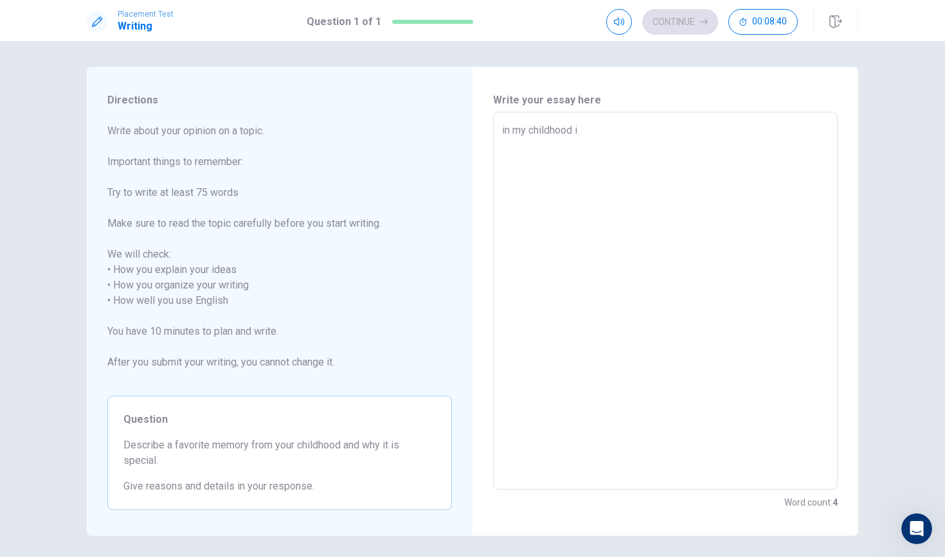
type textarea "in my childhood i r"
type textarea "x"
type textarea "in my childhood i re"
type textarea "x"
type textarea "in my childhood i rem"
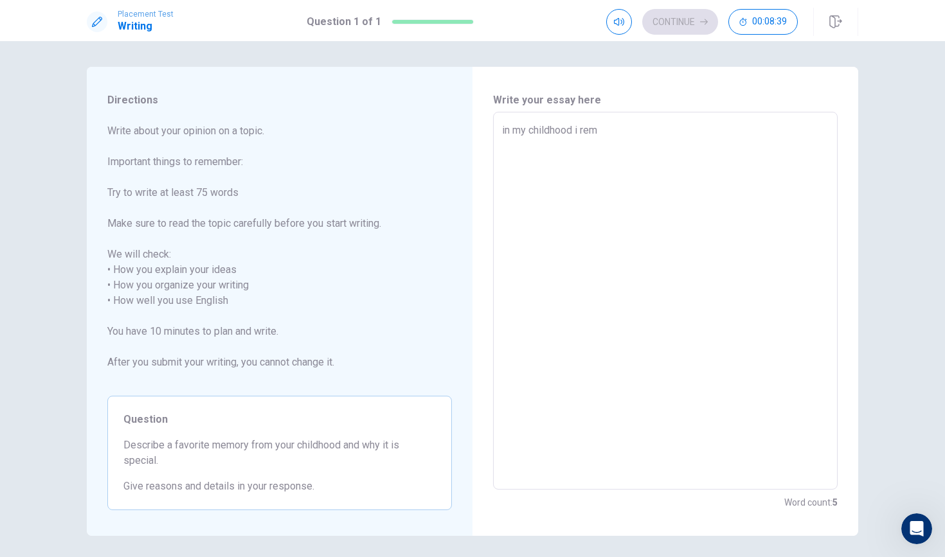
type textarea "x"
type textarea "in my childhood i reme"
type textarea "x"
type textarea "in my childhood i remen"
type textarea "x"
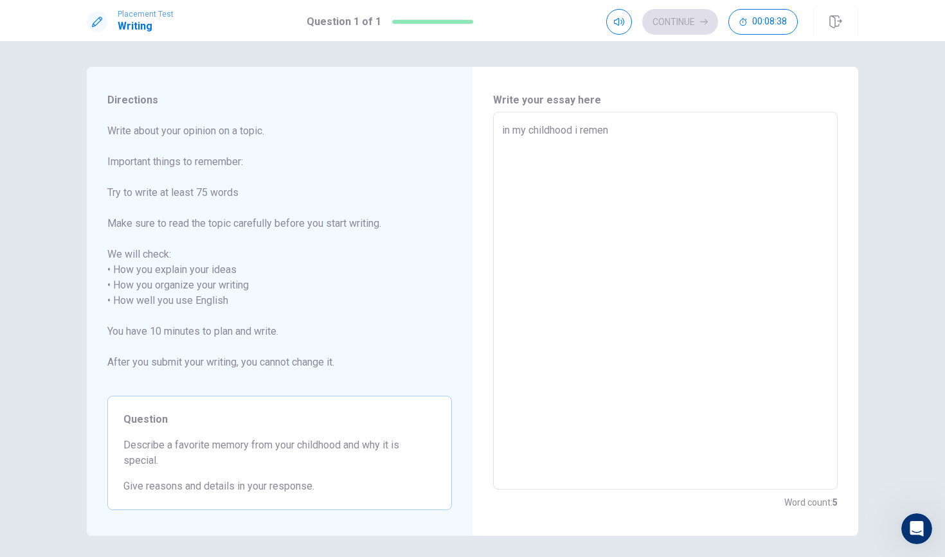
type textarea "in my childhood i remenb"
type textarea "x"
type textarea "in my childhood i remenbe"
type textarea "x"
type textarea "in my childhood i remenber"
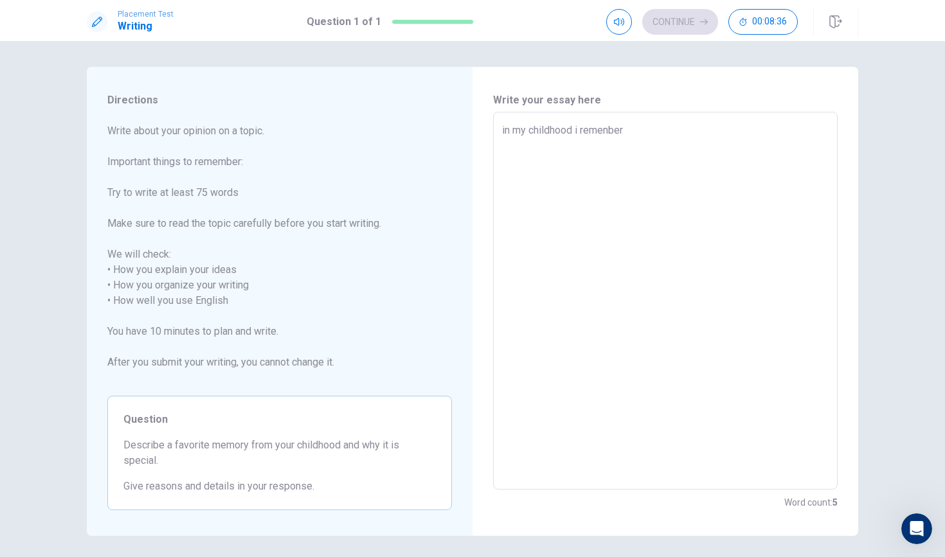
type textarea "x"
type textarea "in my childhood i remenber"
type textarea "x"
type textarea "in my childhood i remenber a"
type textarea "x"
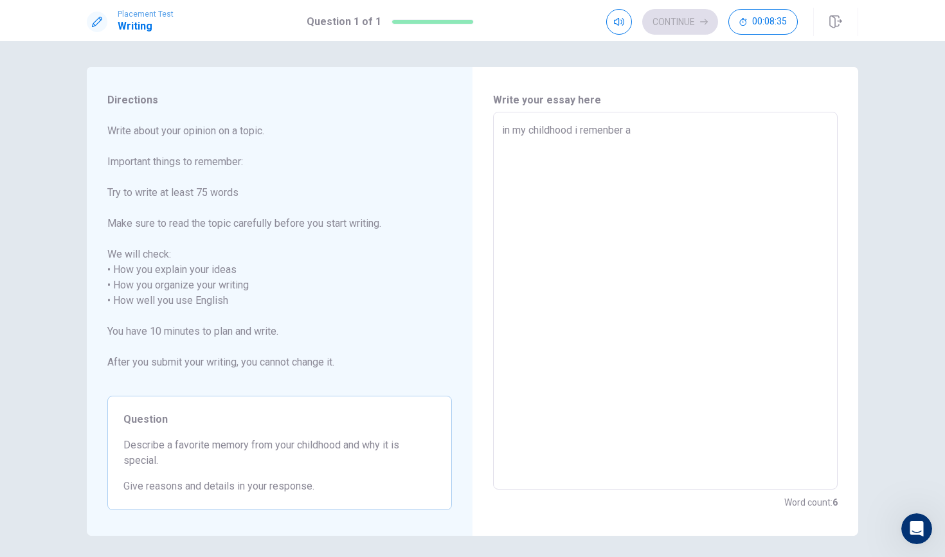
type textarea "in my childhood i remenber a"
type textarea "x"
type textarea "in my childhood i remenber a"
type textarea "x"
type textarea "in my childhood i remenber"
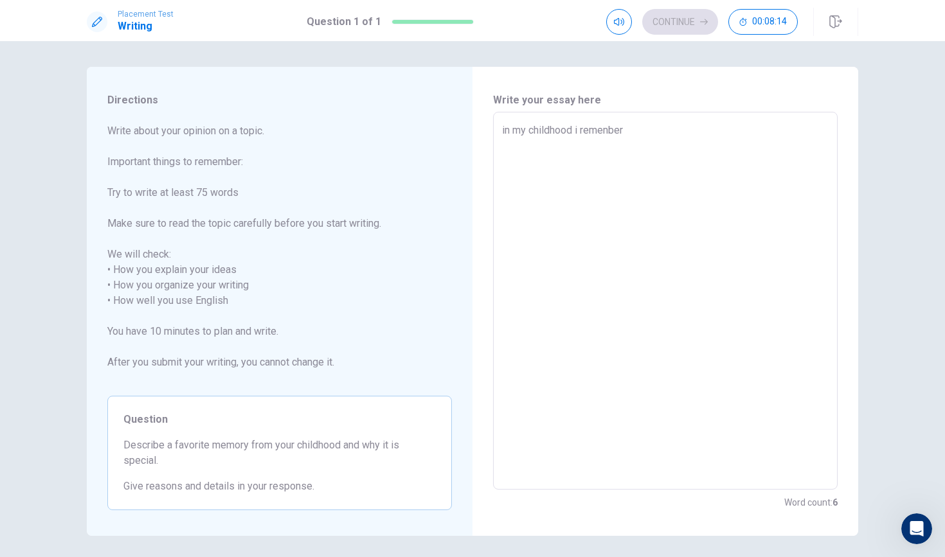
type textarea "x"
type textarea "in my childhood i remenber"
type textarea "x"
type textarea "in my childhood i remenbe"
type textarea "x"
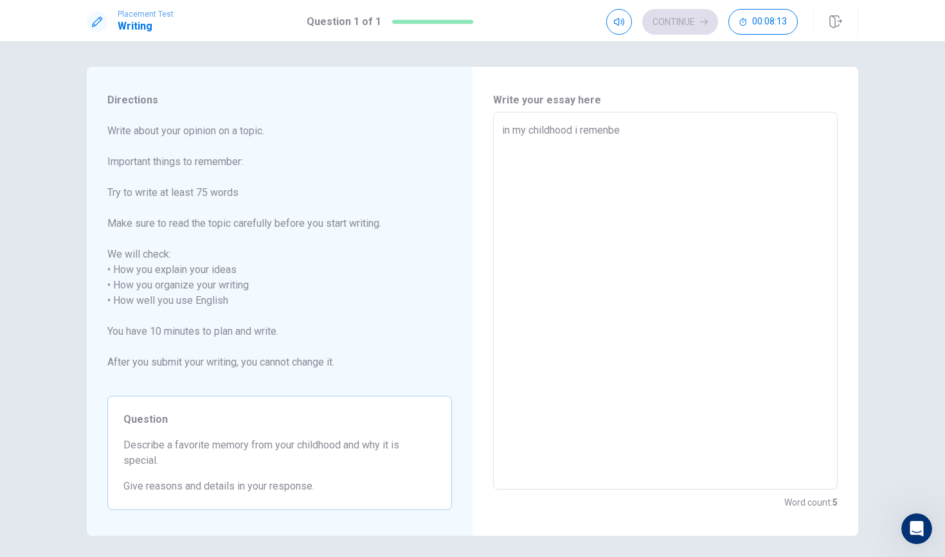
type textarea "in my childhood i remenb"
type textarea "x"
type textarea "in my childhood i remen"
type textarea "x"
type textarea "in my childhood i reme"
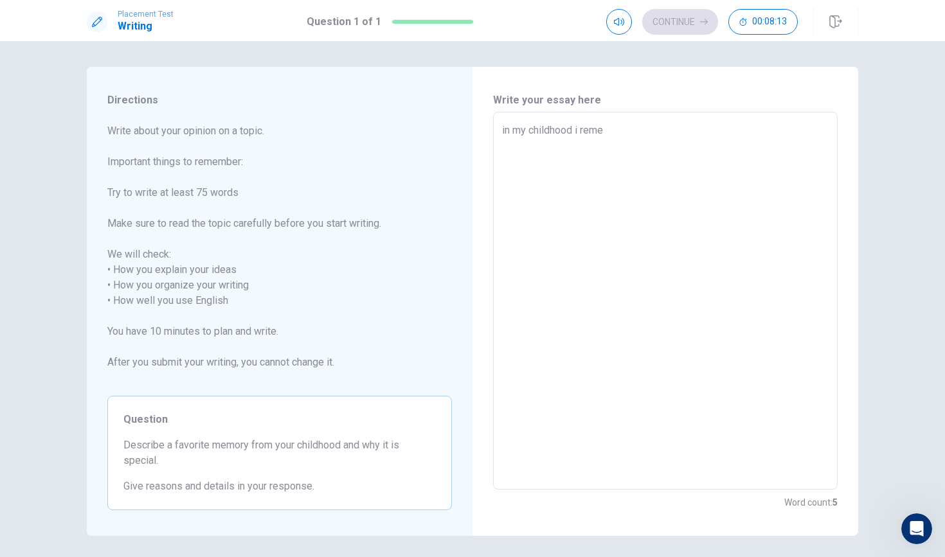
type textarea "x"
type textarea "in my childhood i rem"
type textarea "x"
type textarea "in my childhood i re"
type textarea "x"
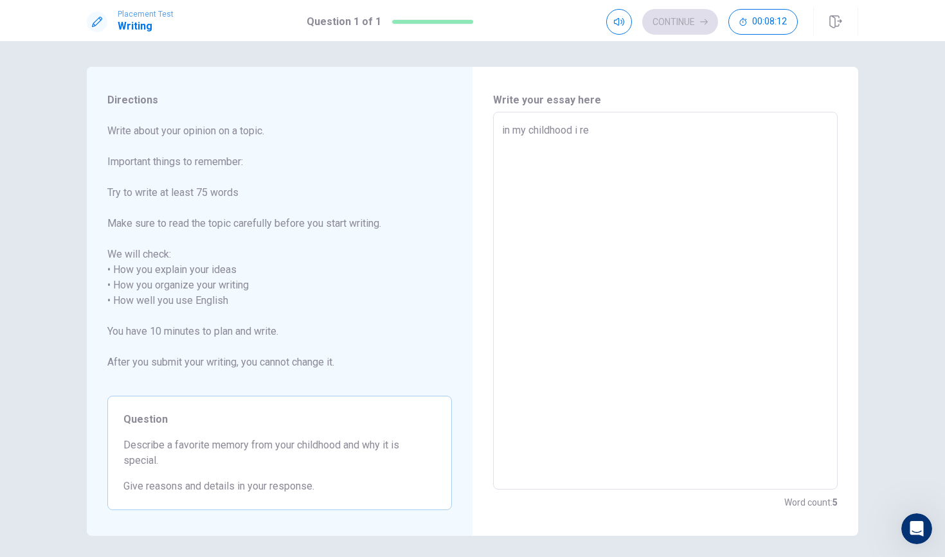
type textarea "in my childhood i r"
type textarea "x"
type textarea "in my childhood i"
type textarea "x"
type textarea "in my childhood i"
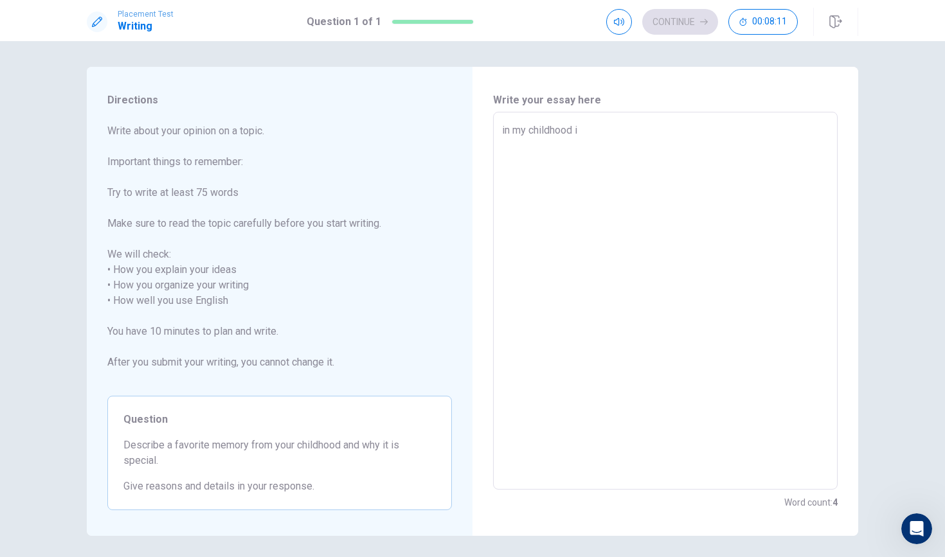
type textarea "x"
type textarea "in my childhood"
type textarea "x"
type textarea "in my childhood"
type textarea "x"
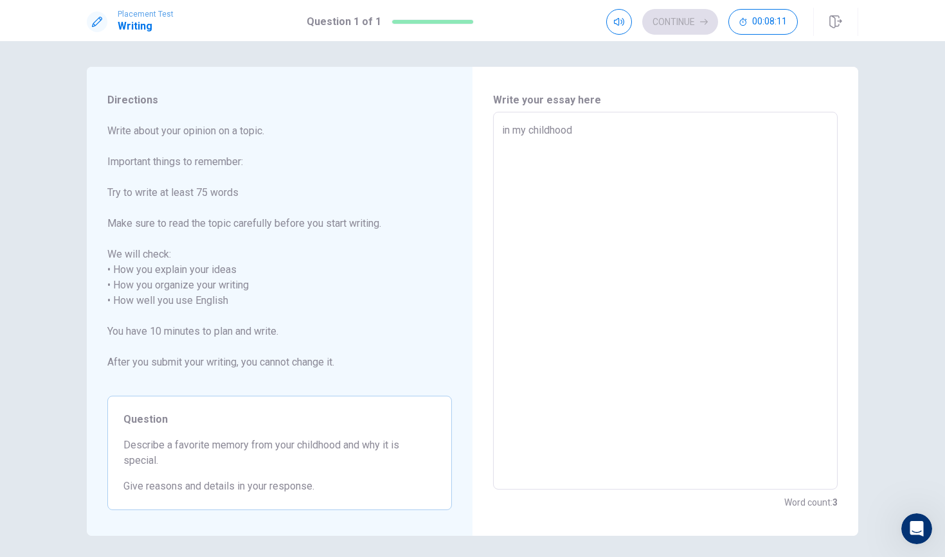
type textarea "in my childhoo"
type textarea "x"
type textarea "in my childho"
type textarea "x"
type textarea "in my childh"
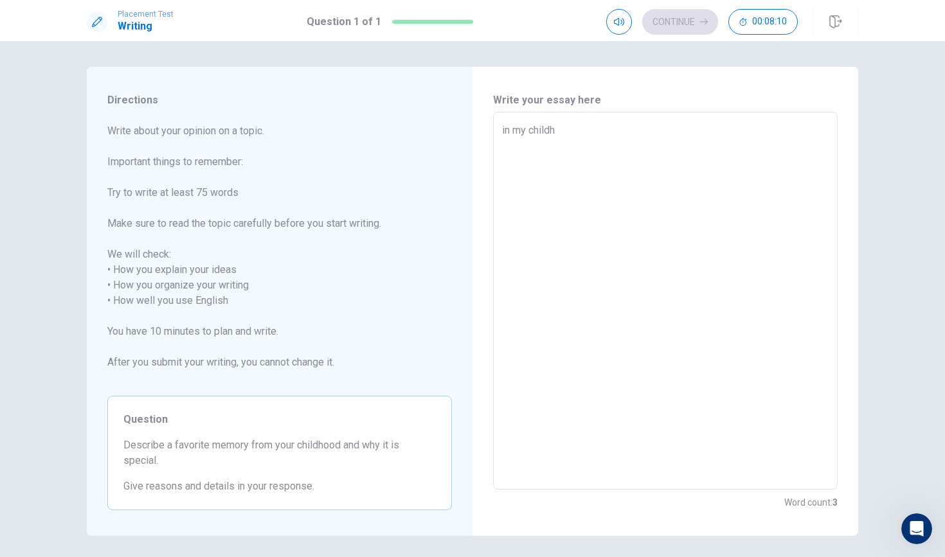
type textarea "x"
type textarea "in my child"
type textarea "x"
type textarea "in my chil"
type textarea "x"
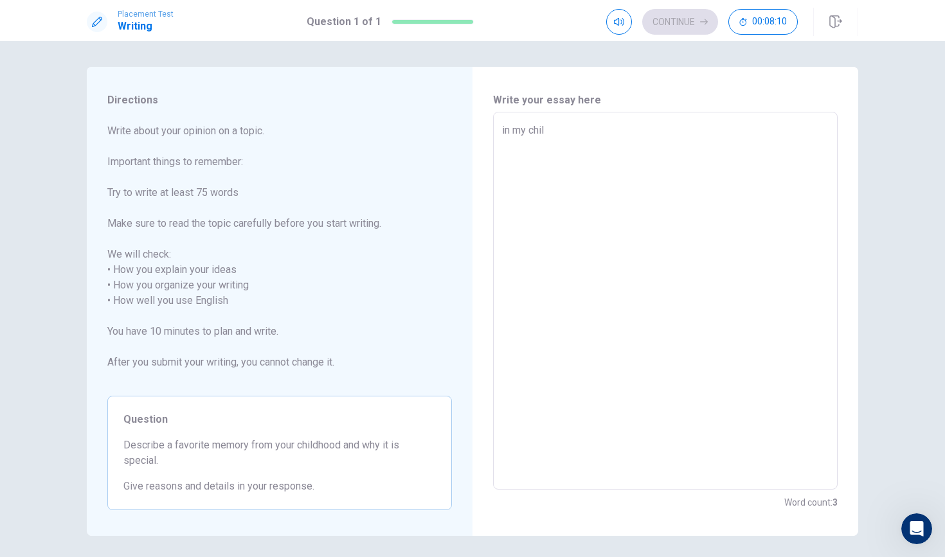
type textarea "in my chi"
type textarea "x"
type textarea "in my ch"
type textarea "x"
type textarea "in my c"
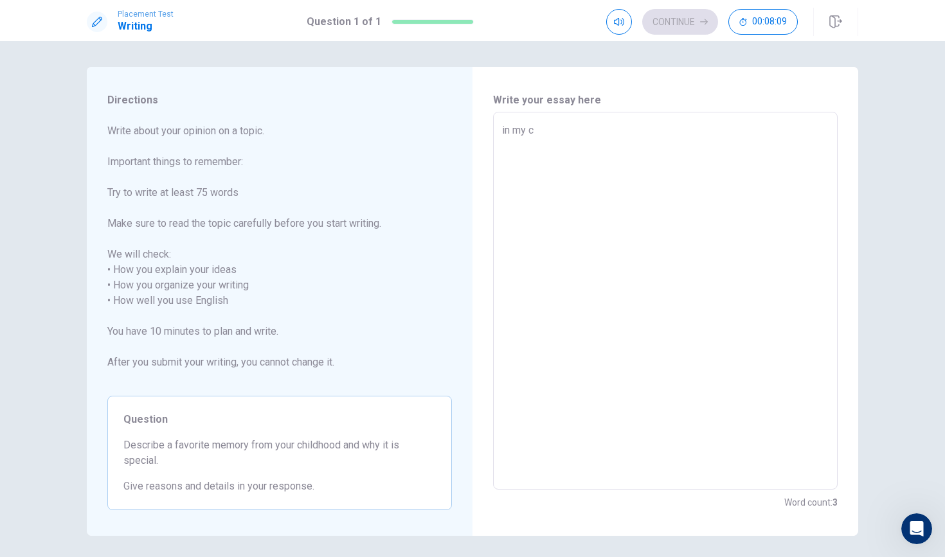
type textarea "x"
type textarea "in my"
type textarea "x"
type textarea "in my"
type textarea "x"
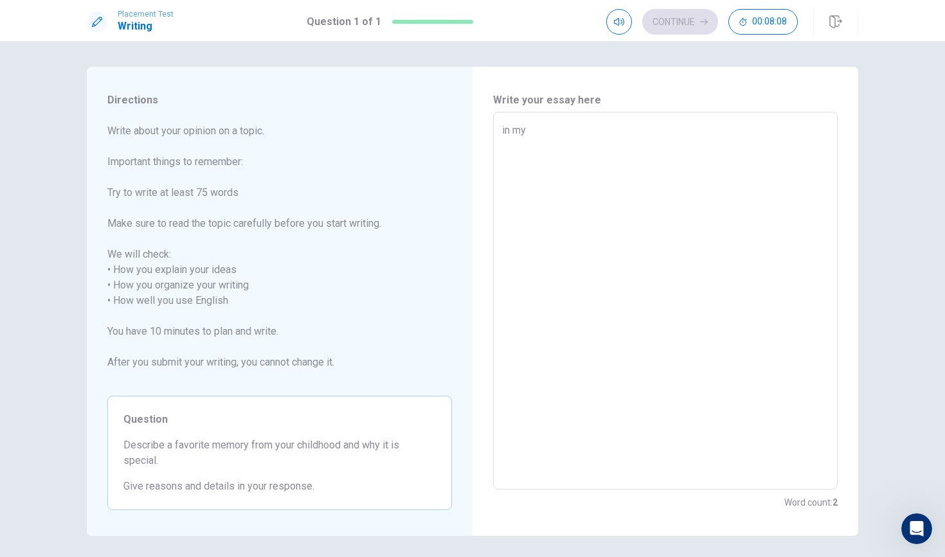
type textarea "in m"
type textarea "x"
type textarea "in"
type textarea "x"
type textarea "in"
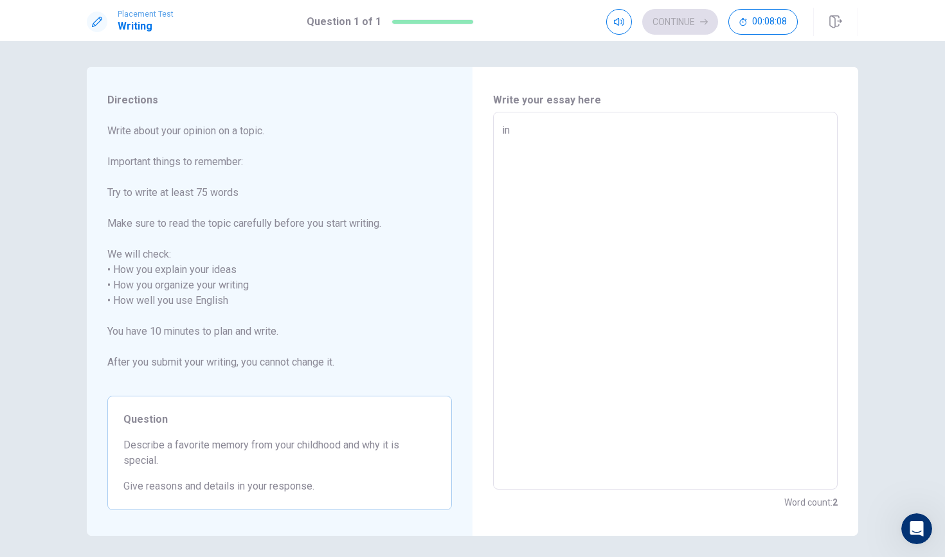
type textarea "x"
type textarea "i"
type textarea "x"
type textarea "i"
type textarea "x"
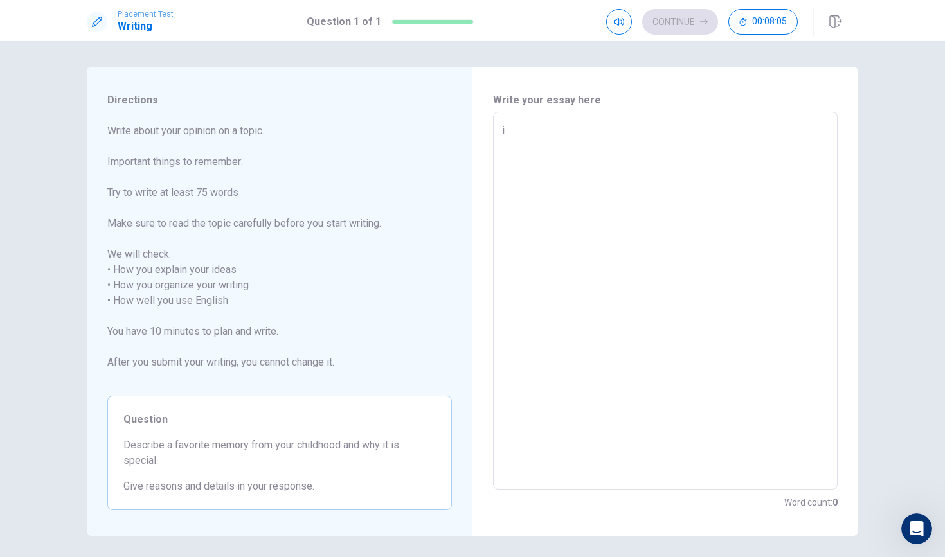
type textarea "i"
type textarea "x"
type textarea "i w"
type textarea "x"
type textarea "i we"
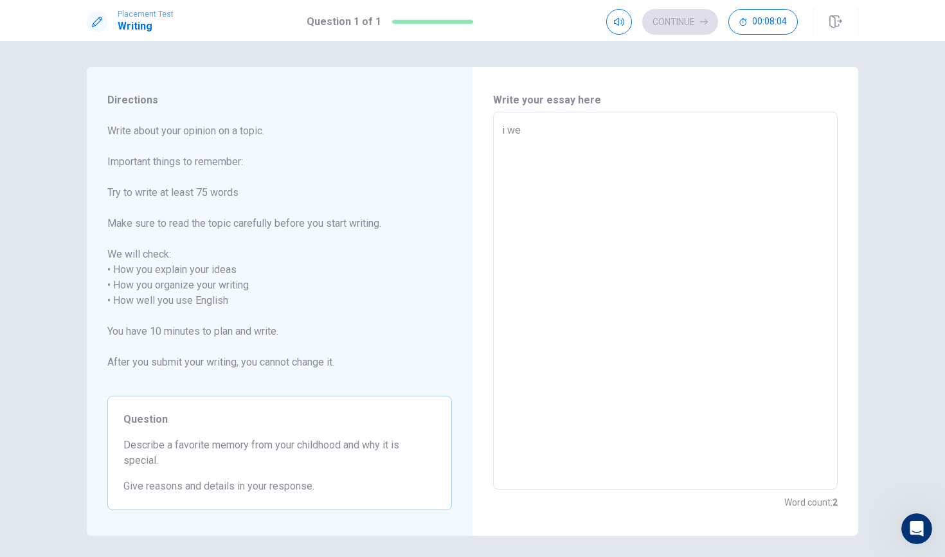
type textarea "x"
type textarea "i wen"
type textarea "x"
type textarea "i went"
type textarea "x"
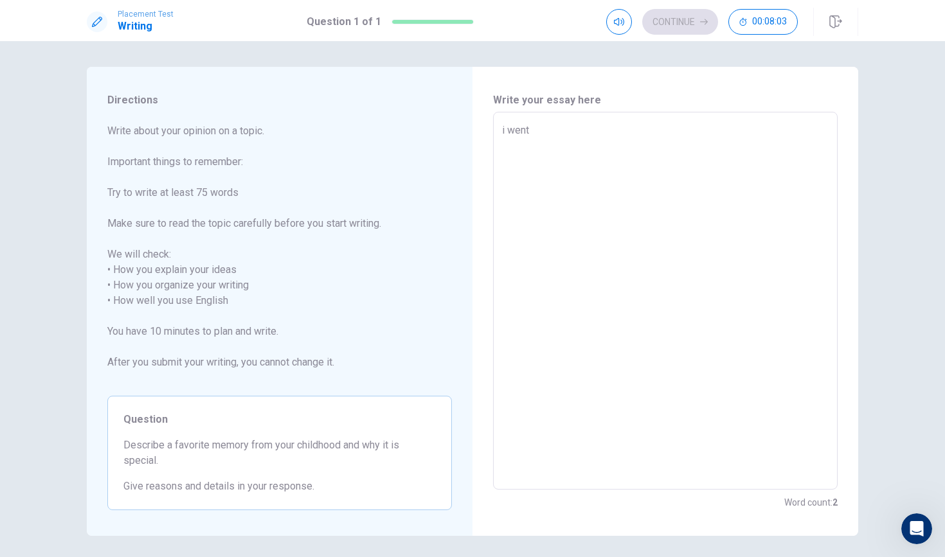
type textarea "i went"
type textarea "x"
type textarea "i went t"
type textarea "x"
type textarea "i went to"
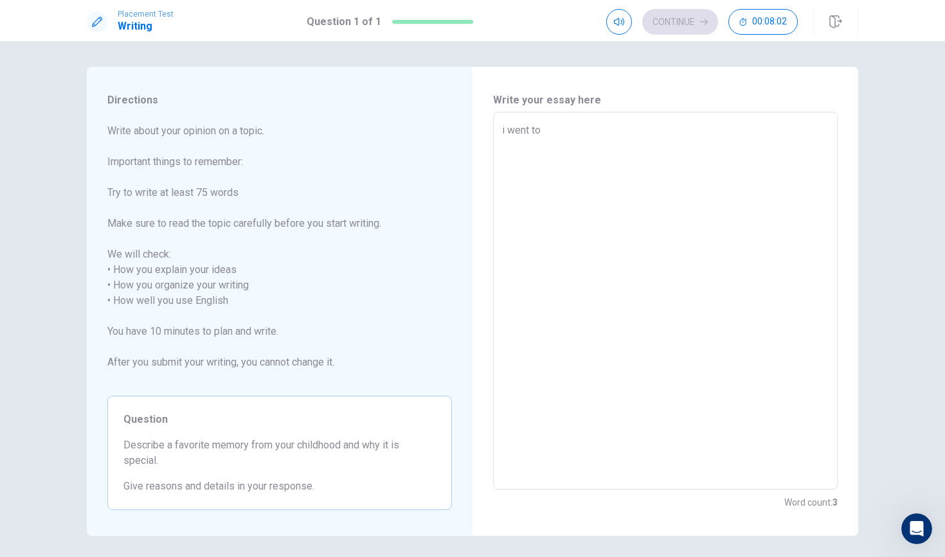
type textarea "x"
type textarea "i went to"
type textarea "x"
type textarea "i went to a"
type textarea "x"
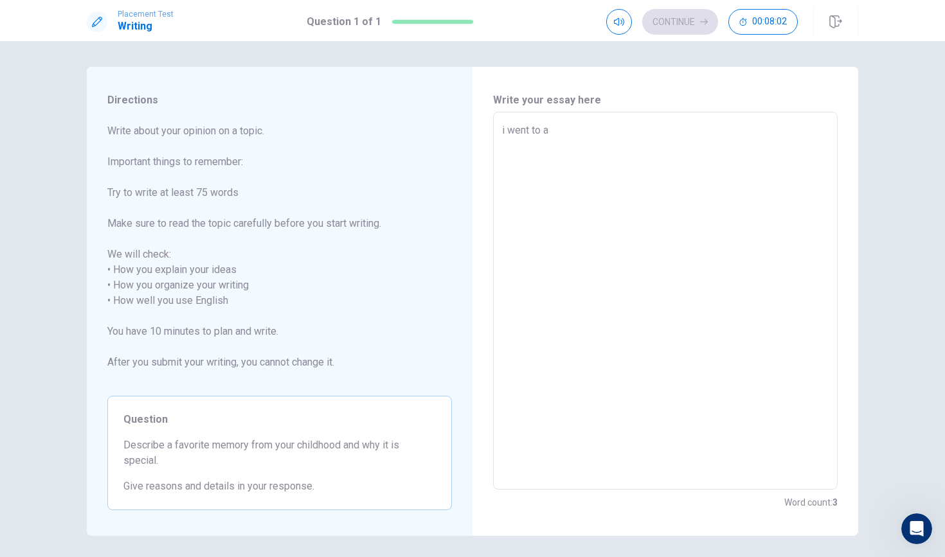
type textarea "i went to a"
type textarea "x"
type textarea "i went to a c"
type textarea "x"
type textarea "i went to a ca"
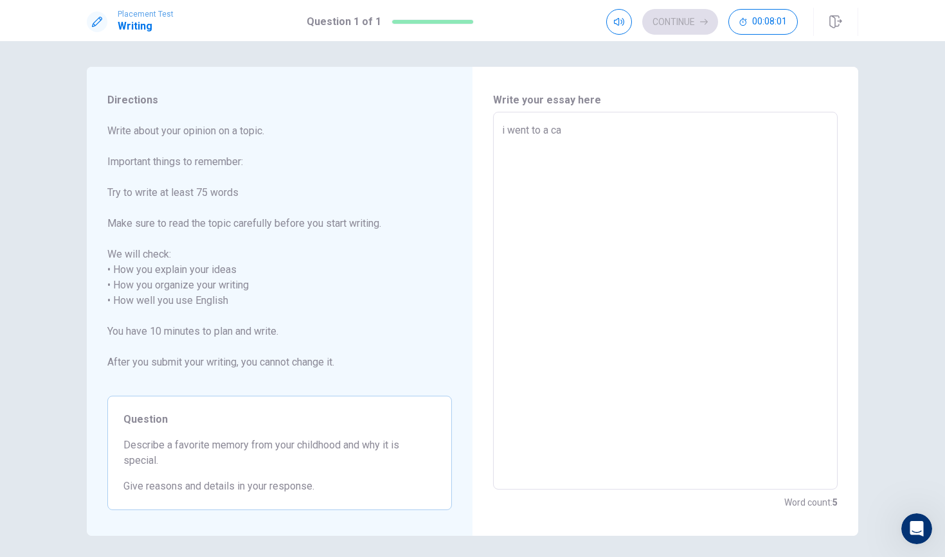
type textarea "x"
type textarea "i went to a cam"
type textarea "x"
type textarea "i went to a camp"
type textarea "x"
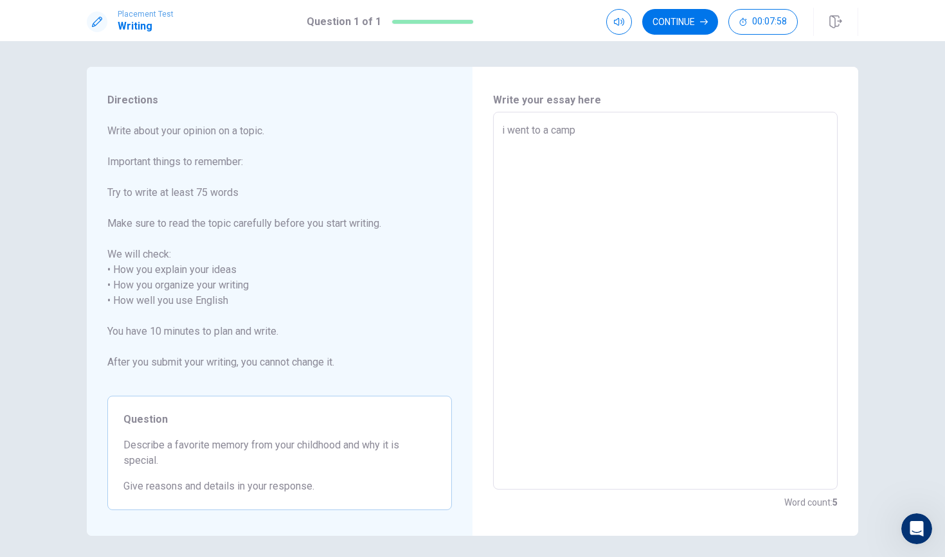
type textarea "i went to a camp"
type textarea "x"
type textarea "i went to a camp w"
type textarea "x"
type textarea "i went to a [GEOGRAPHIC_DATA]"
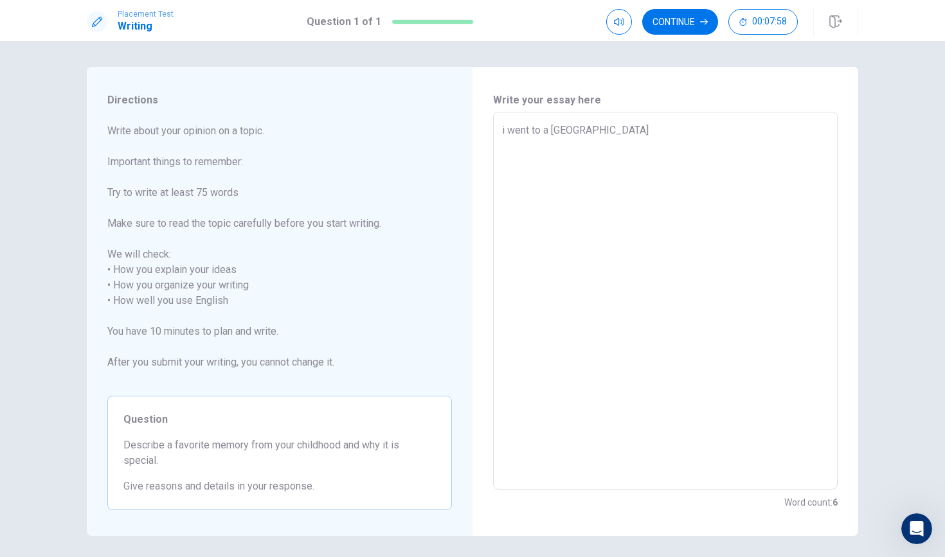
type textarea "x"
type textarea "i went to a [GEOGRAPHIC_DATA]"
type textarea "x"
type textarea "i went to a camp with"
type textarea "x"
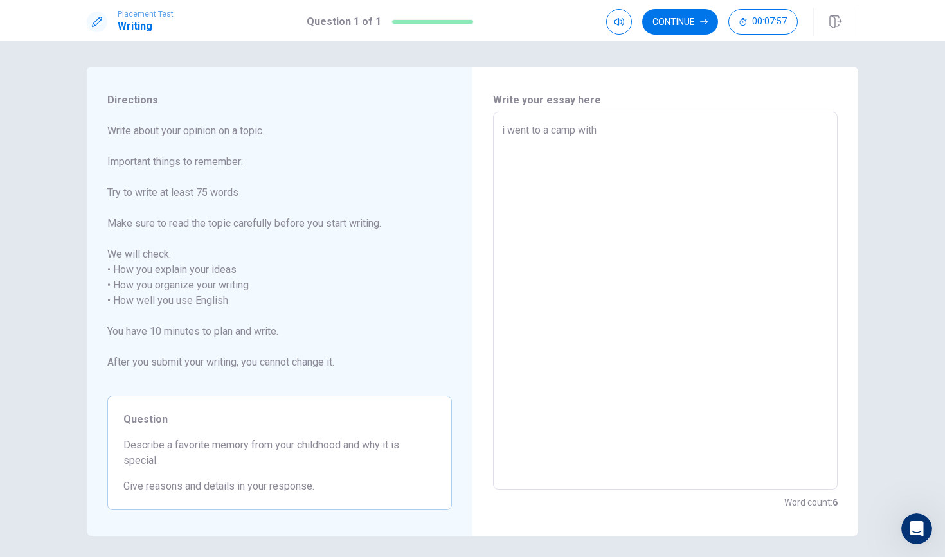
type textarea "i went to a camp with"
type textarea "x"
type textarea "i went to a camp with m"
type textarea "x"
type textarea "i went to a camp with my"
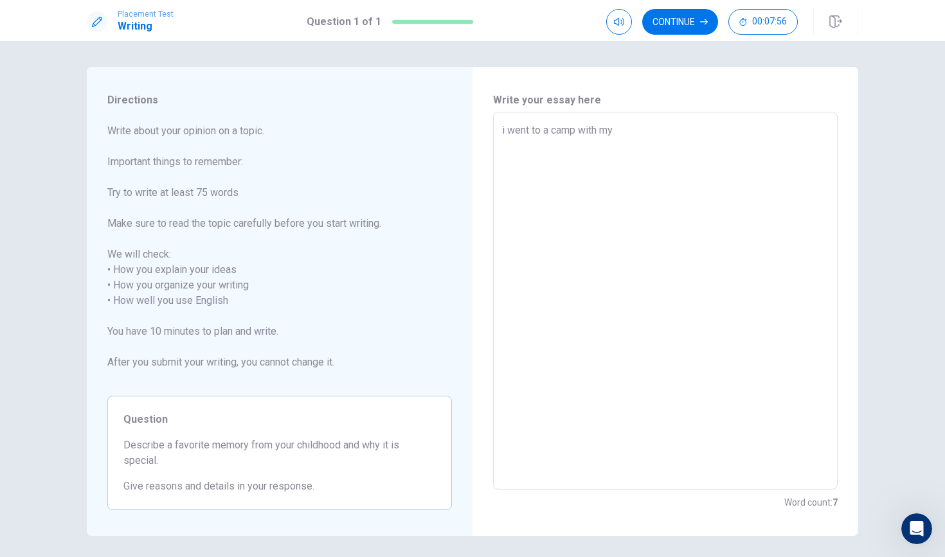
type textarea "x"
type textarea "i went to a camp with my"
type textarea "x"
type textarea "i went to a camp with my f"
type textarea "x"
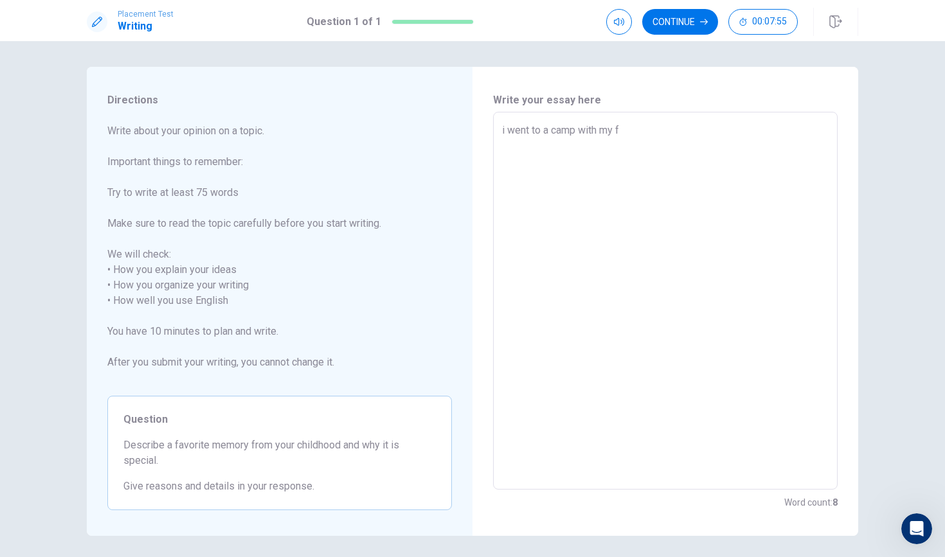
type textarea "i went to a camp with my fr"
type textarea "x"
type textarea "i went to a camp with my fri"
type textarea "x"
type textarea "i went to a camp with my frie"
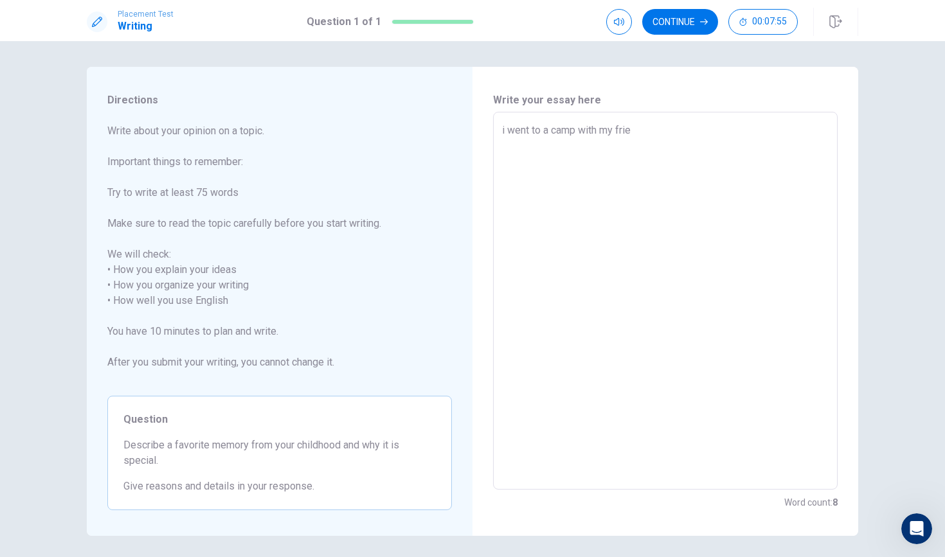
type textarea "x"
type textarea "i went to a camp with my frien"
type textarea "x"
type textarea "i went to a camp with my friend"
type textarea "x"
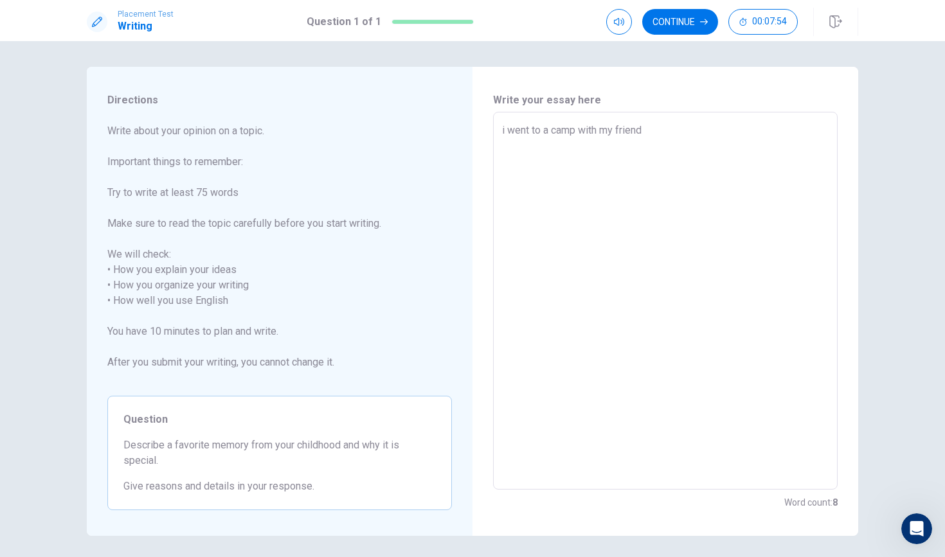
type textarea "i went to a camp with my friend"
type textarea "x"
type textarea "i went to a camp with my friend w"
type textarea "x"
type textarea "i went to a camp with my friend [PERSON_NAME]"
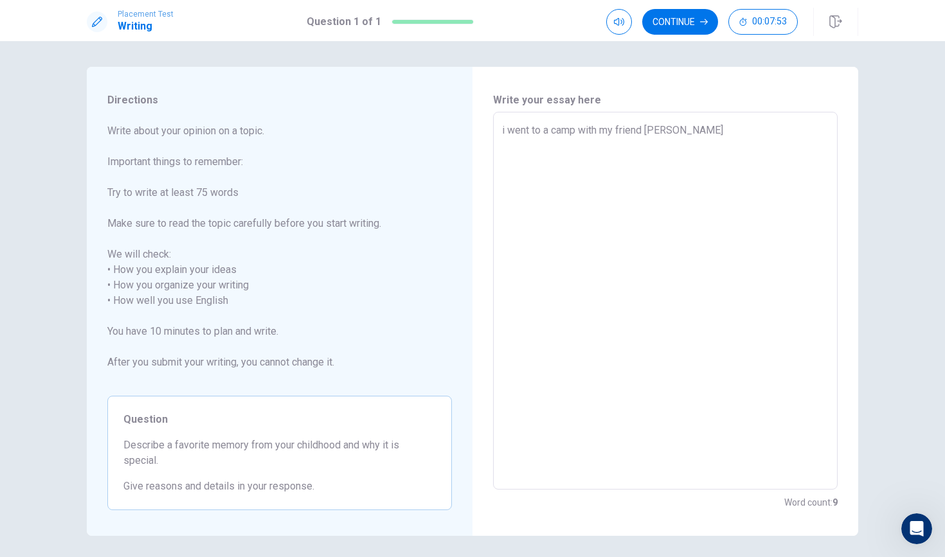
type textarea "x"
type textarea "i went to a camp with my friend [PERSON_NAME]"
type textarea "x"
type textarea "i went to a camp with my friend when"
type textarea "x"
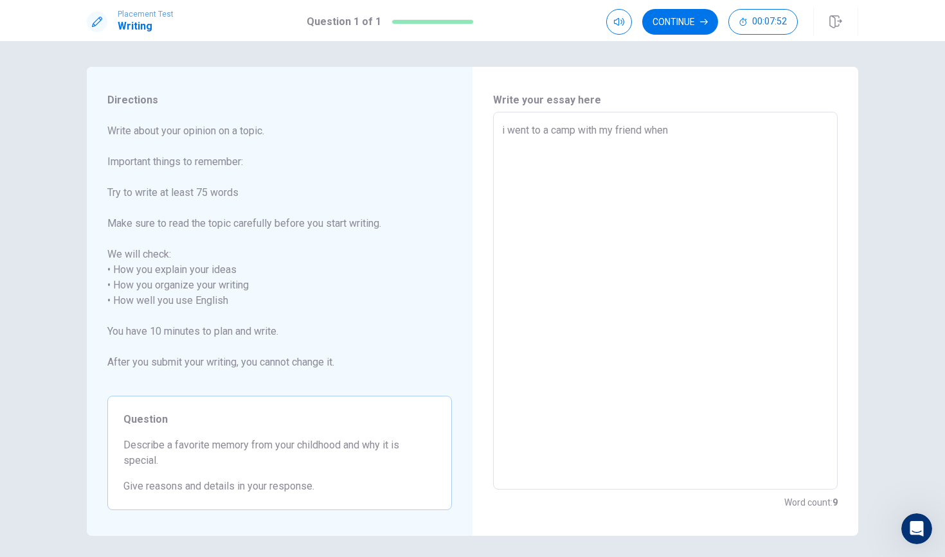
type textarea "i went to a camp with my friend when"
type textarea "x"
type textarea "i went to a camp with my friend when i"
click at [578, 129] on textarea "i went to a camp with my friend when i was in grade 3. we went to [GEOGRAPHIC_D…" at bounding box center [665, 301] width 327 height 357
drag, startPoint x: 513, startPoint y: 143, endPoint x: 600, endPoint y: 148, distance: 87.6
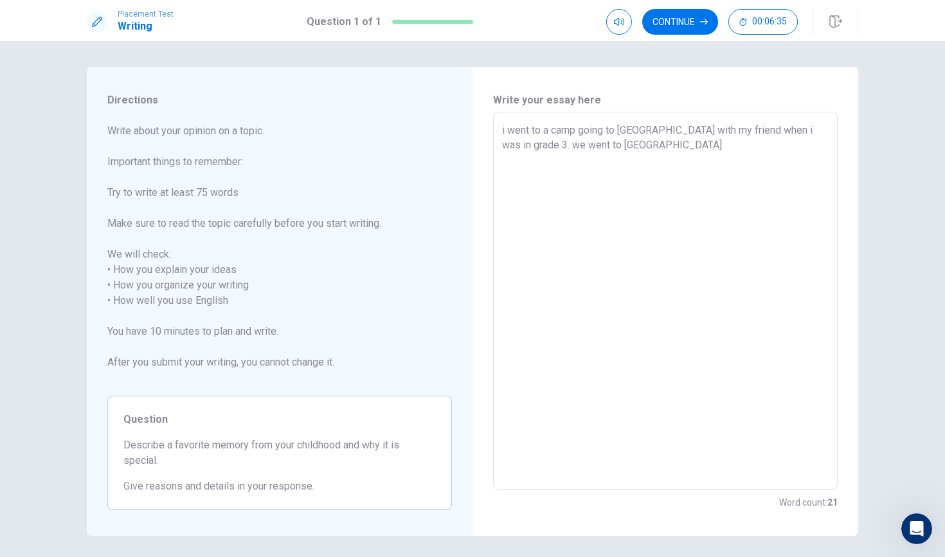
click at [600, 148] on textarea "i went to a camp going to [GEOGRAPHIC_DATA] with my friend when i was in grade …" at bounding box center [665, 301] width 327 height 357
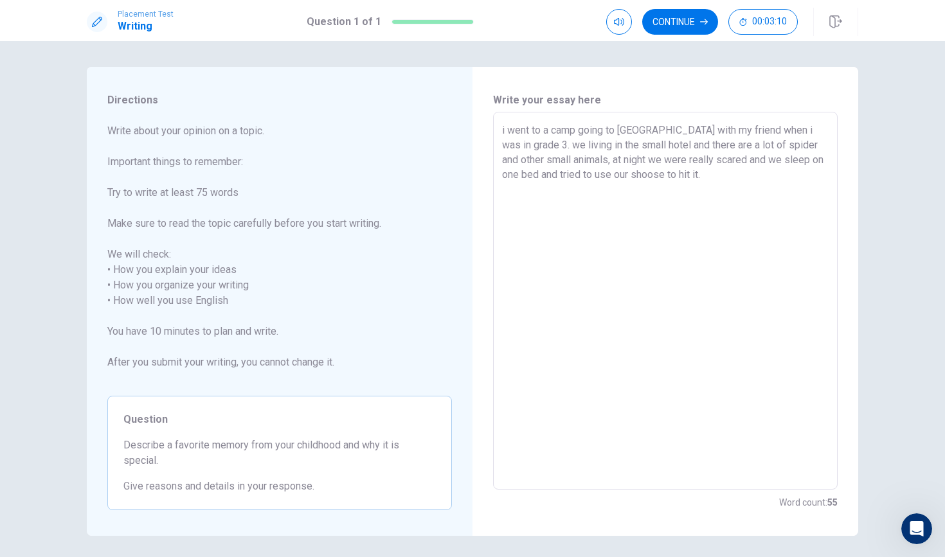
click at [513, 147] on textarea "i went to a camp going to [GEOGRAPHIC_DATA] with my friend when i was in grade …" at bounding box center [665, 301] width 327 height 357
click at [514, 144] on textarea "i went to a camp going to [GEOGRAPHIC_DATA] with my friend when i was in grade …" at bounding box center [665, 301] width 327 height 357
click at [646, 147] on textarea "i went to a camp going to [GEOGRAPHIC_DATA] with my friend when i was in grade …" at bounding box center [665, 301] width 327 height 357
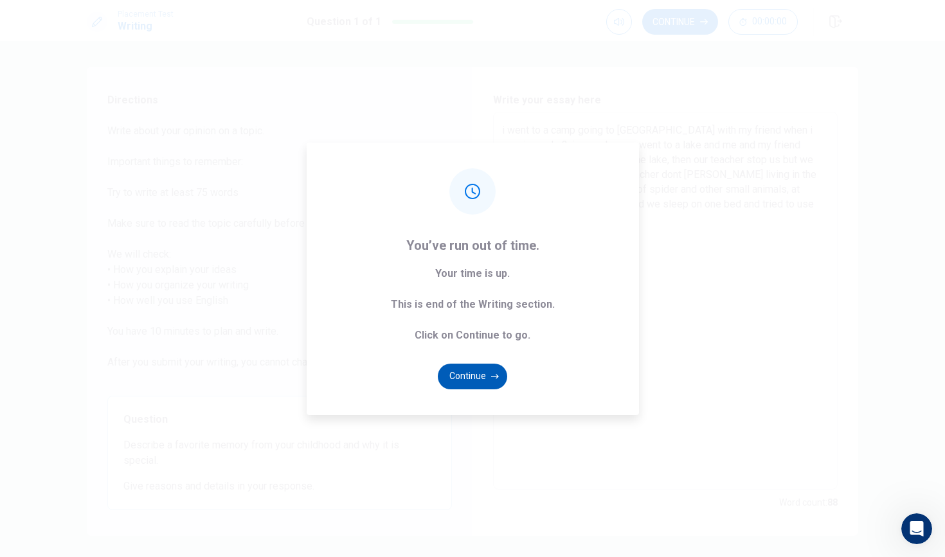
click at [481, 382] on button "Continue" at bounding box center [472, 377] width 69 height 26
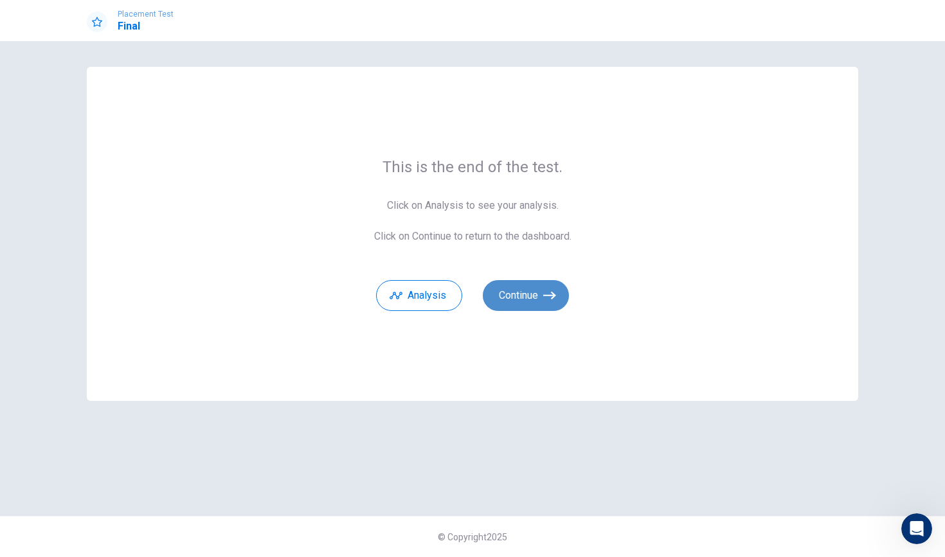
click at [526, 305] on button "Continue" at bounding box center [526, 295] width 86 height 31
